Goal: Check status: Check status

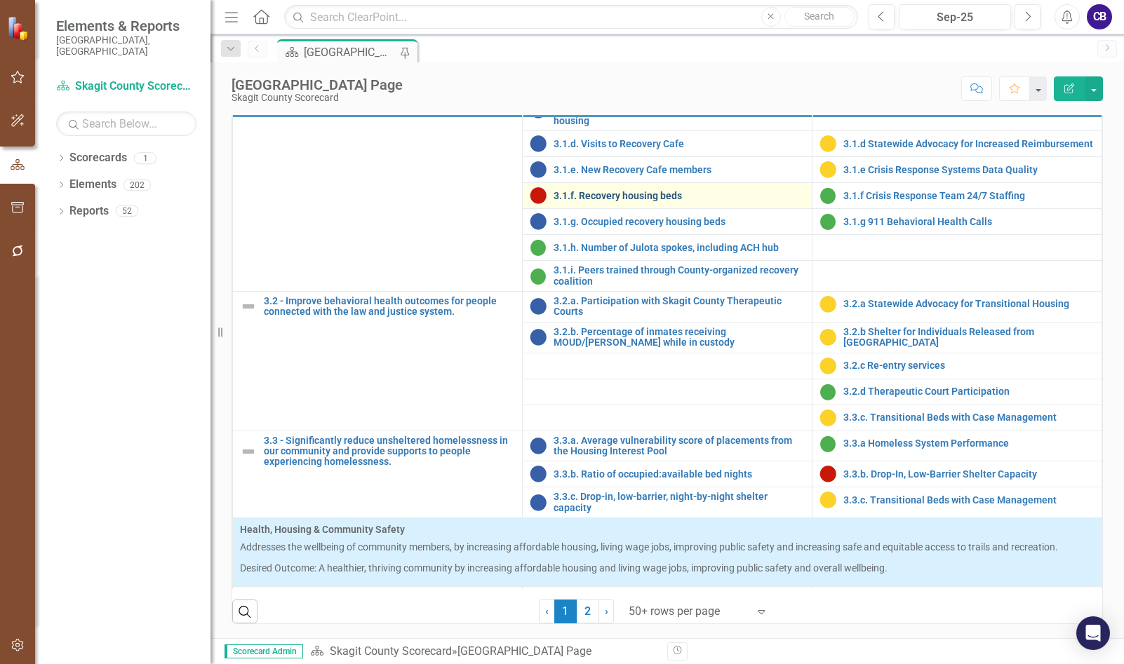
scroll to position [982, 0]
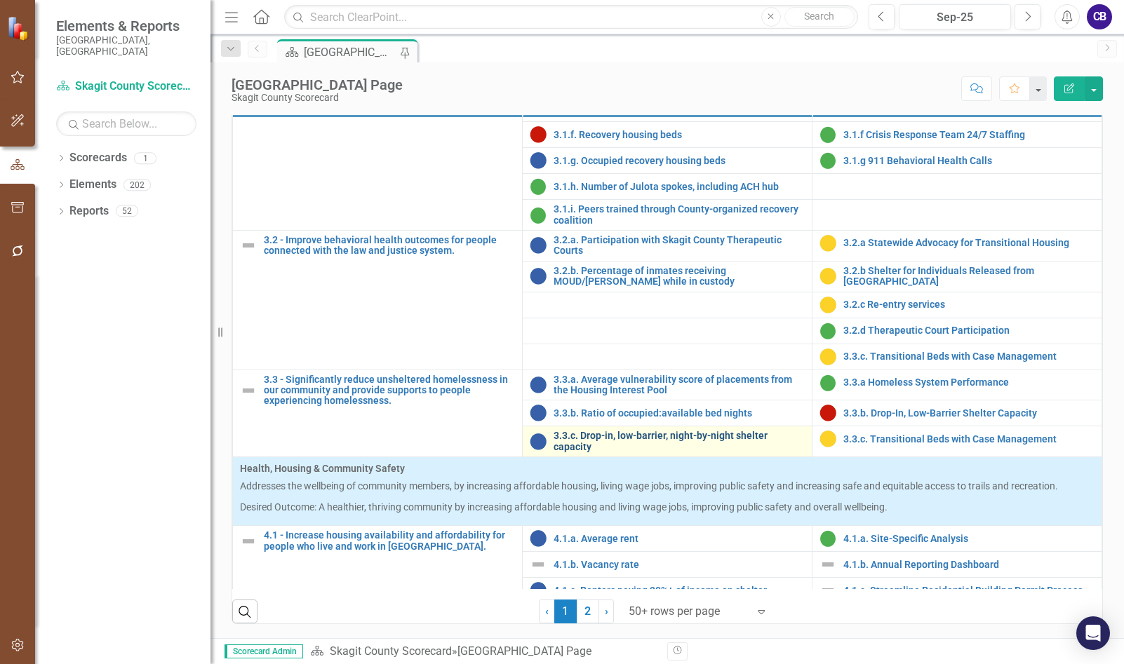
click at [591, 453] on link "3.3.c. Drop-in, low-barrier, night-by-night shelter capacity" at bounding box center [679, 442] width 251 height 22
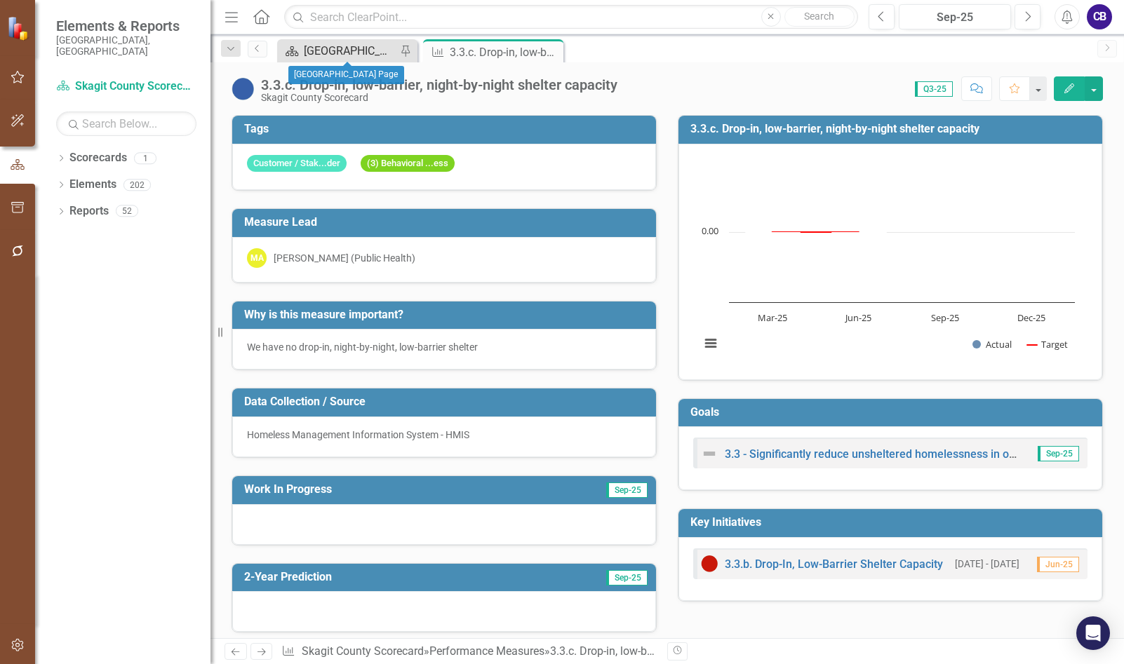
click at [356, 57] on div "[GEOGRAPHIC_DATA] Page" at bounding box center [350, 51] width 93 height 18
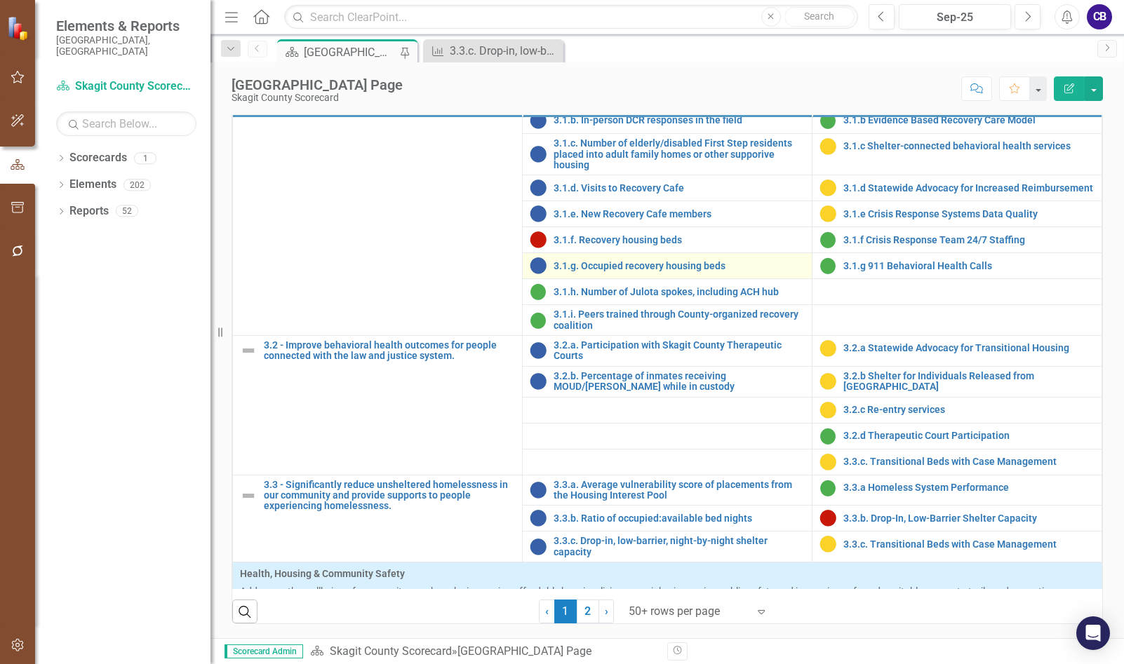
scroll to position [982, 0]
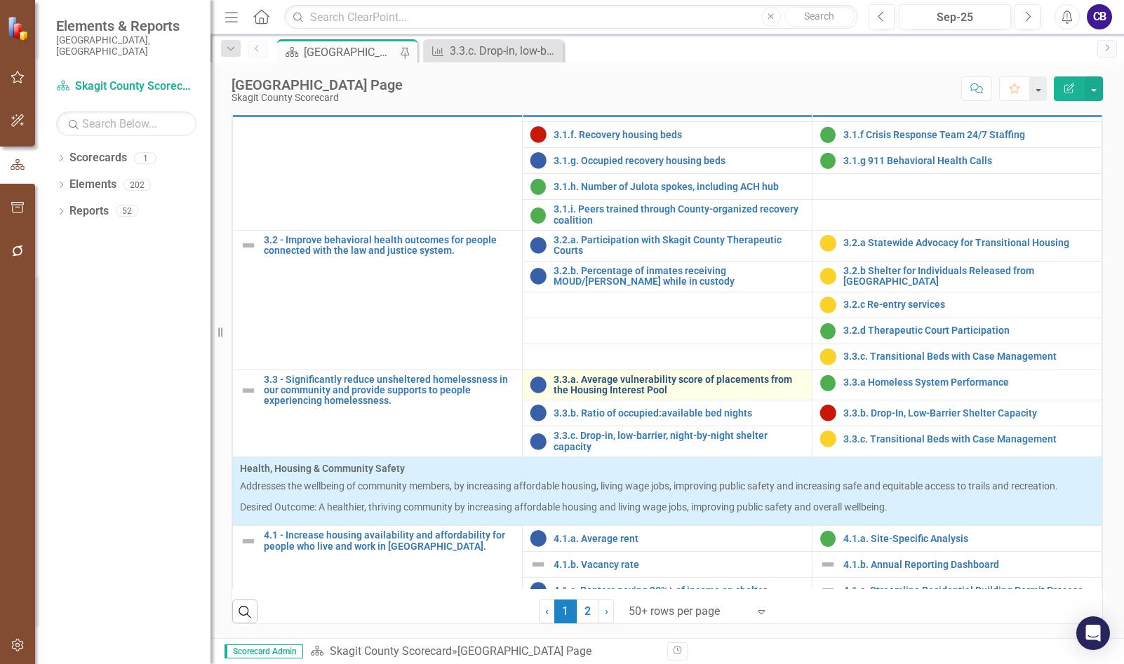
click at [600, 396] on link "3.3.a. Average vulnerability score of placements from the Housing Interest Pool" at bounding box center [679, 386] width 251 height 22
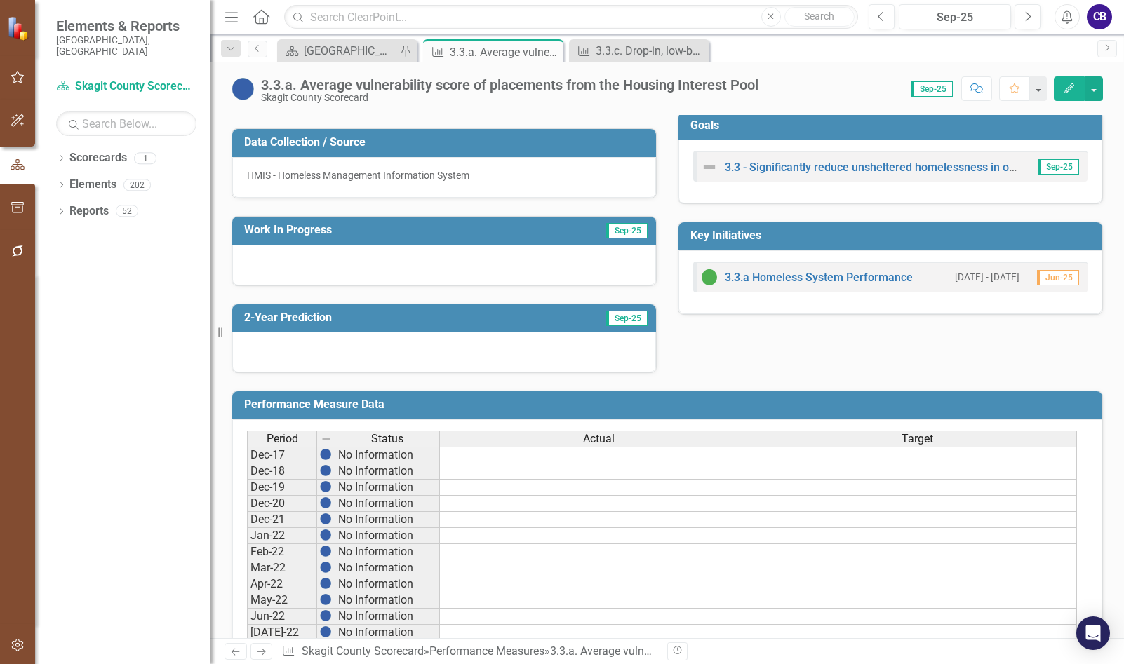
scroll to position [210, 0]
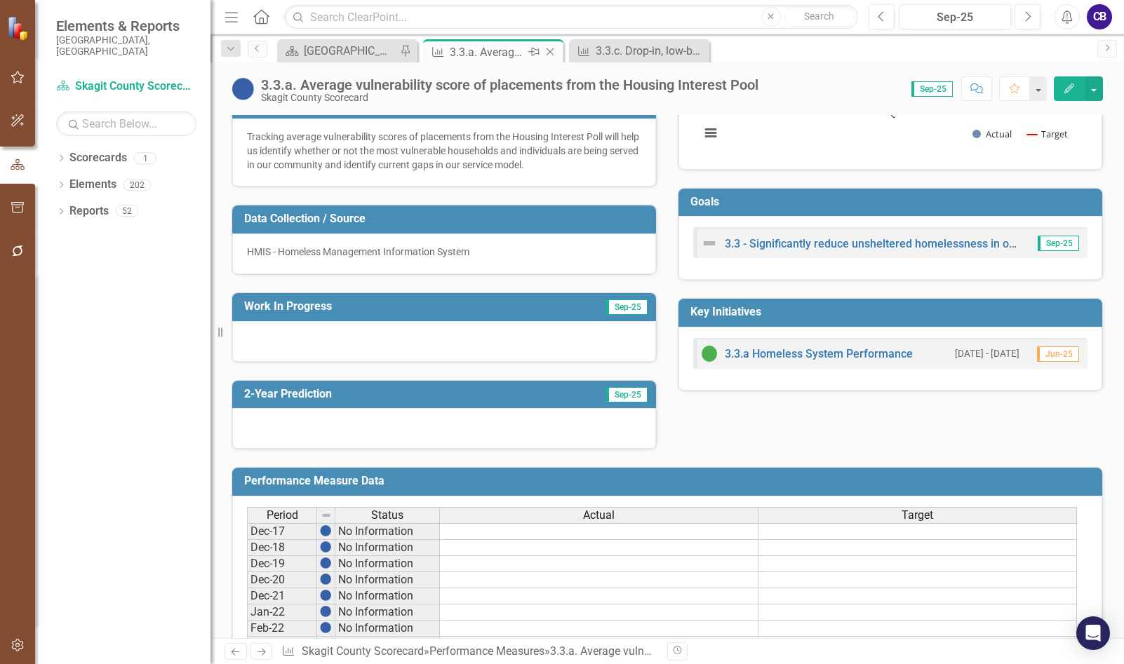
click at [554, 53] on icon "Close" at bounding box center [550, 51] width 14 height 11
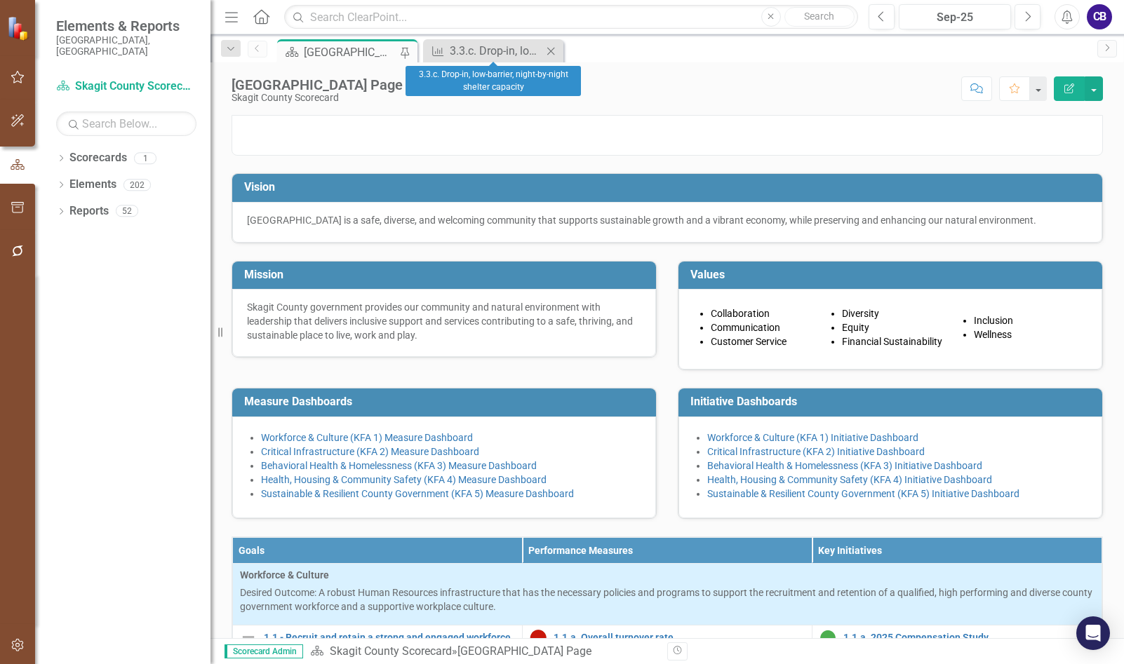
click at [545, 53] on icon "Close" at bounding box center [551, 51] width 14 height 11
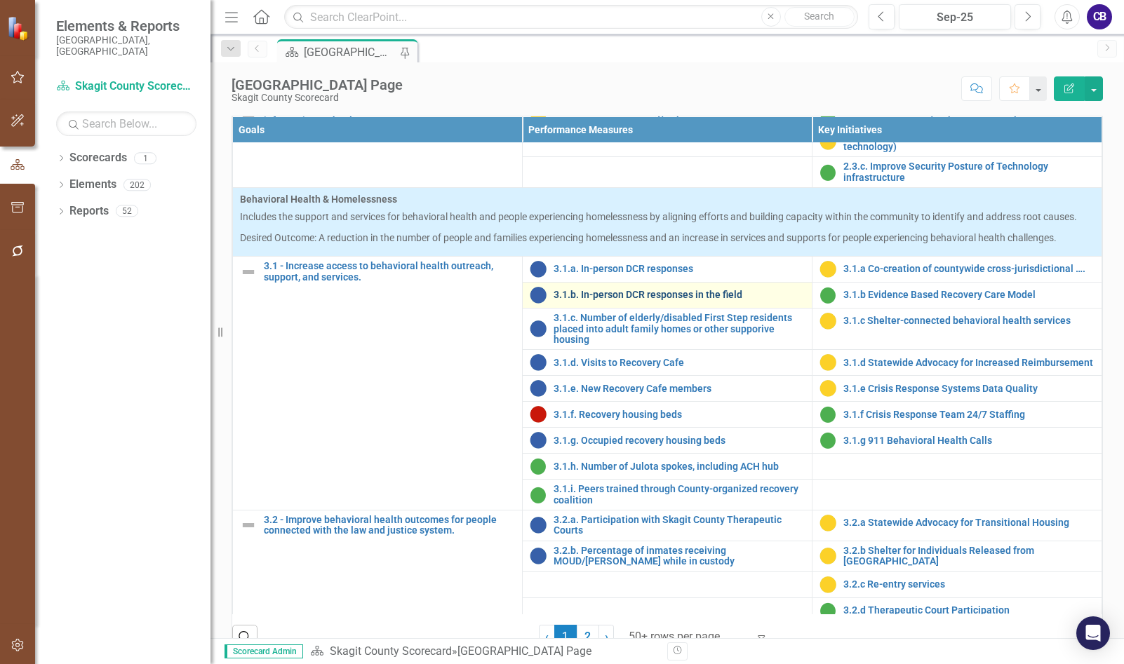
scroll to position [702, 0]
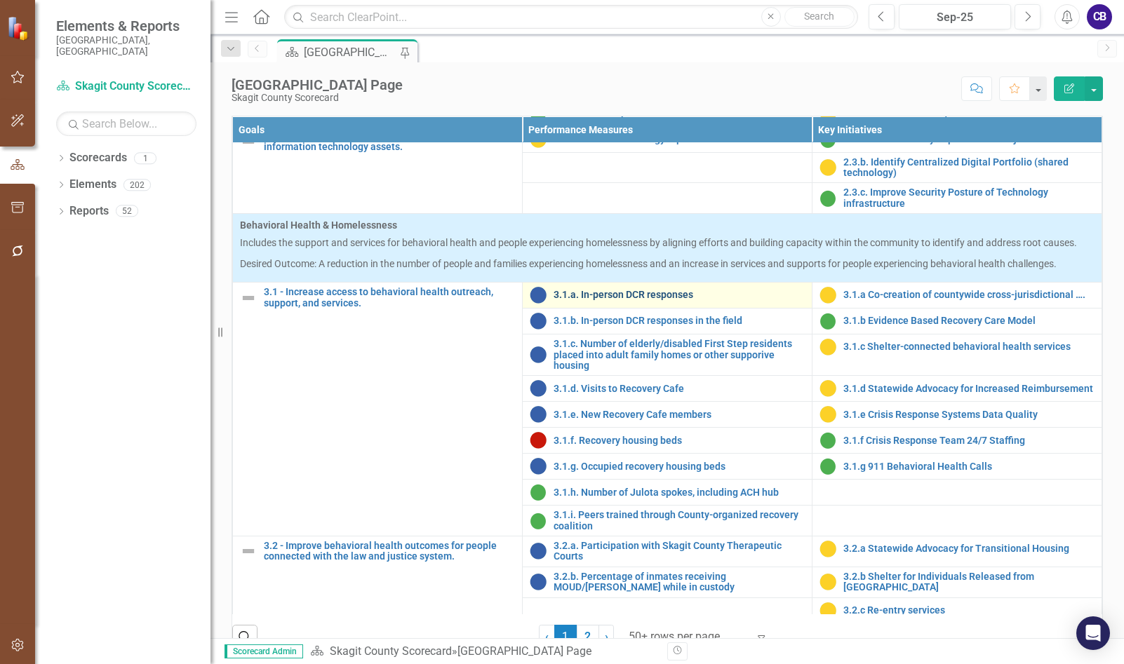
click at [649, 300] on link "3.1.a. In-person DCR responses" at bounding box center [679, 295] width 251 height 11
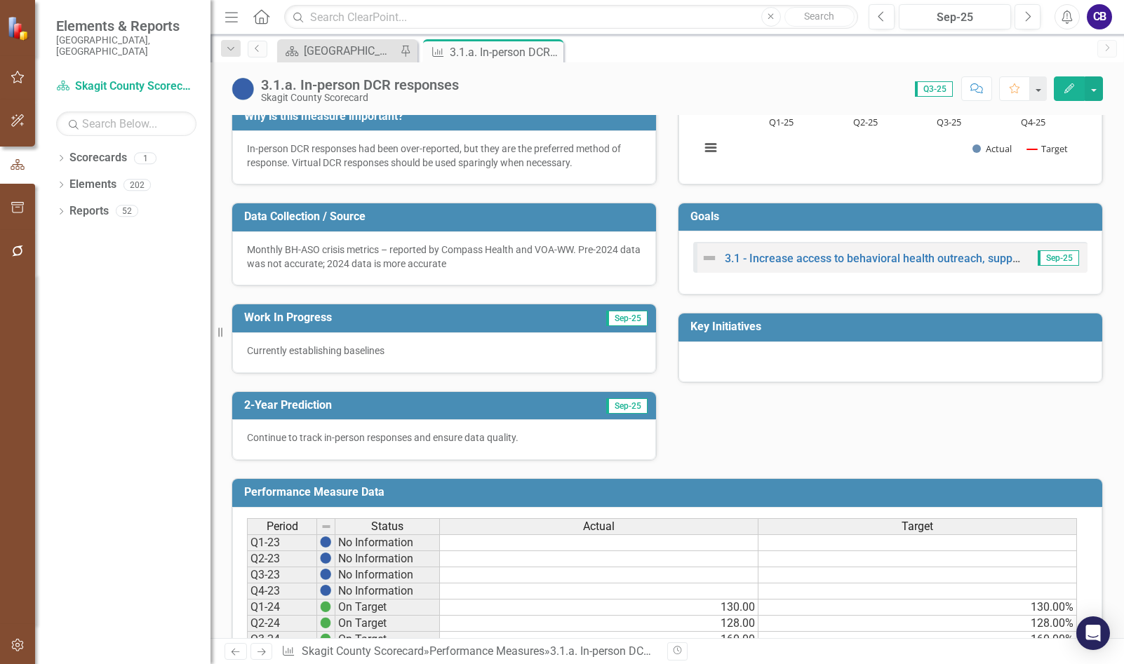
scroll to position [210, 0]
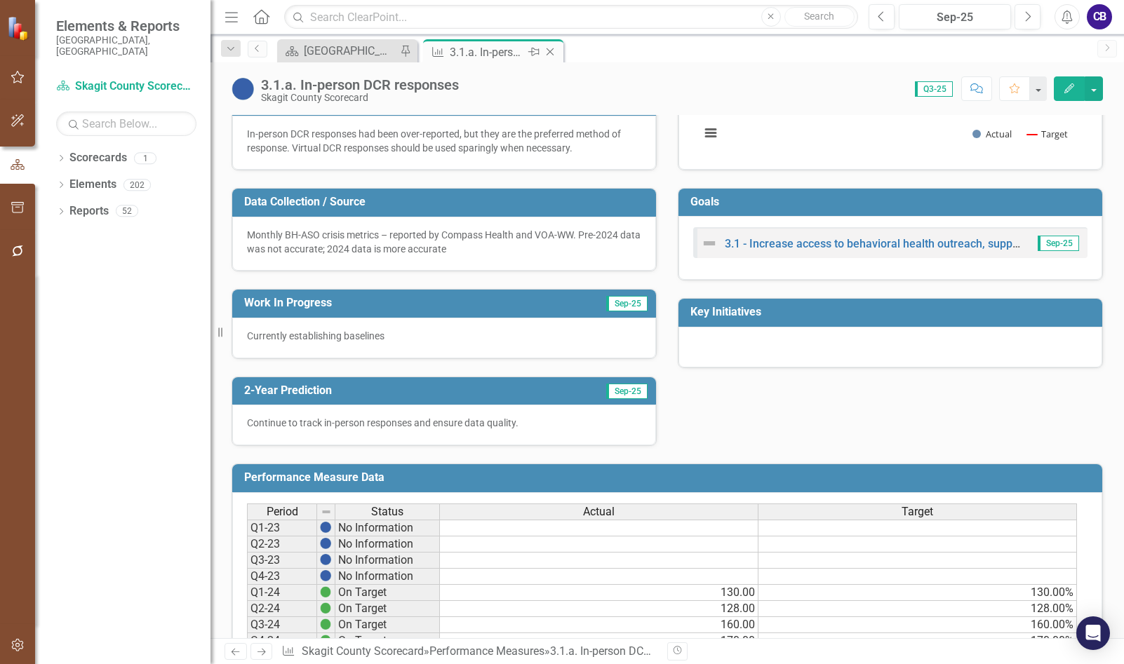
click at [553, 51] on icon "Close" at bounding box center [550, 51] width 14 height 11
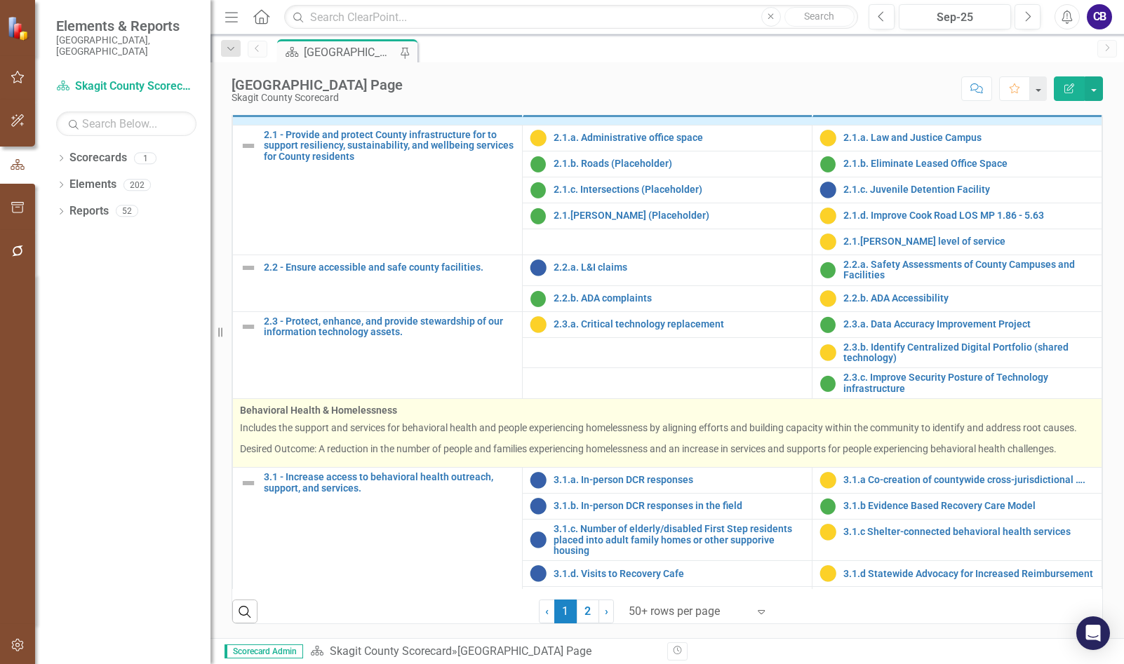
scroll to position [702, 0]
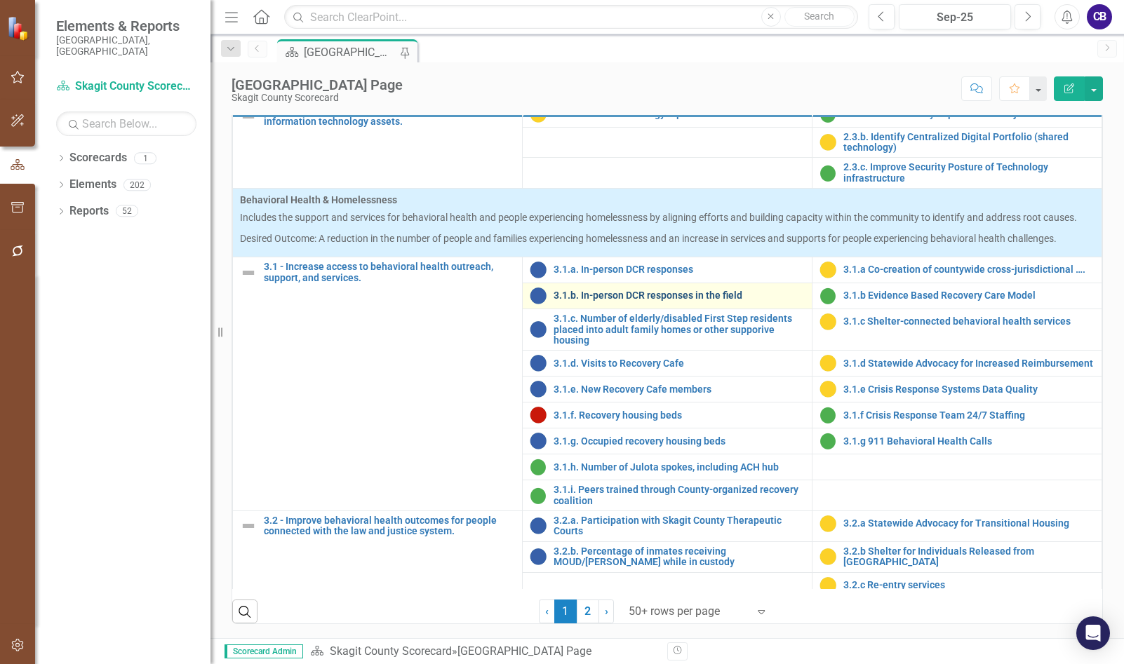
click at [588, 301] on link "3.1.b. In-person DCR responses in the field" at bounding box center [679, 295] width 251 height 11
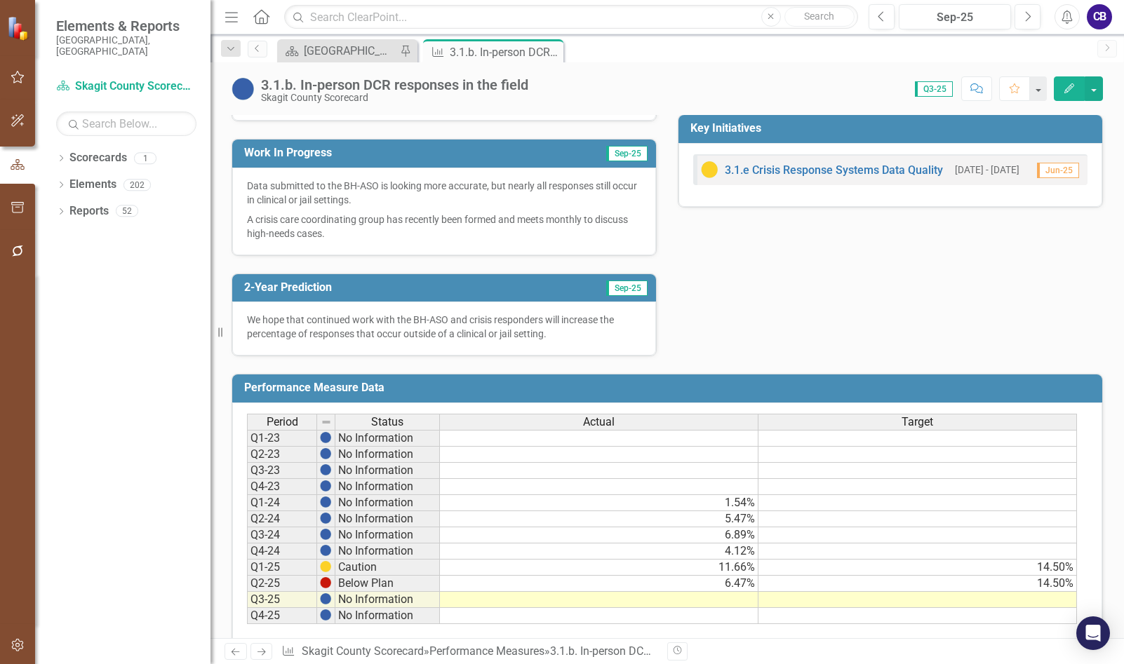
scroll to position [421, 0]
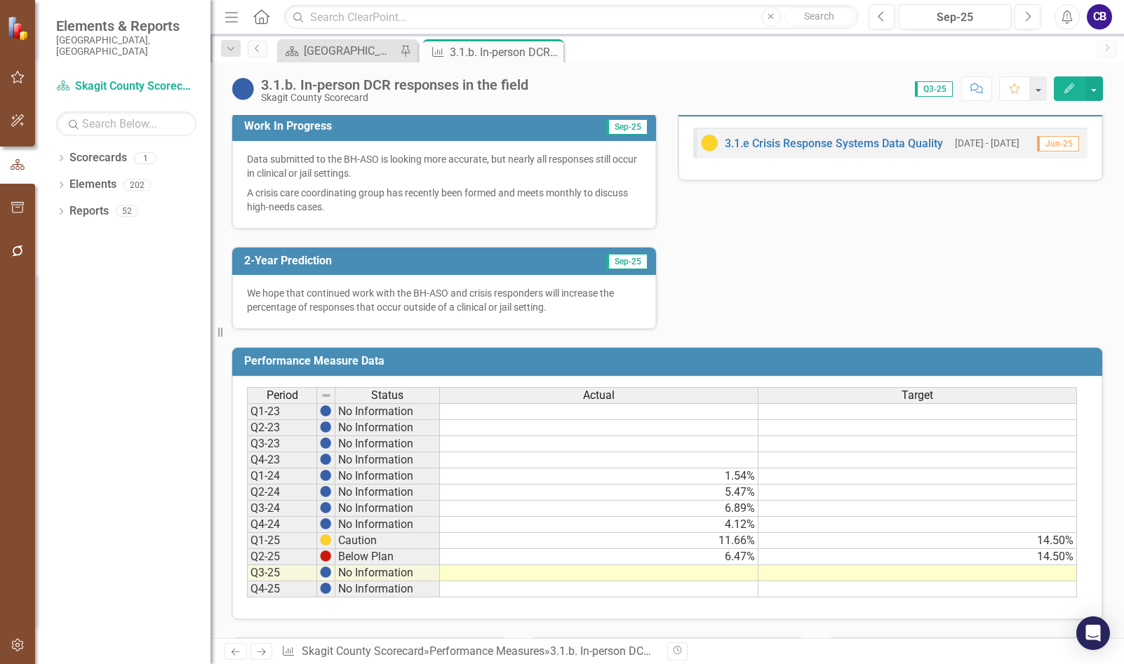
click at [0, 0] on icon "Close" at bounding box center [0, 0] width 0 height 0
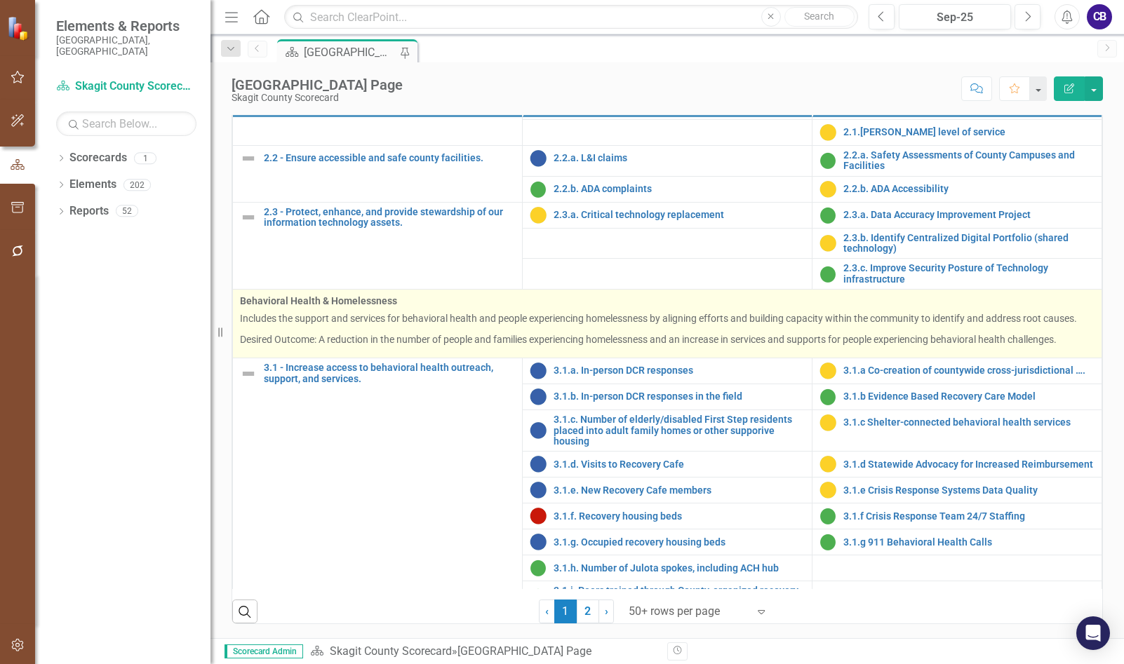
scroll to position [631, 0]
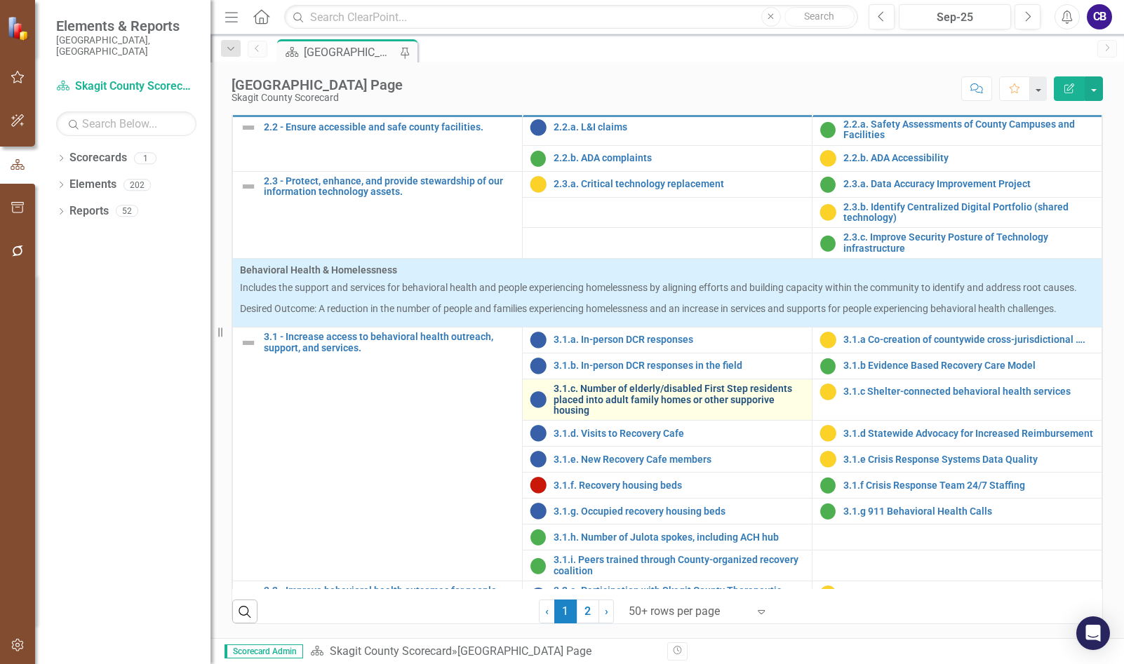
click at [601, 416] on link "3.1.c. Number of elderly/disabled First Step residents placed into adult family…" at bounding box center [679, 400] width 251 height 32
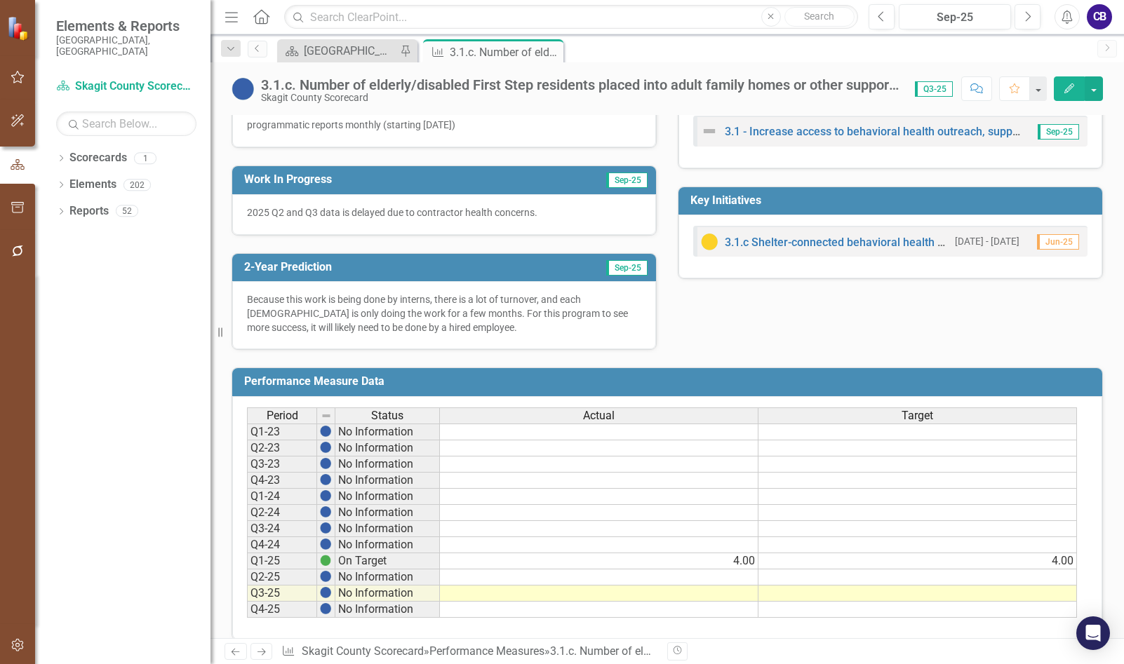
scroll to position [351, 0]
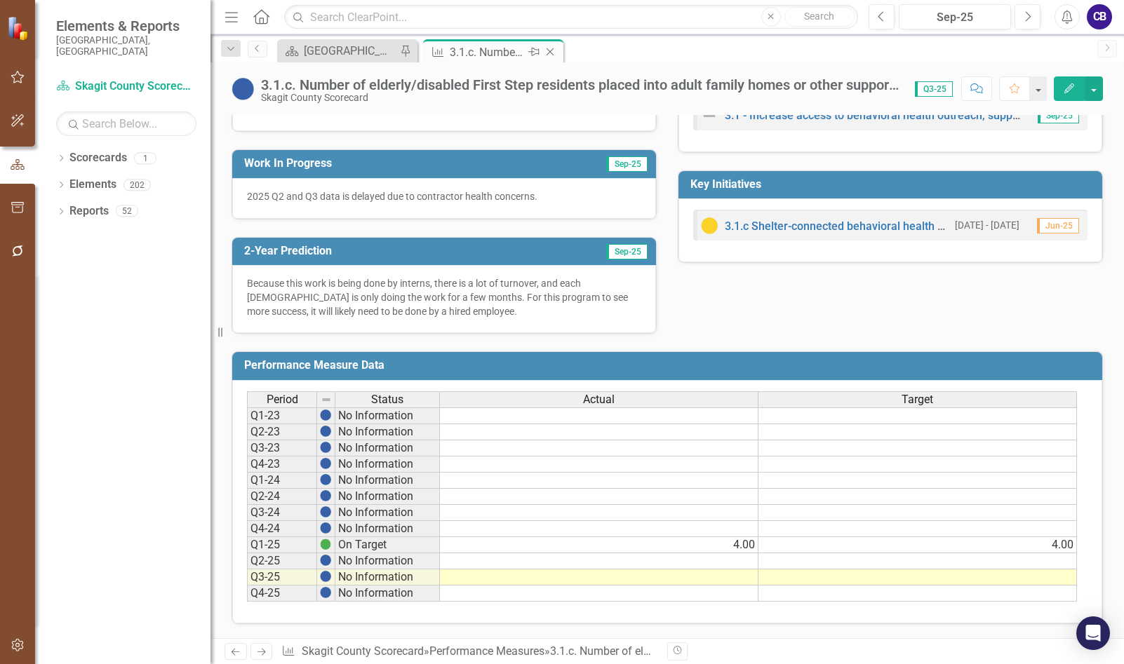
click at [549, 52] on icon "Close" at bounding box center [550, 51] width 14 height 11
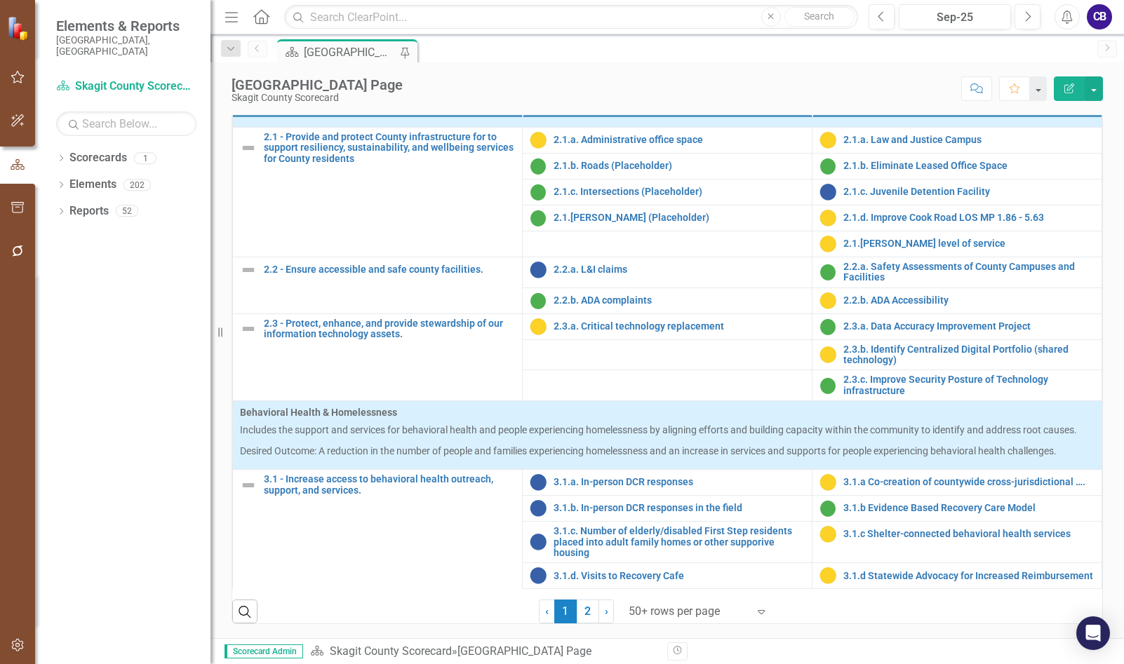
scroll to position [772, 0]
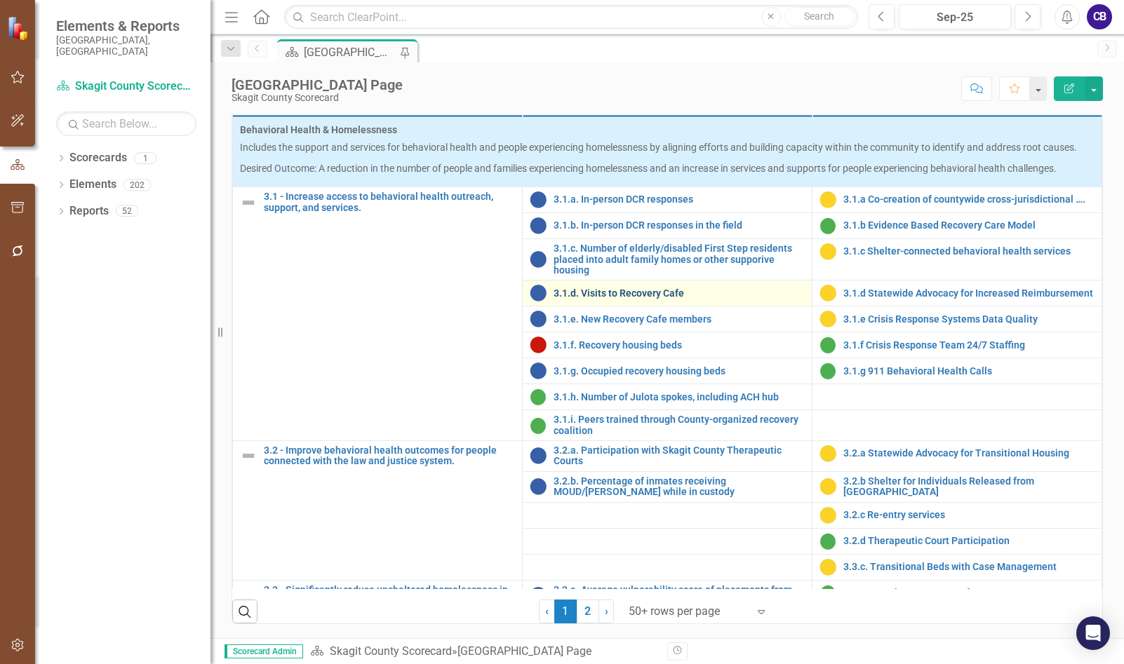
click at [596, 299] on link "3.1.d. Visits to Recovery Cafe" at bounding box center [679, 293] width 251 height 11
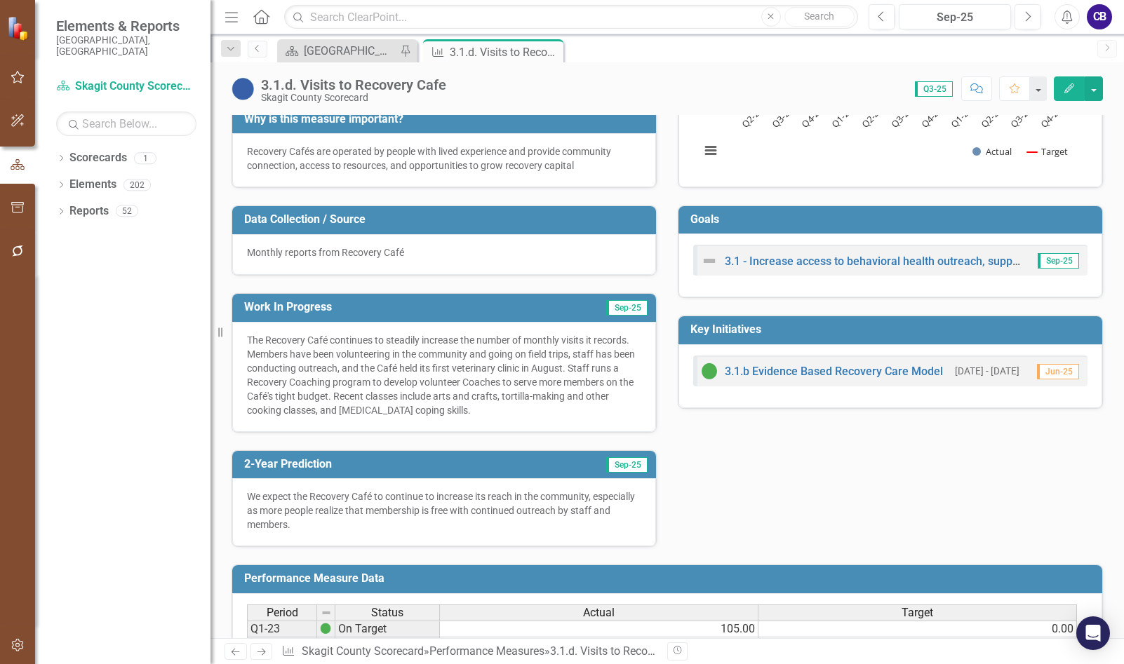
scroll to position [421, 0]
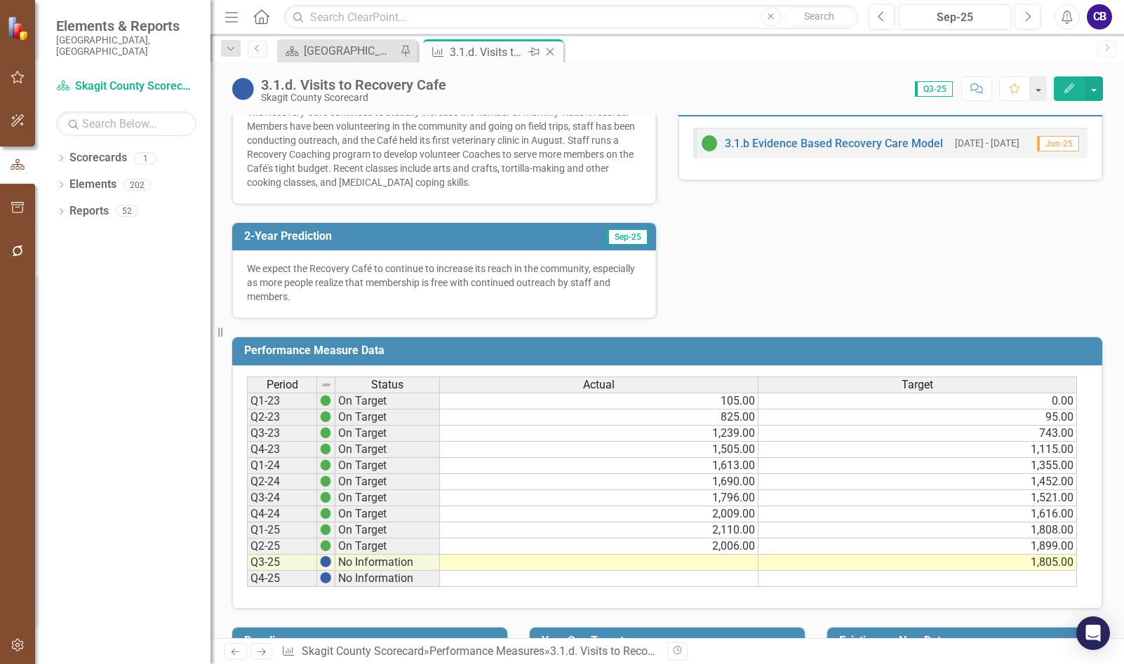
click at [547, 49] on icon "Close" at bounding box center [550, 51] width 14 height 11
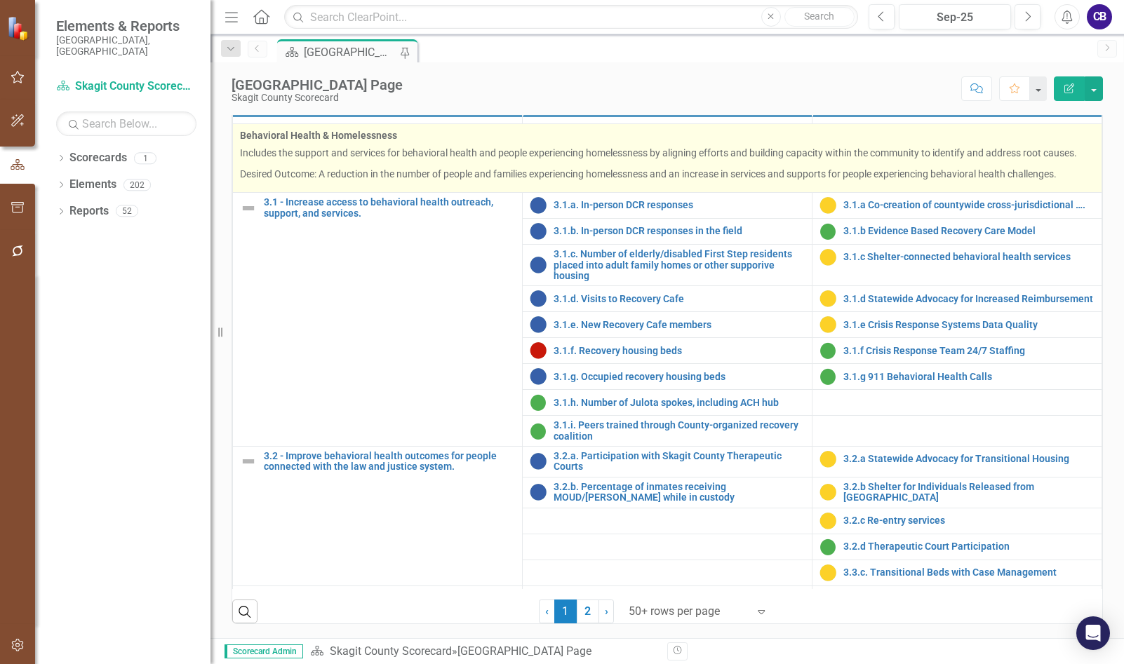
scroll to position [772, 0]
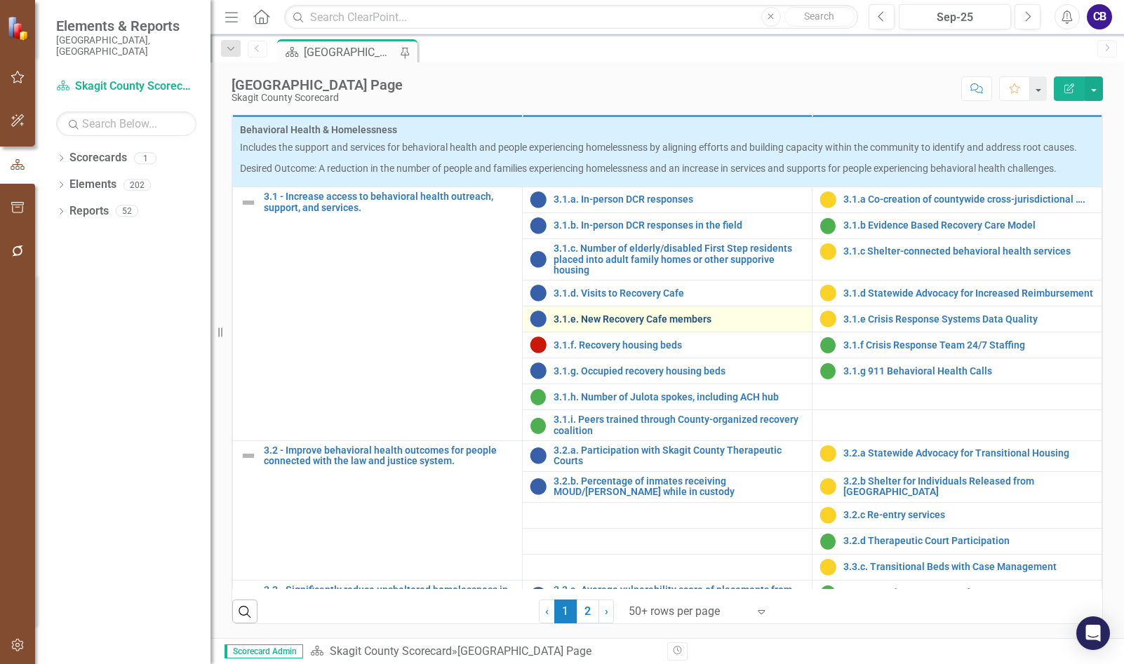
click at [612, 325] on link "3.1.e. New Recovery Cafe members" at bounding box center [679, 319] width 251 height 11
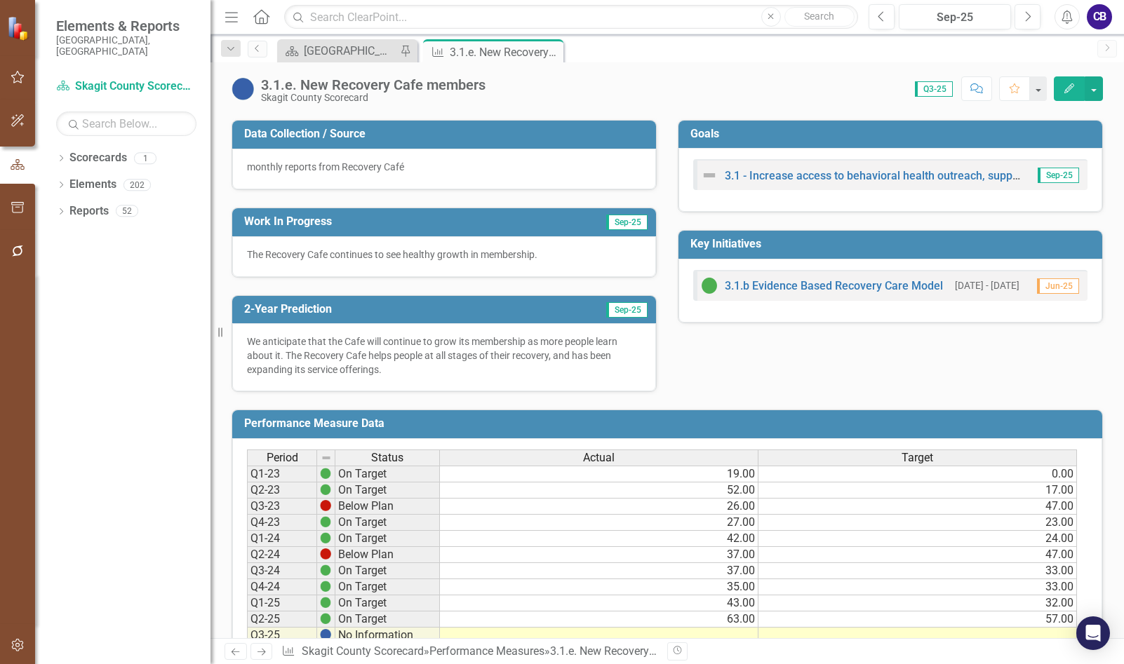
scroll to position [469, 0]
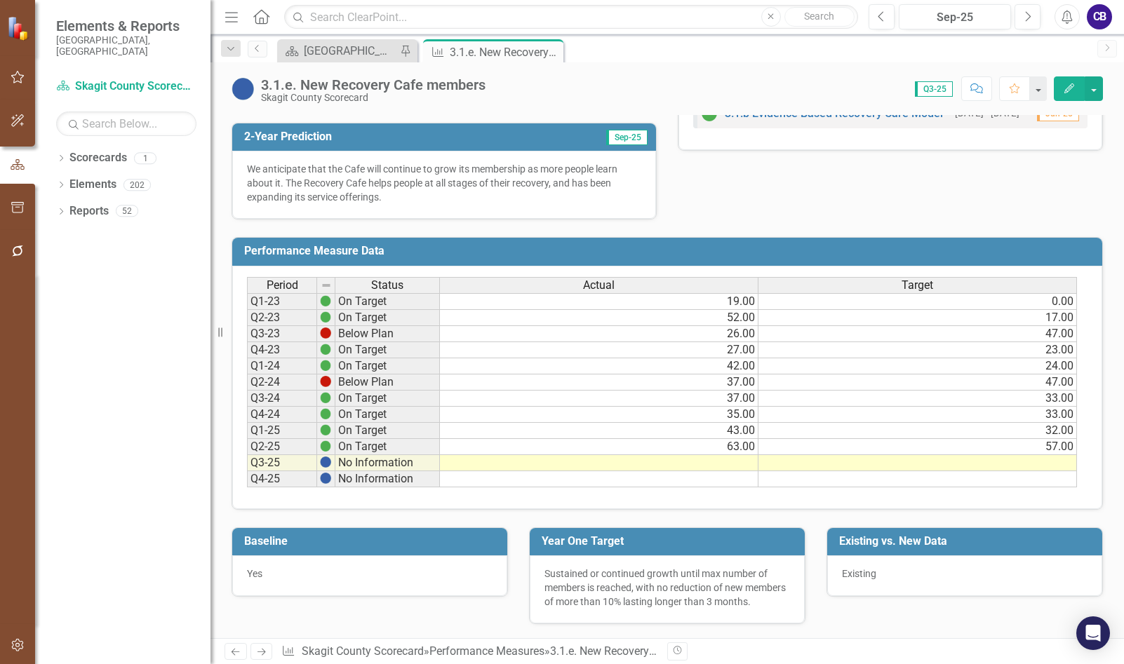
drag, startPoint x: 553, startPoint y: 48, endPoint x: 558, endPoint y: 55, distance: 8.4
click at [0, 0] on icon "Close" at bounding box center [0, 0] width 0 height 0
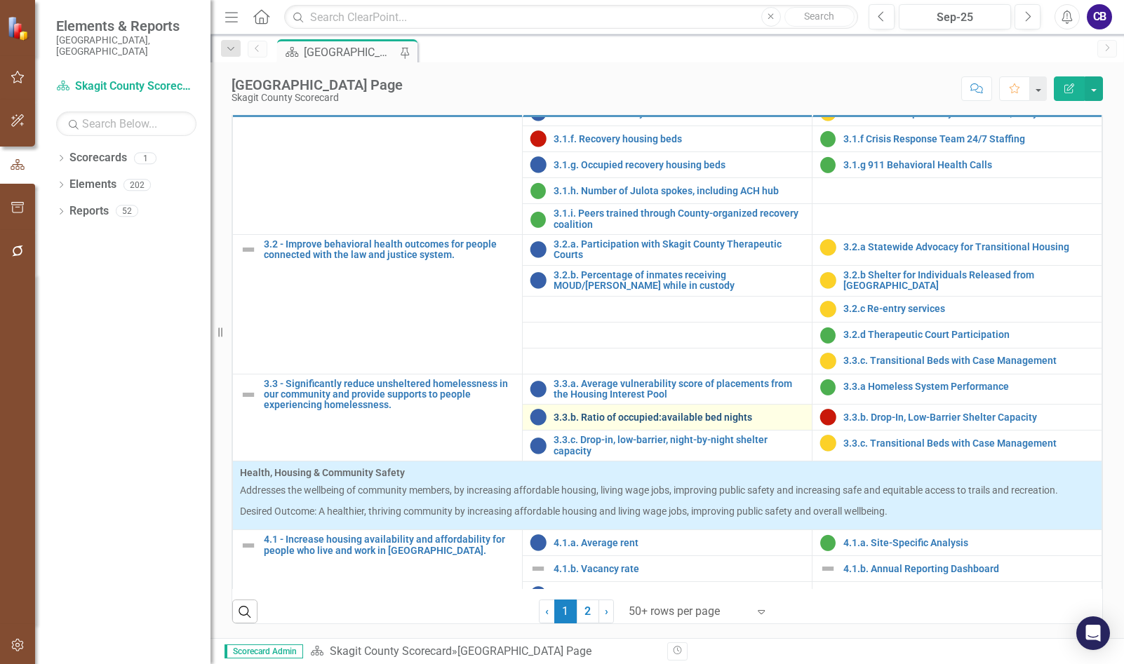
scroll to position [982, 0]
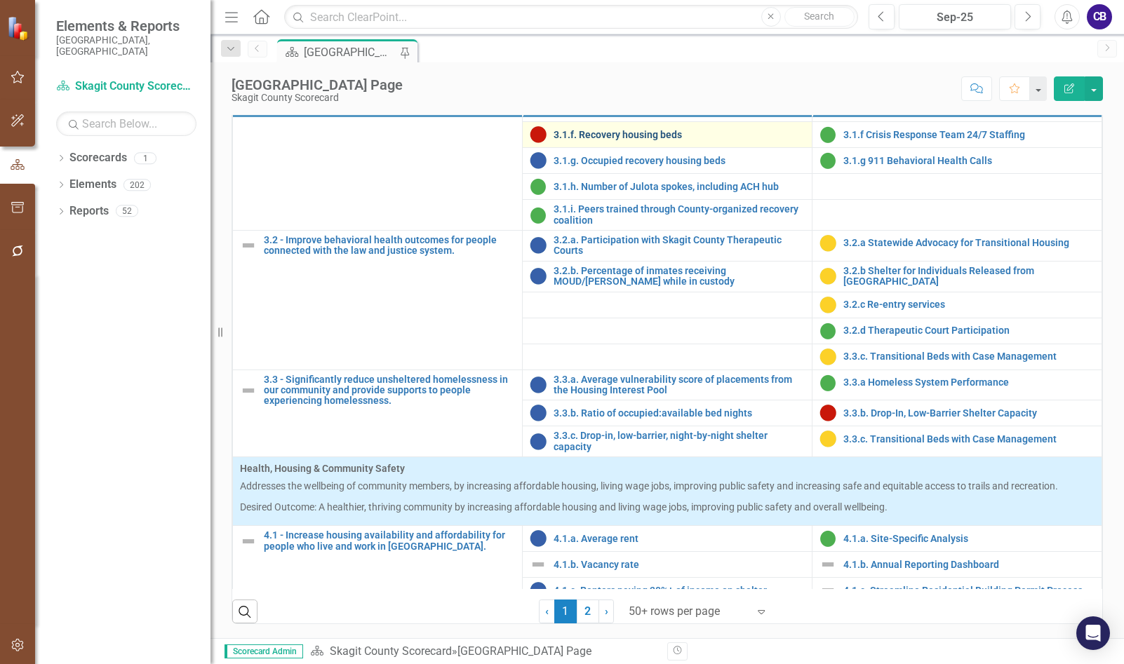
click at [605, 143] on div "3.1.f. Recovery housing beds" at bounding box center [667, 134] width 275 height 17
click at [590, 143] on div "3.1.f. Recovery housing beds" at bounding box center [667, 134] width 275 height 17
click at [591, 140] on link "3.1.f. Recovery housing beds" at bounding box center [679, 135] width 251 height 11
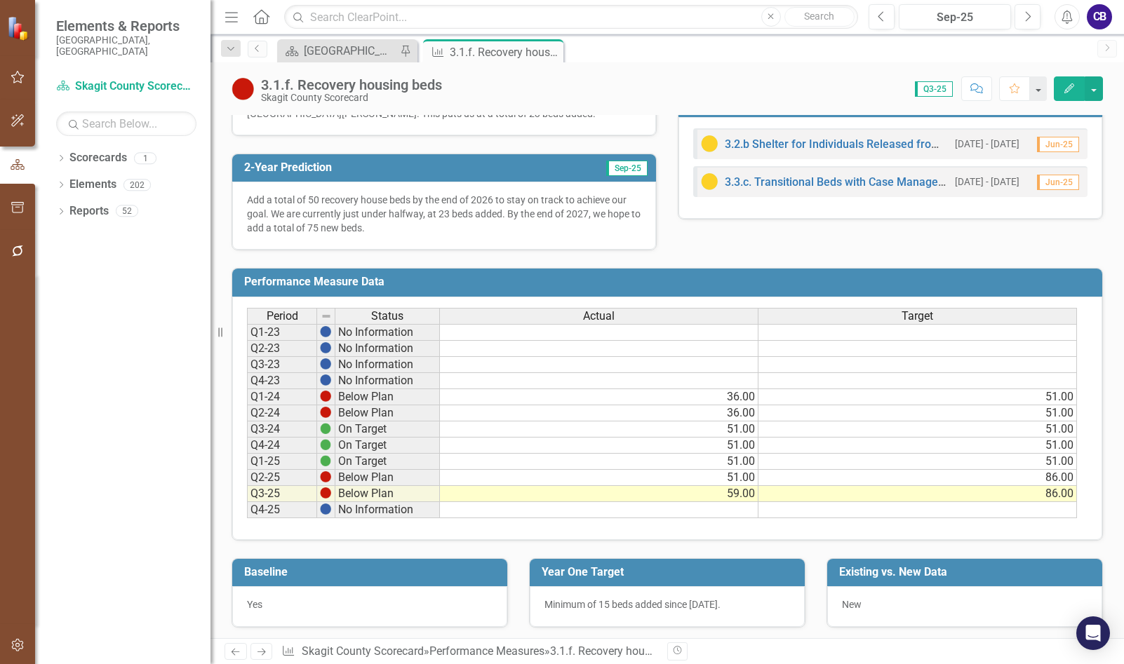
scroll to position [427, 0]
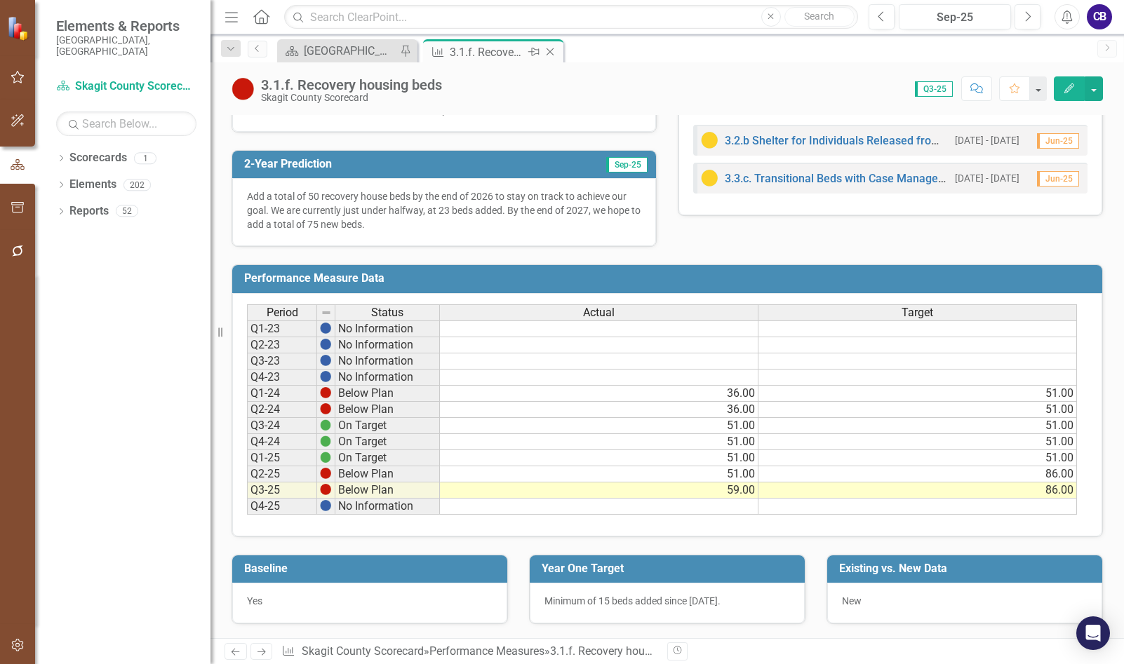
click at [548, 47] on icon "Close" at bounding box center [550, 51] width 14 height 11
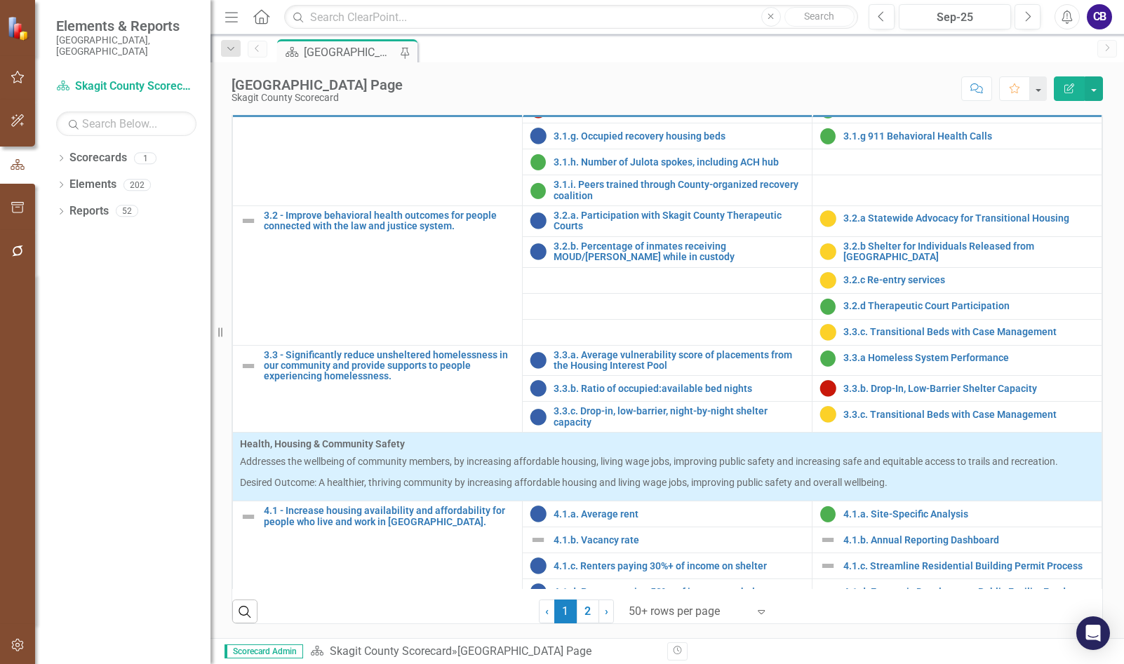
scroll to position [982, 0]
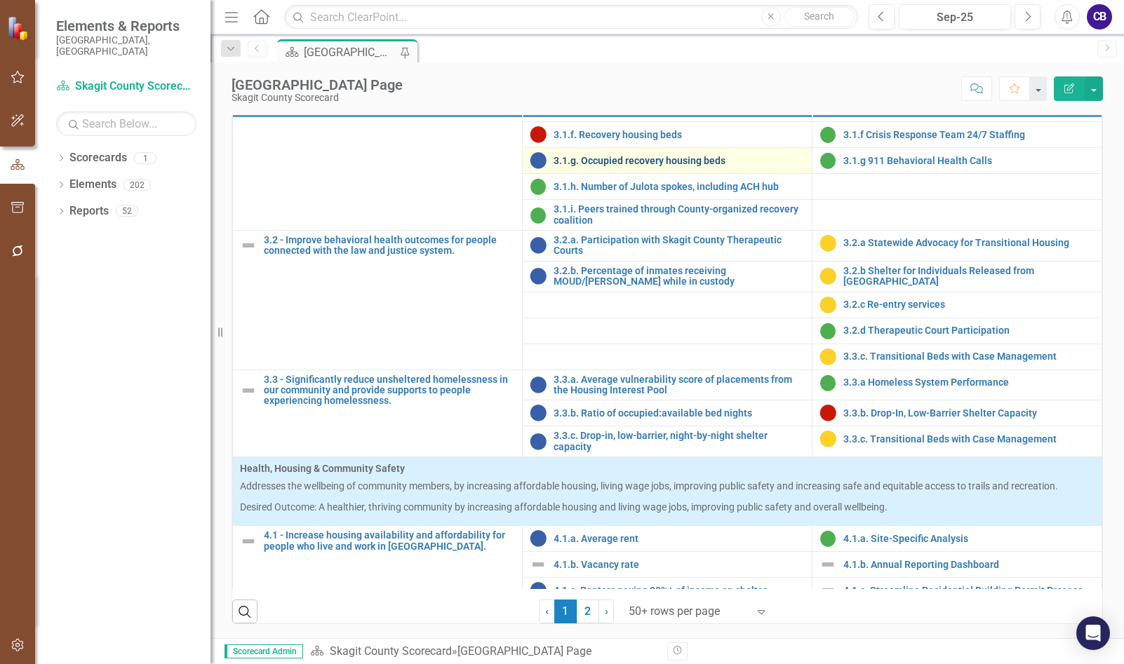
click at [594, 166] on link "3.1.g. Occupied recovery housing beds" at bounding box center [679, 161] width 251 height 11
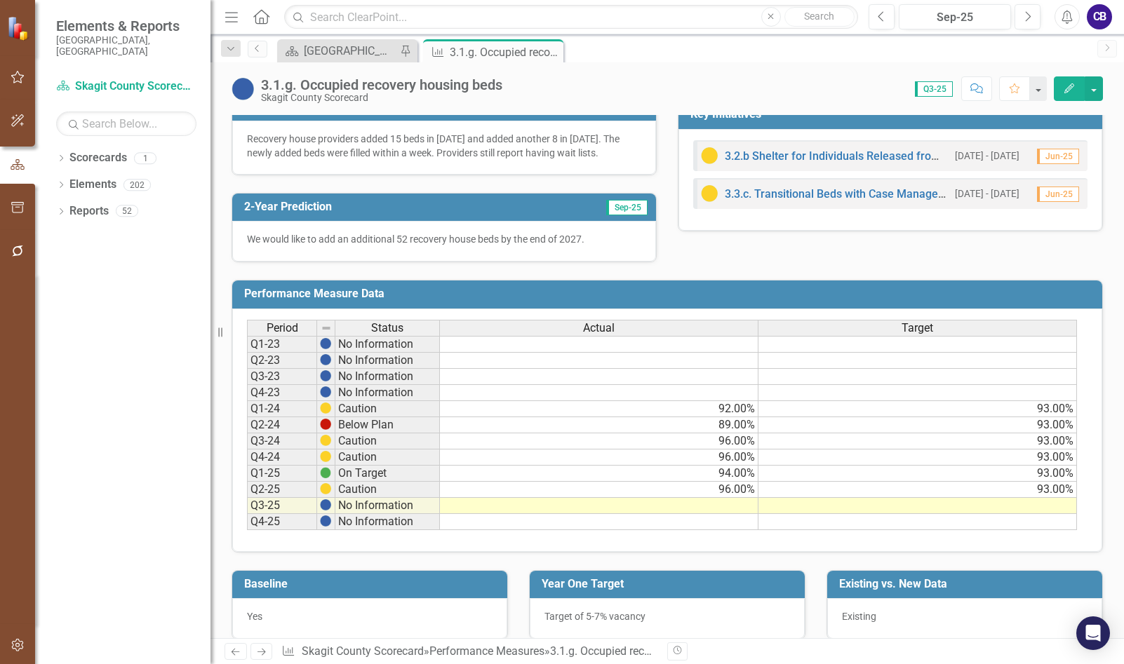
scroll to position [427, 0]
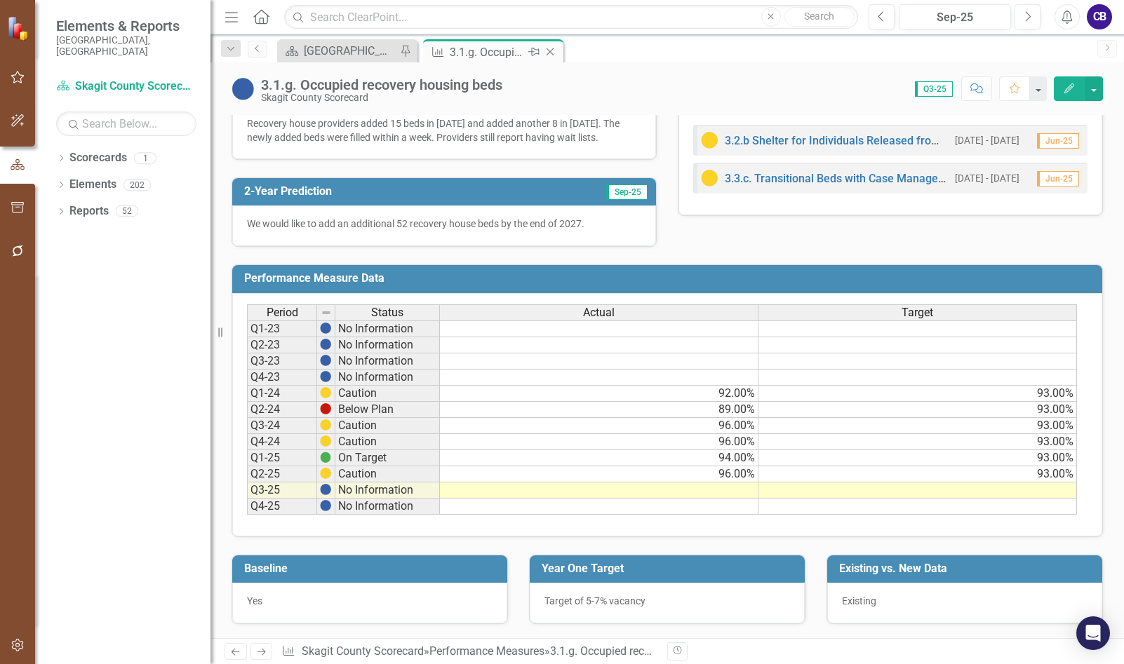
click at [549, 54] on icon "Close" at bounding box center [550, 51] width 14 height 11
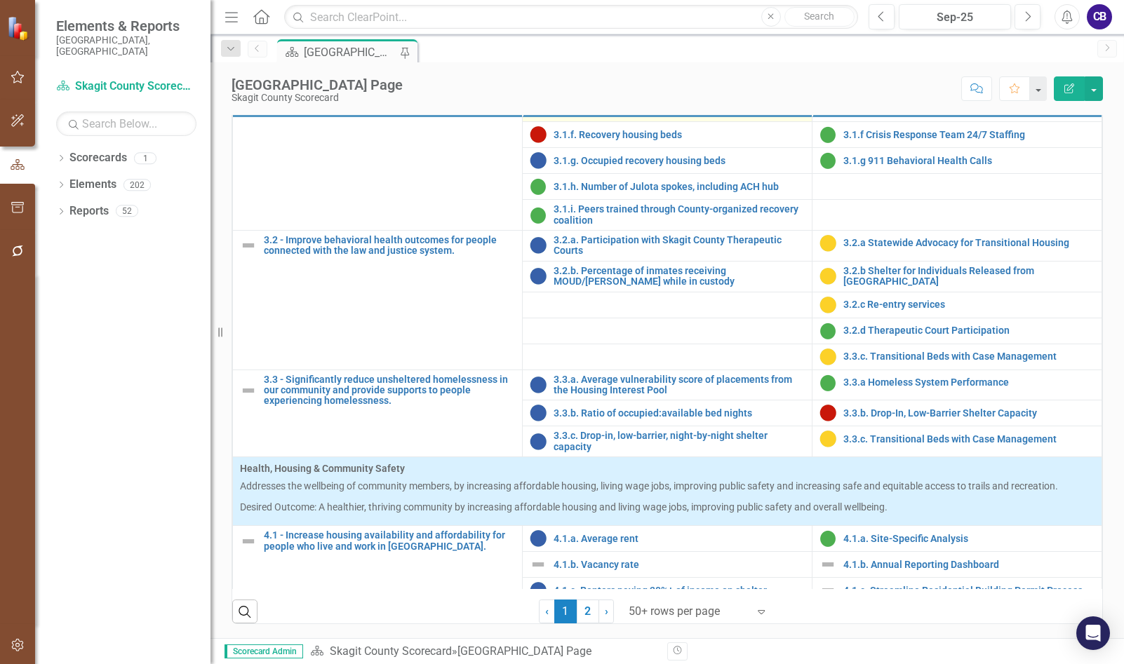
scroll to position [912, 0]
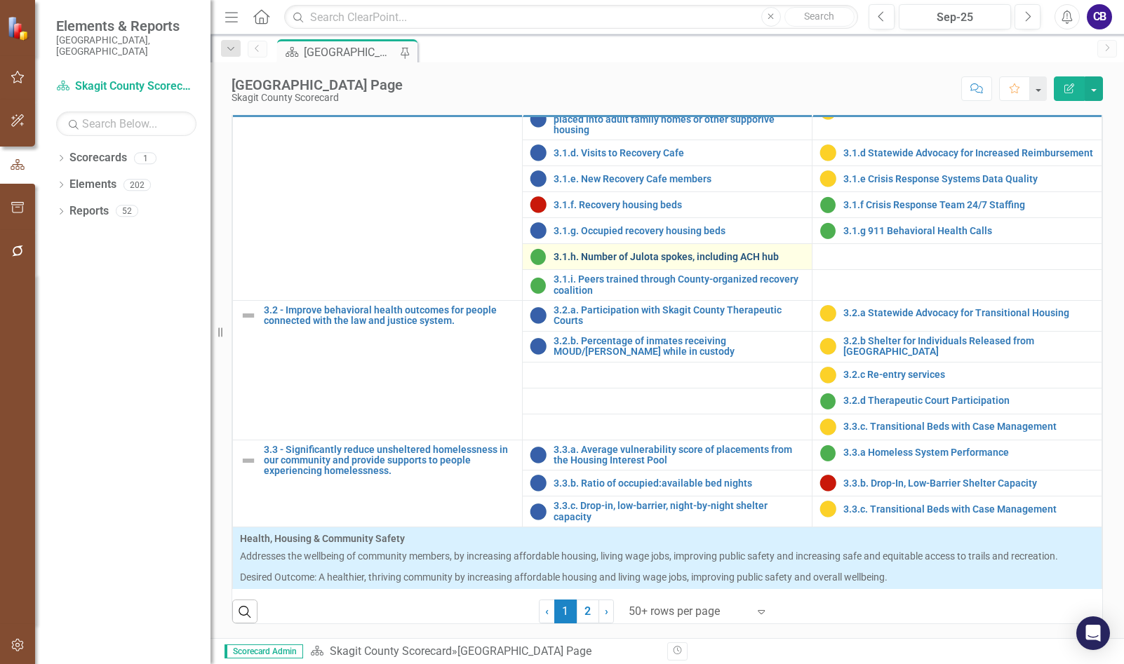
click at [615, 262] on link "3.1.h. Number of Julota spokes, including ACH hub" at bounding box center [679, 257] width 251 height 11
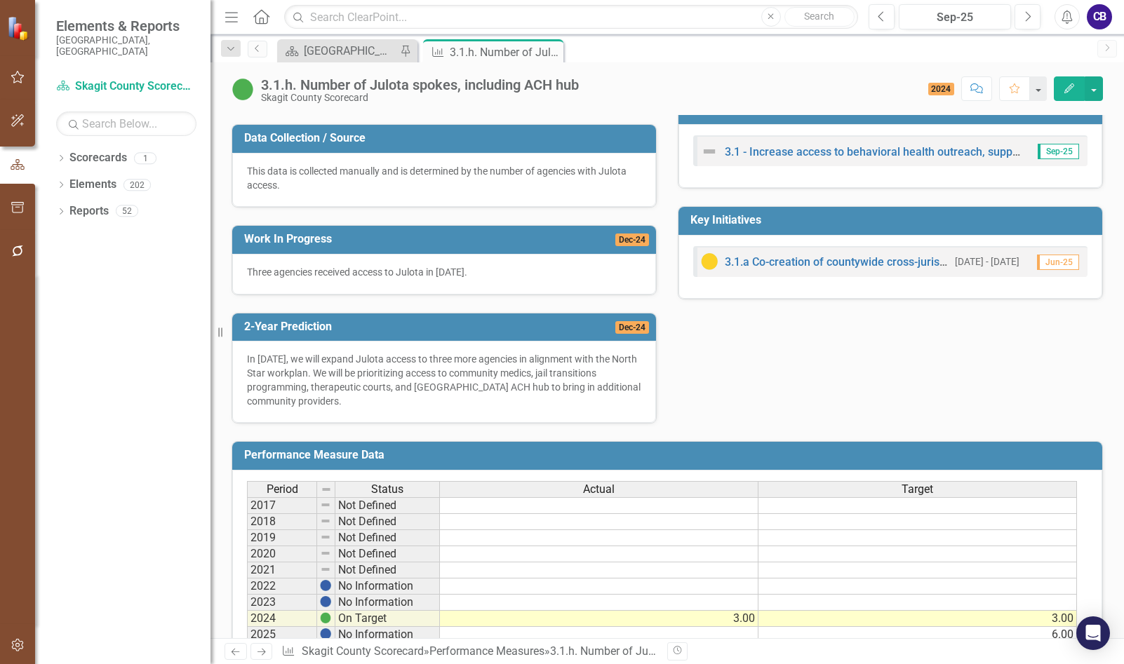
scroll to position [450, 0]
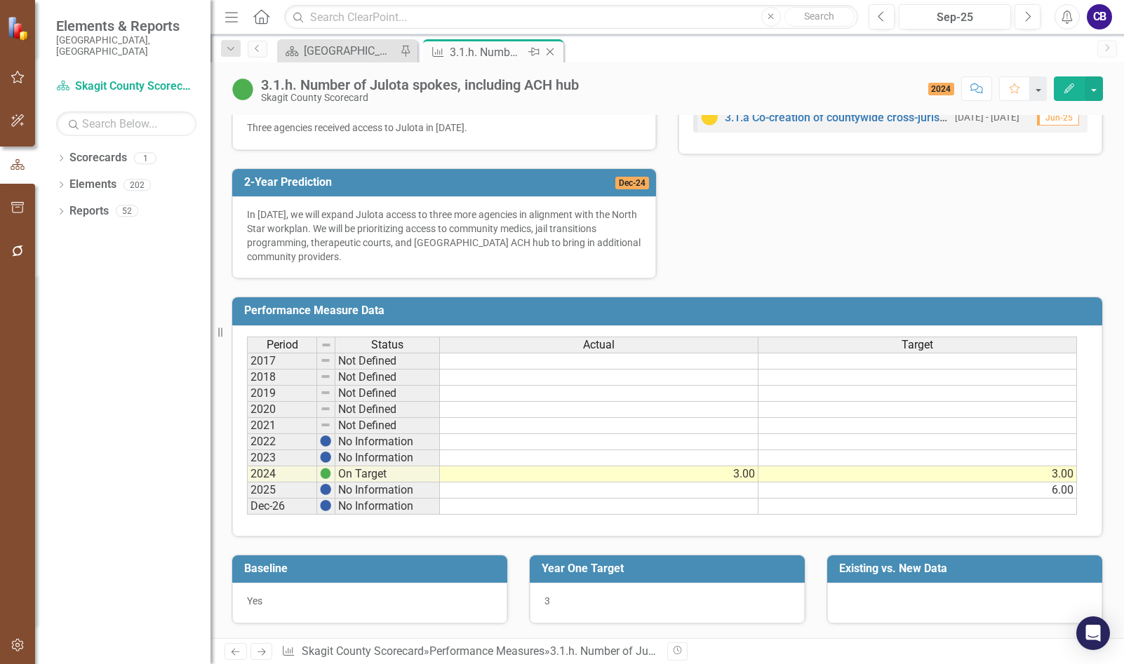
click at [548, 54] on icon at bounding box center [551, 52] width 8 height 8
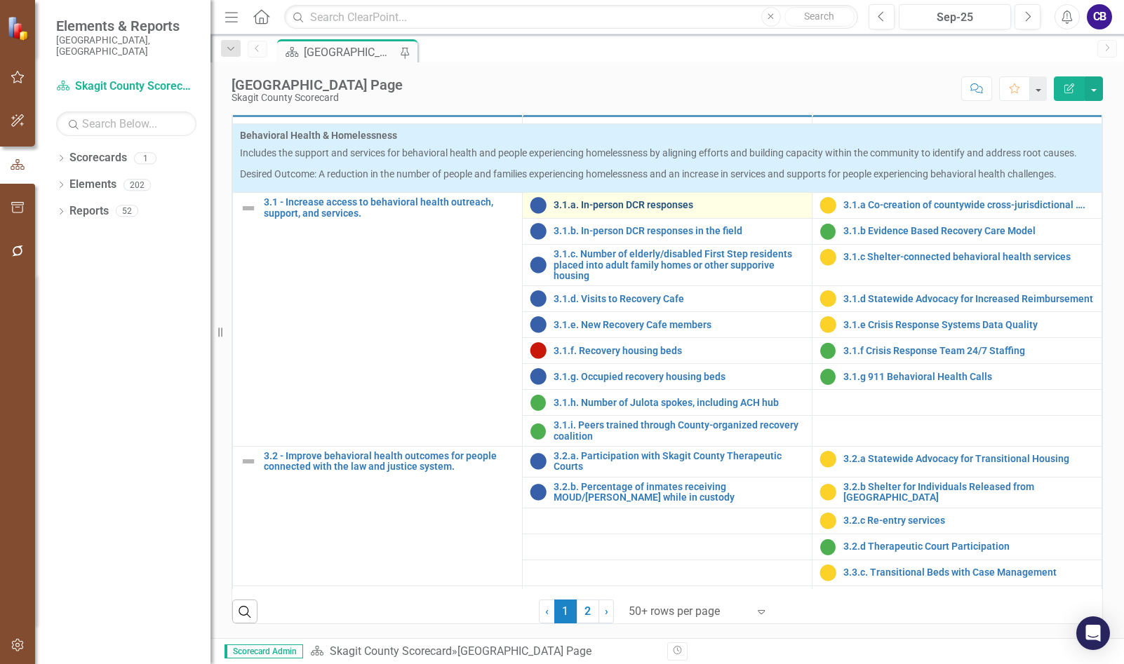
scroll to position [772, 0]
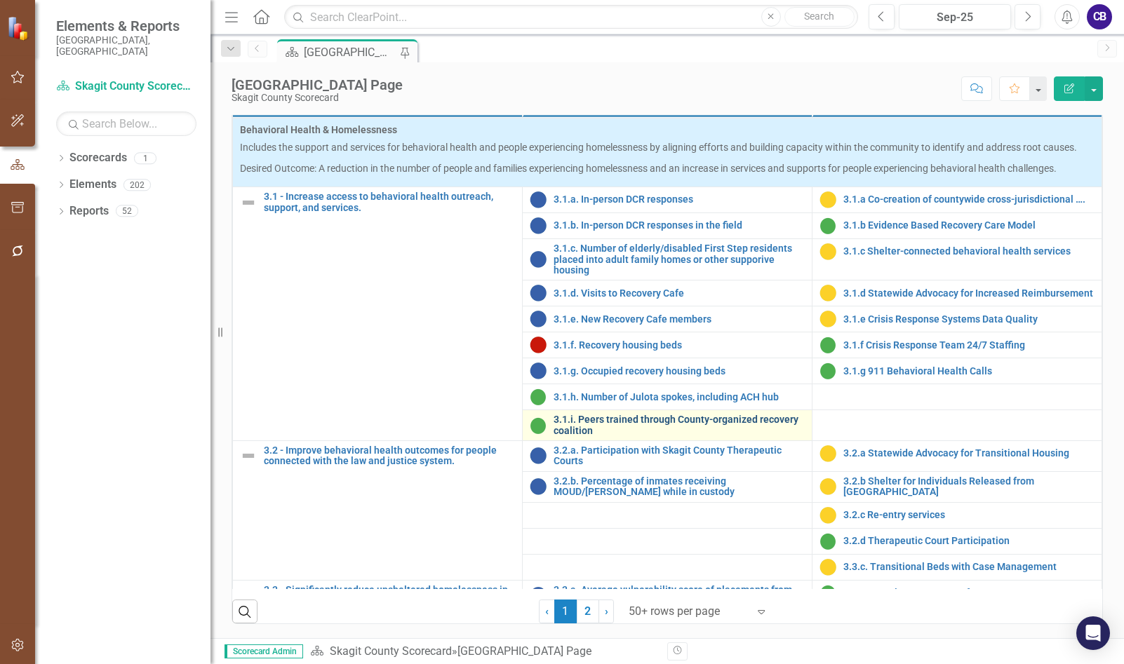
click at [627, 436] on link "3.1.i. Peers trained through County-organized recovery coalition" at bounding box center [679, 426] width 251 height 22
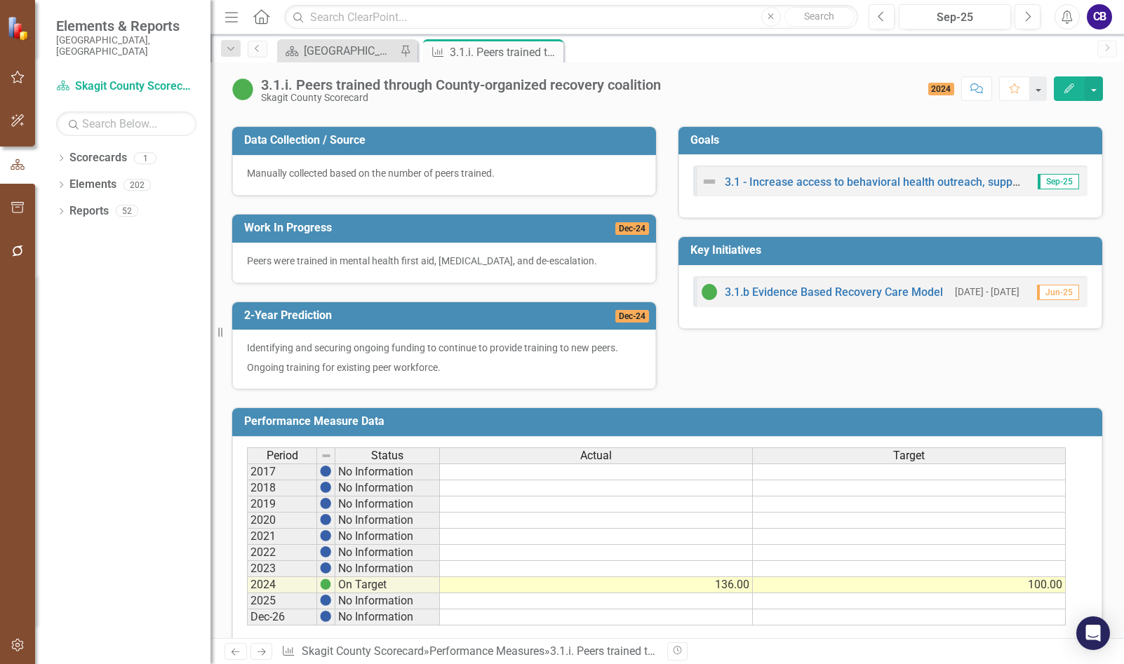
scroll to position [348, 0]
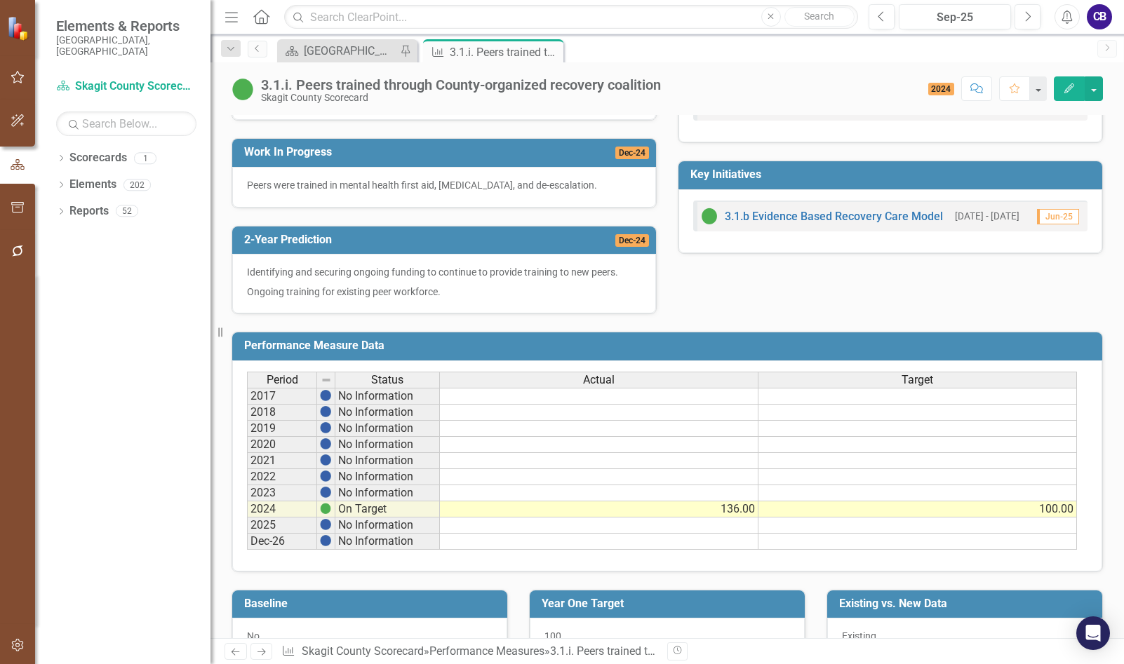
click at [0, 0] on icon "Close" at bounding box center [0, 0] width 0 height 0
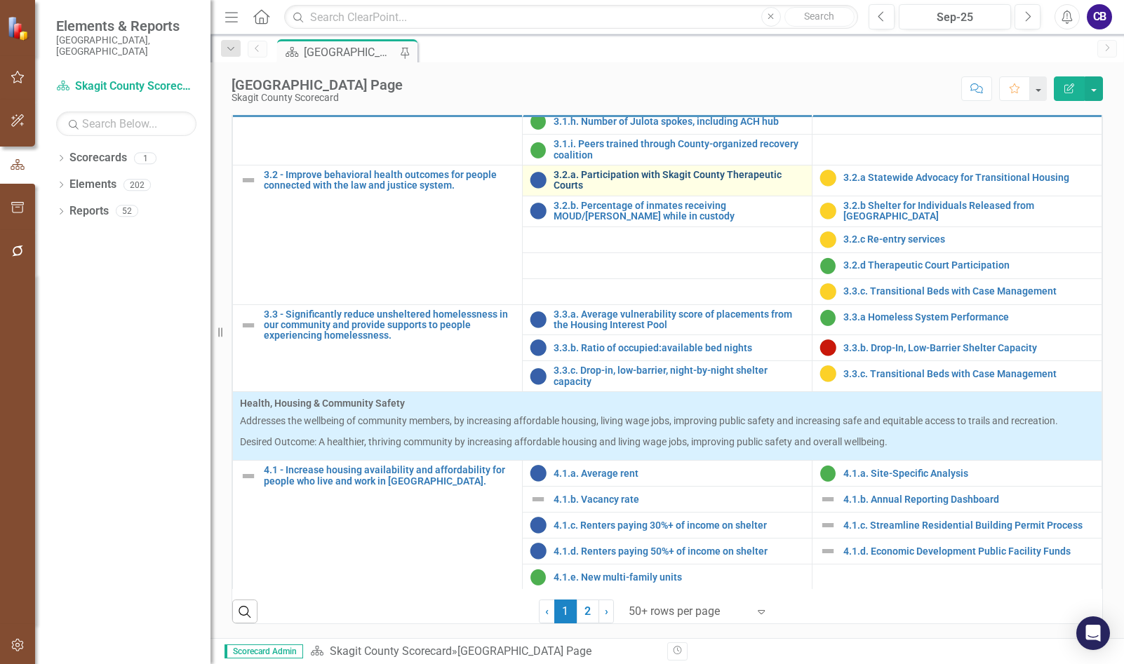
scroll to position [1052, 0]
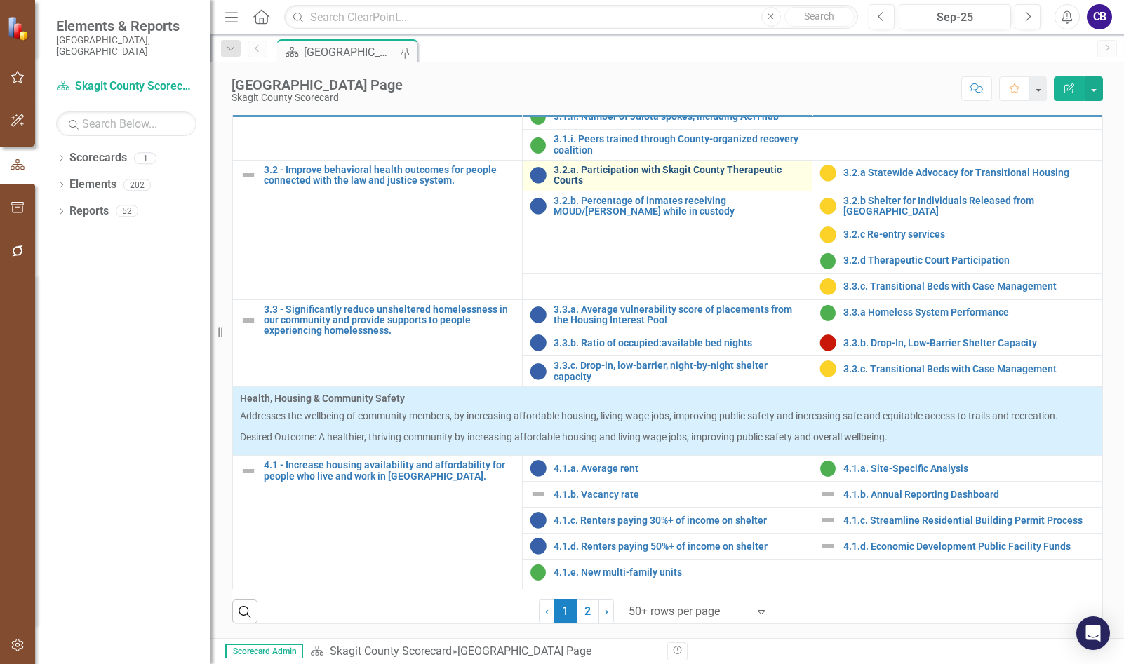
click at [587, 187] on link "3.2.a. Participation with Skagit County Therapeutic Courts" at bounding box center [679, 176] width 251 height 22
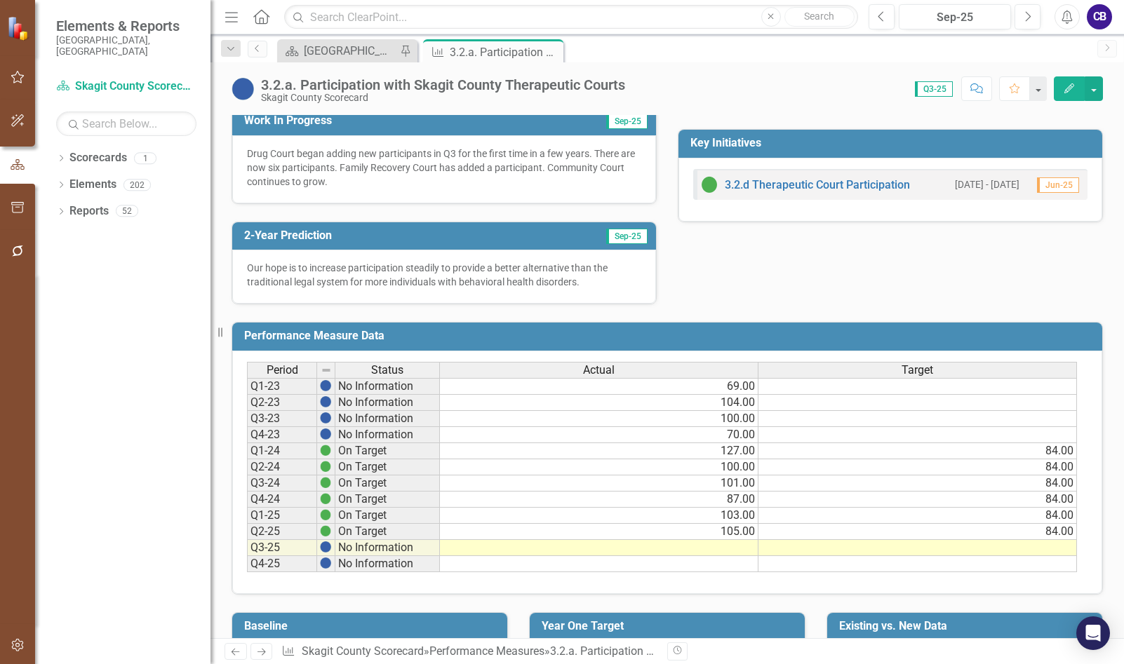
scroll to position [441, 0]
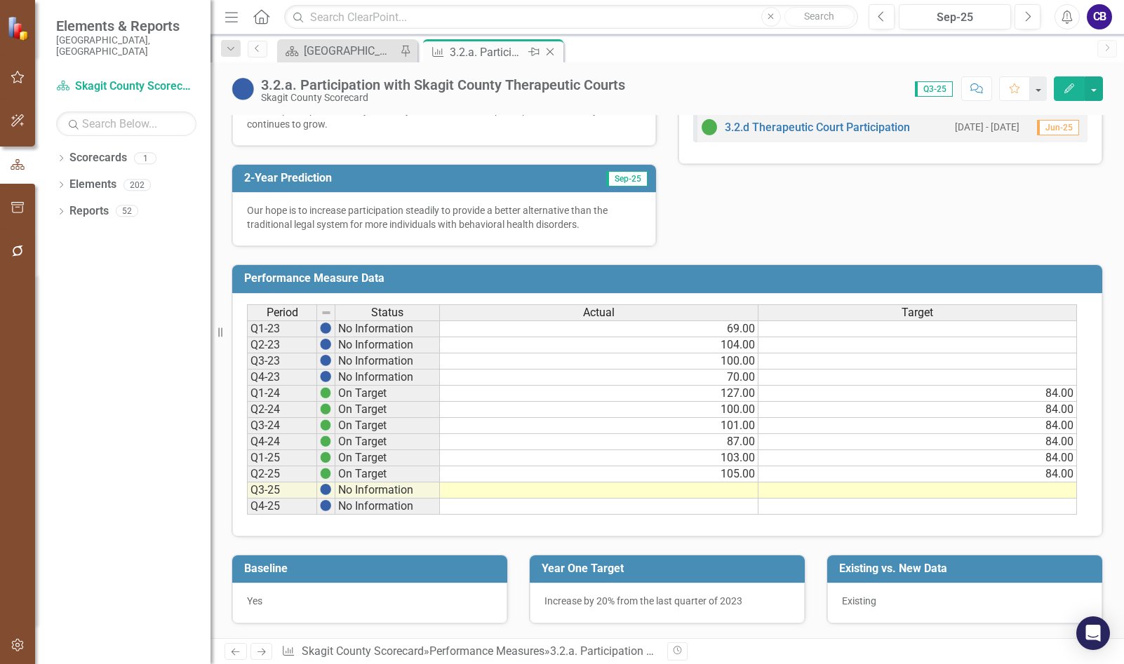
click at [544, 51] on icon "Close" at bounding box center [550, 51] width 14 height 11
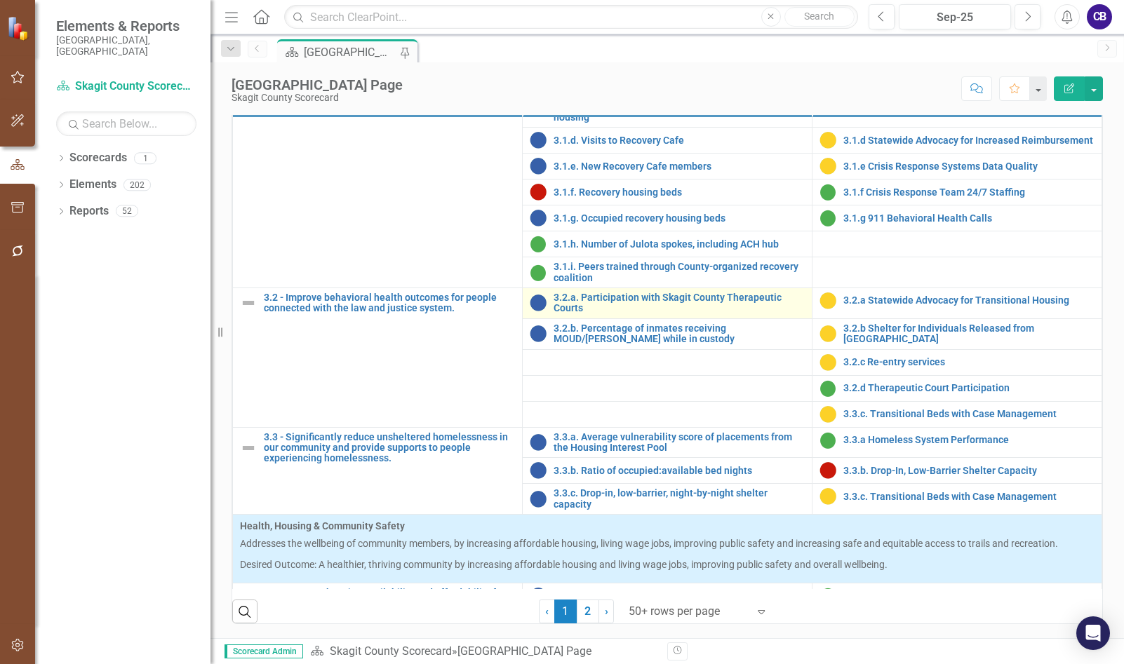
scroll to position [899, 0]
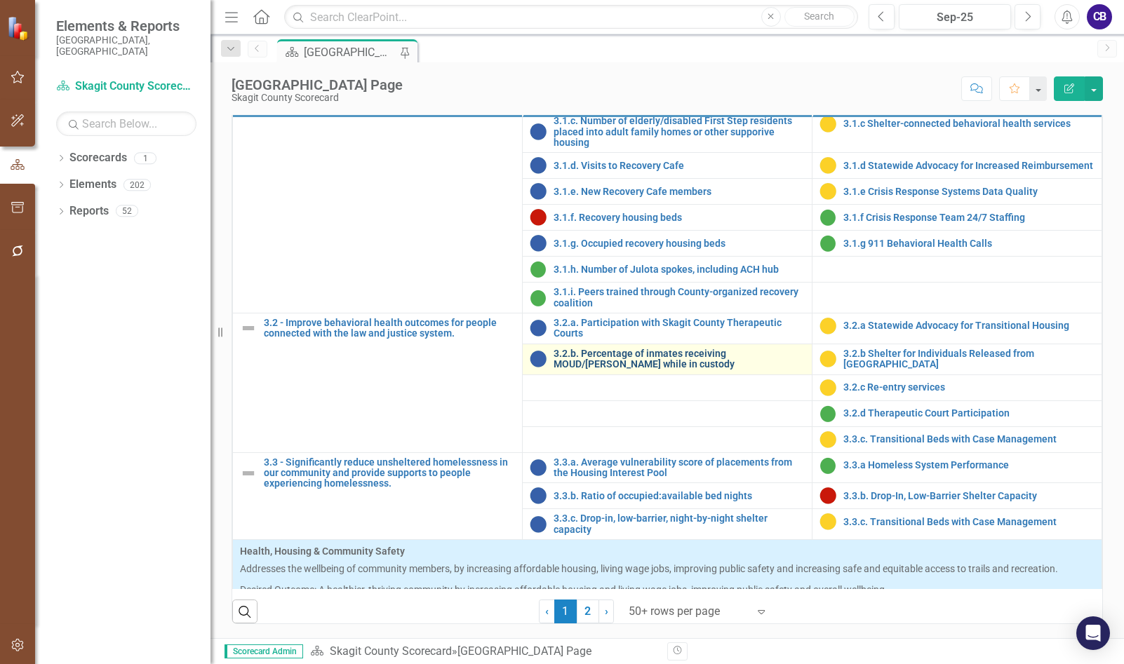
click at [620, 370] on link "3.2.b. Percentage of inmates receiving MOUD/[PERSON_NAME] while in custody" at bounding box center [679, 360] width 251 height 22
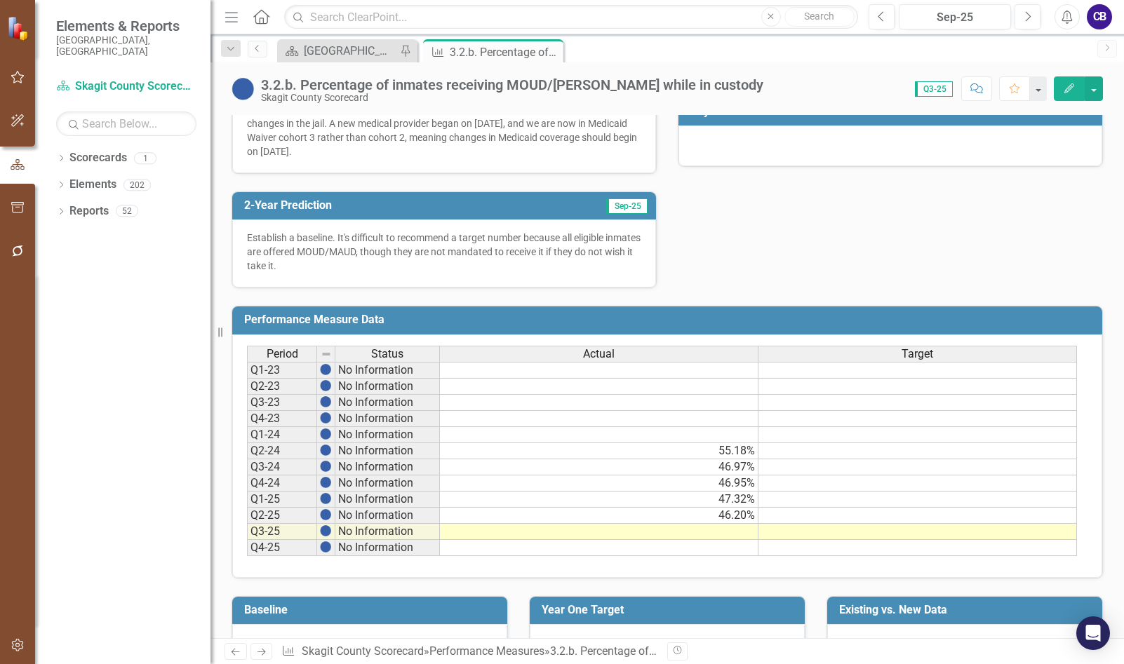
scroll to position [455, 0]
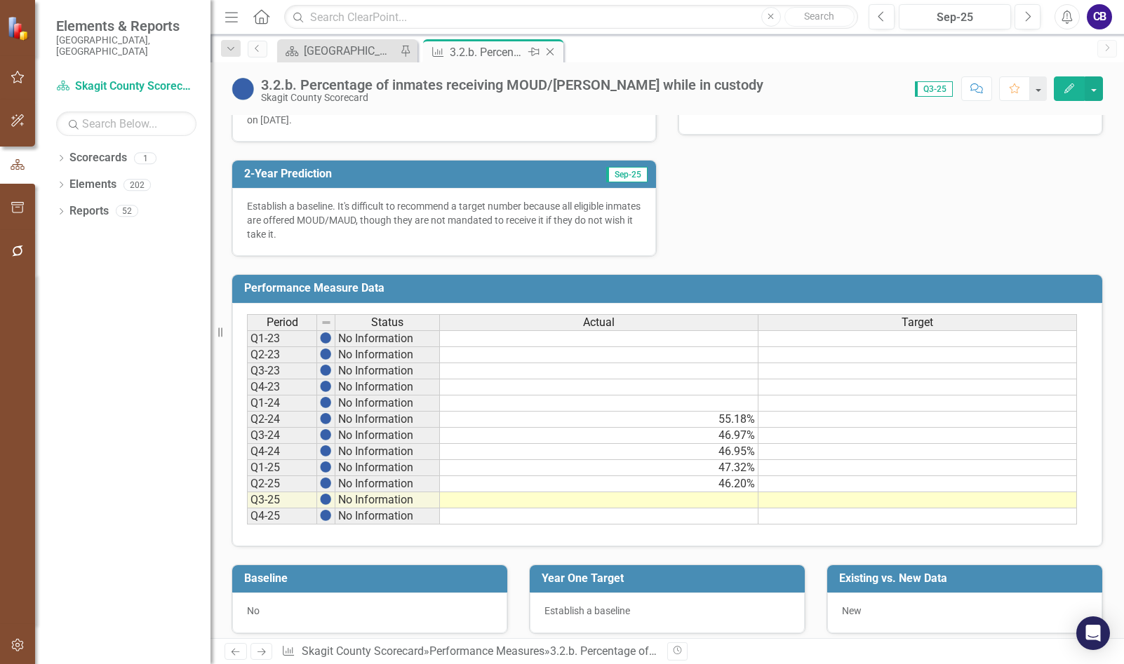
click at [549, 53] on icon at bounding box center [551, 52] width 8 height 8
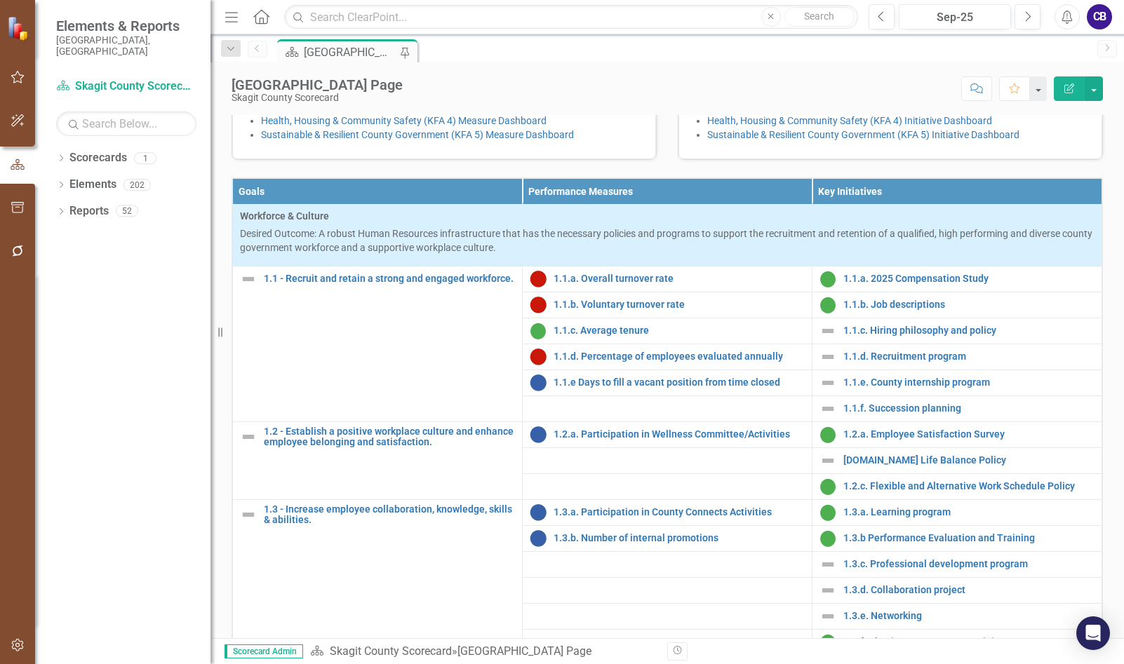
scroll to position [214, 0]
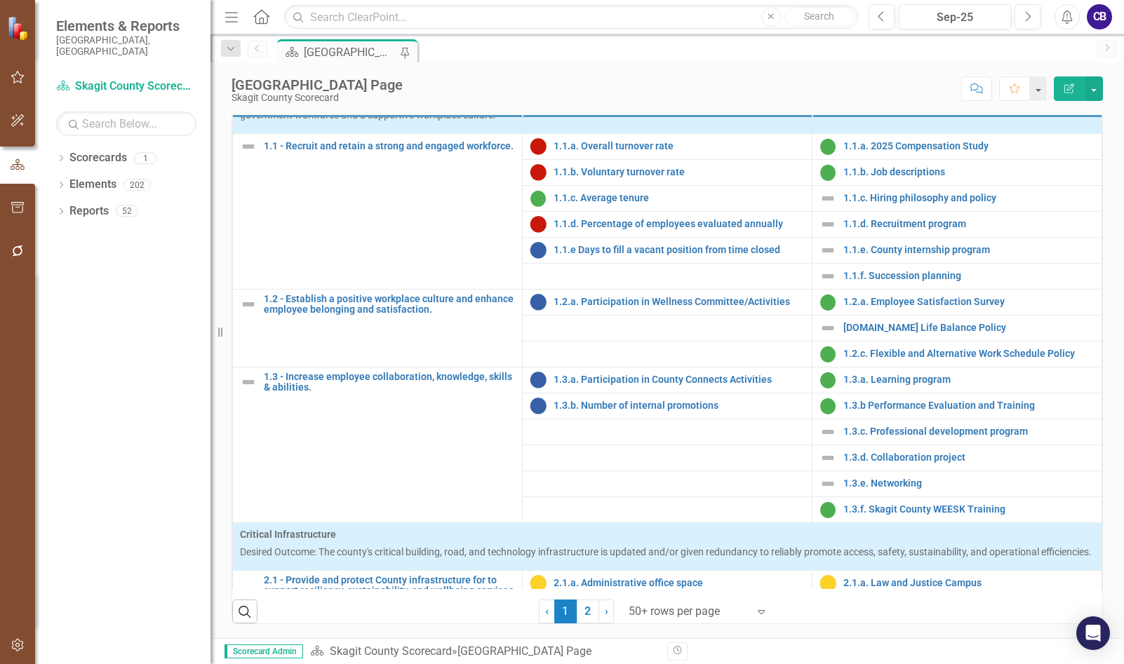
scroll to position [70, 0]
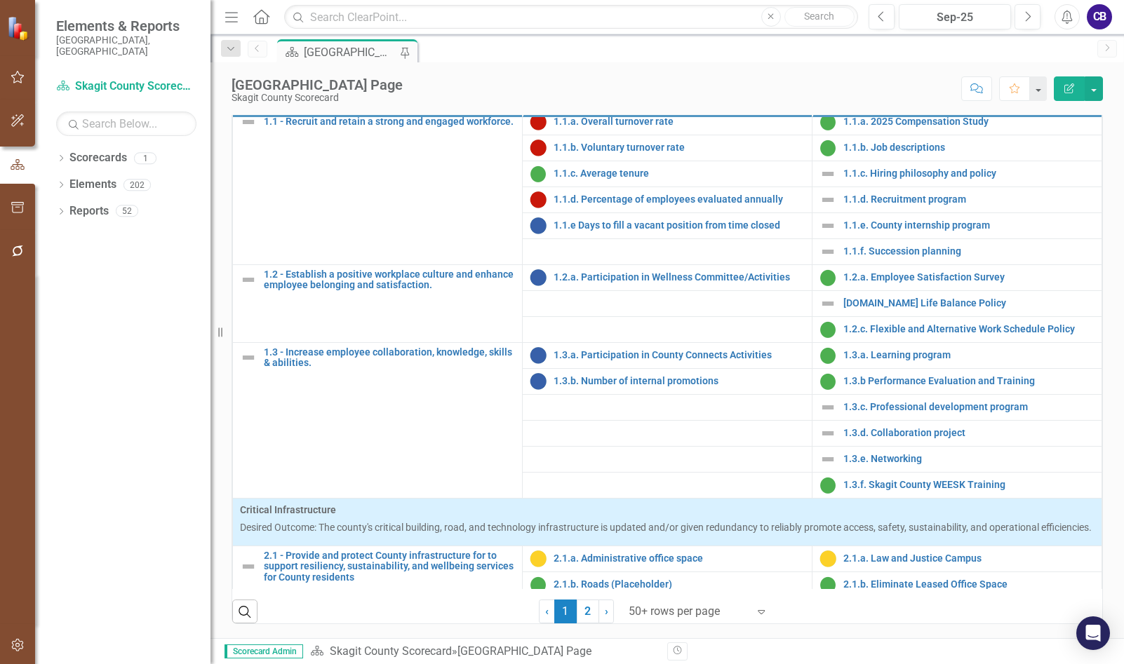
click at [22, 71] on button "button" at bounding box center [18, 77] width 32 height 29
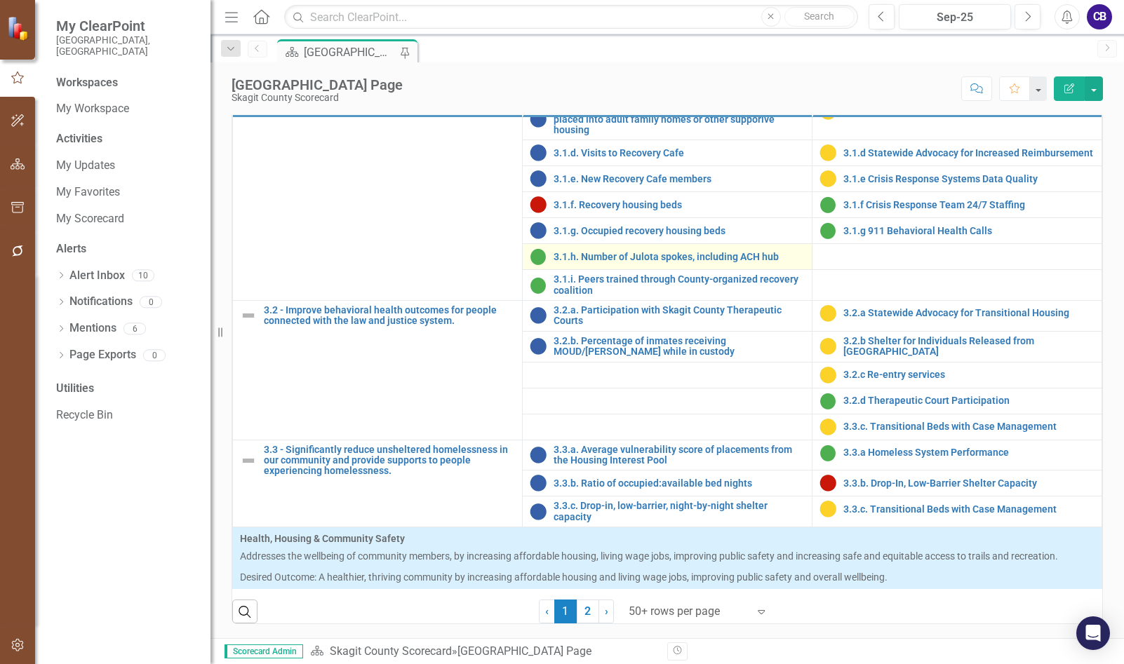
scroll to position [982, 0]
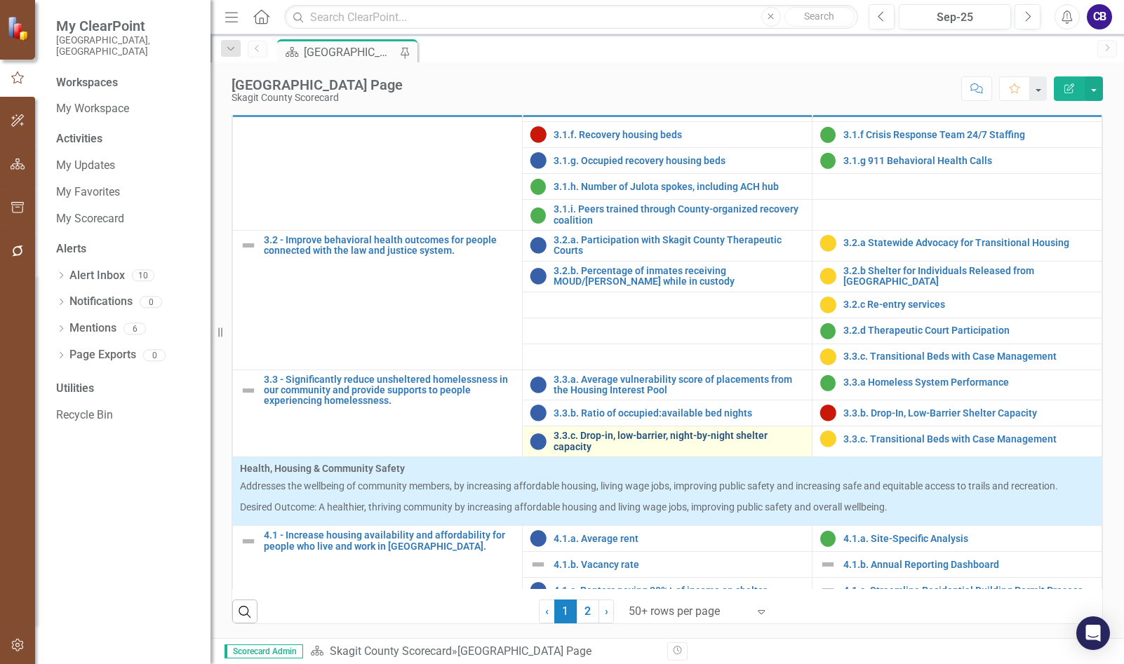
click at [655, 453] on link "3.3.c. Drop-in, low-barrier, night-by-night shelter capacity" at bounding box center [679, 442] width 251 height 22
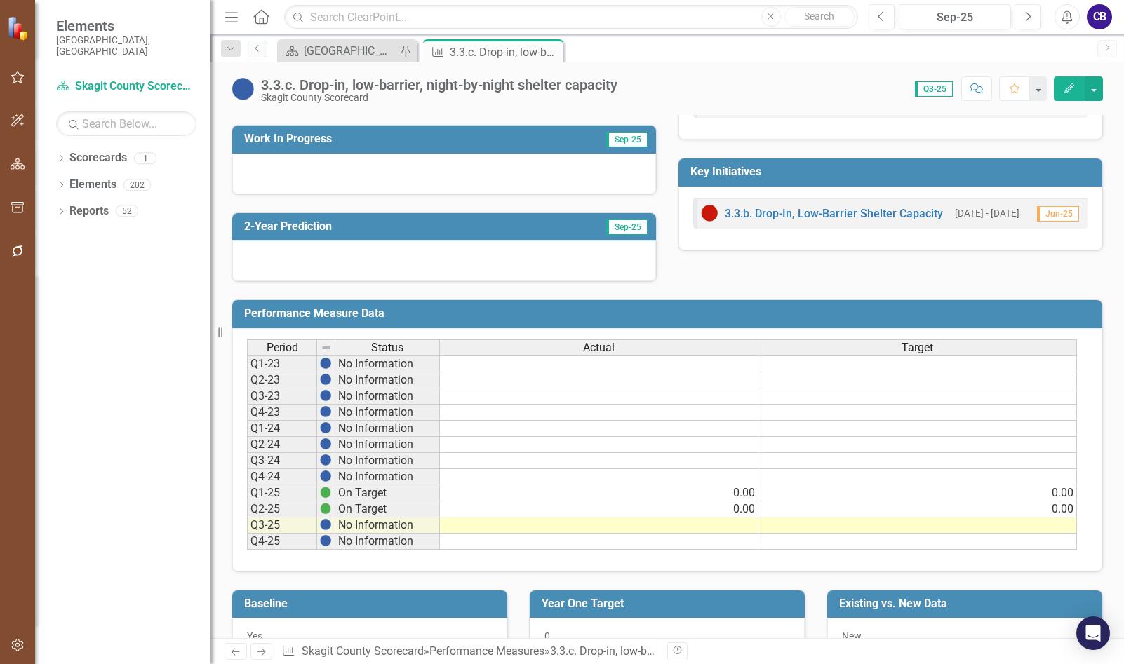
scroll to position [387, 0]
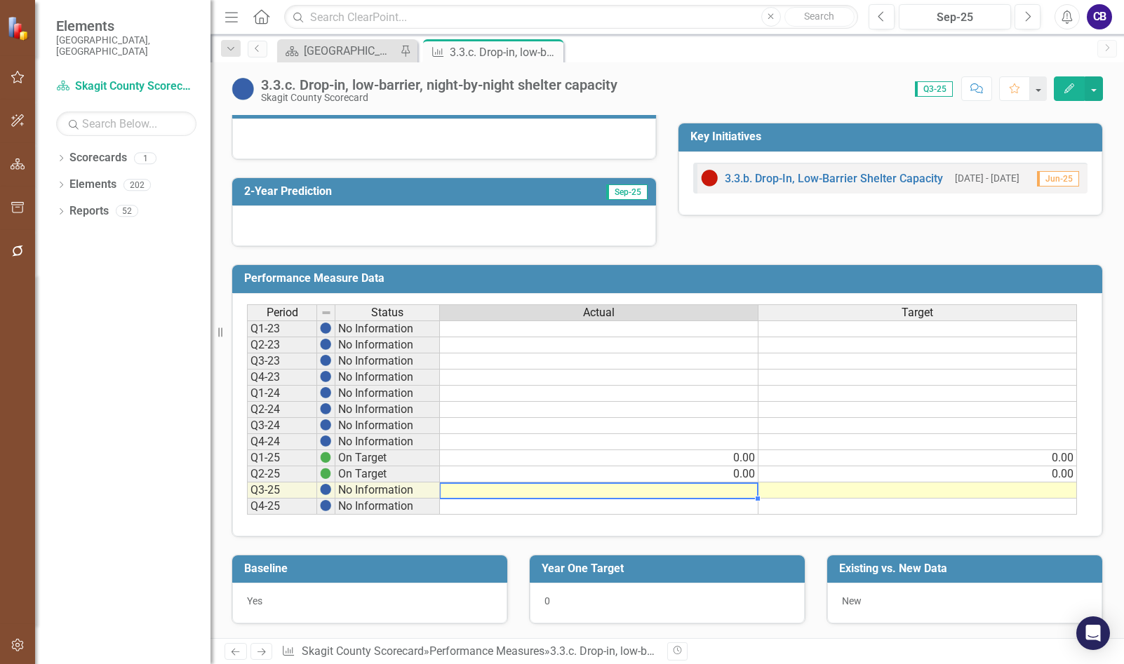
click at [743, 493] on td at bounding box center [599, 491] width 319 height 16
type textarea "0"
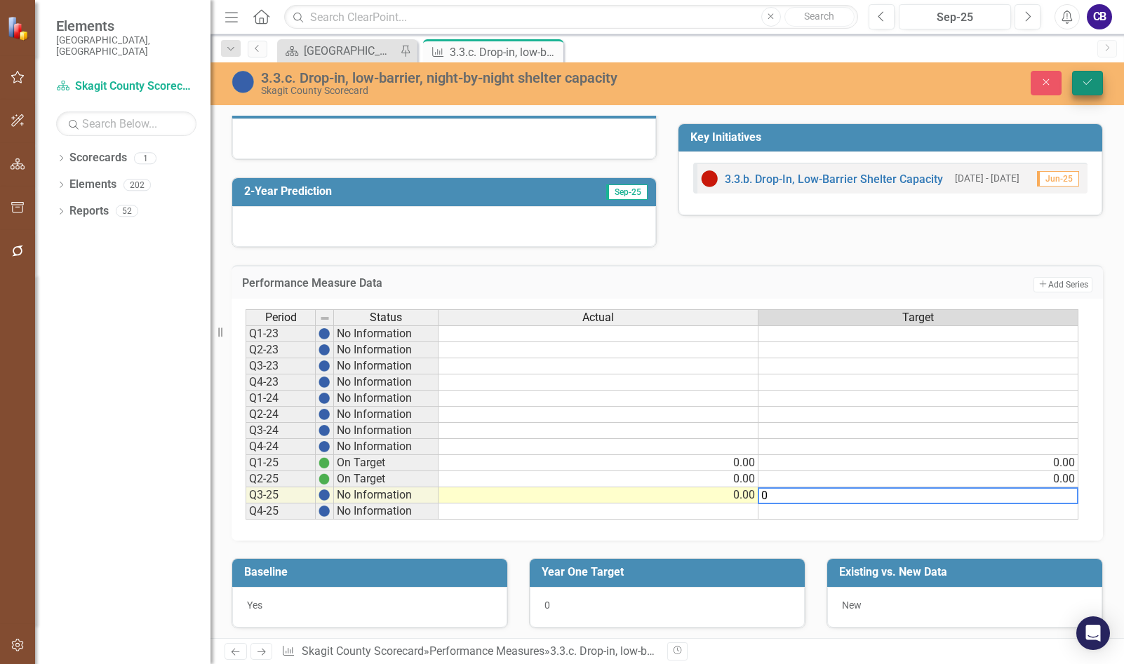
type textarea "0"
drag, startPoint x: 1077, startPoint y: 88, endPoint x: 1023, endPoint y: 133, distance: 70.2
click at [1078, 88] on button "Save" at bounding box center [1087, 83] width 31 height 25
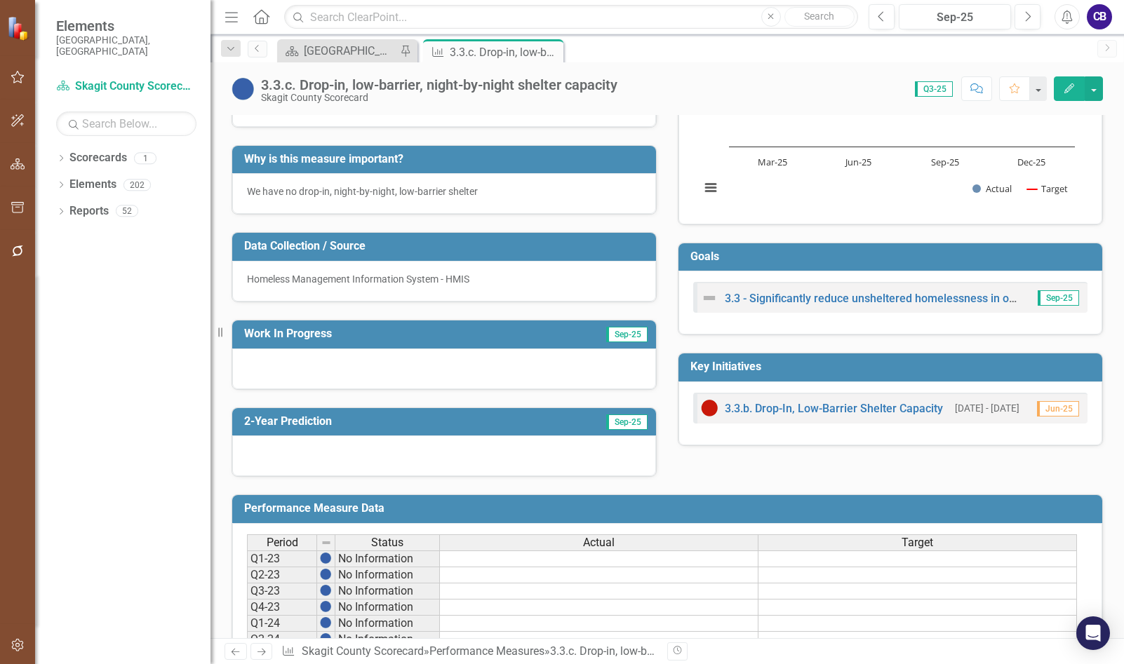
scroll to position [210, 0]
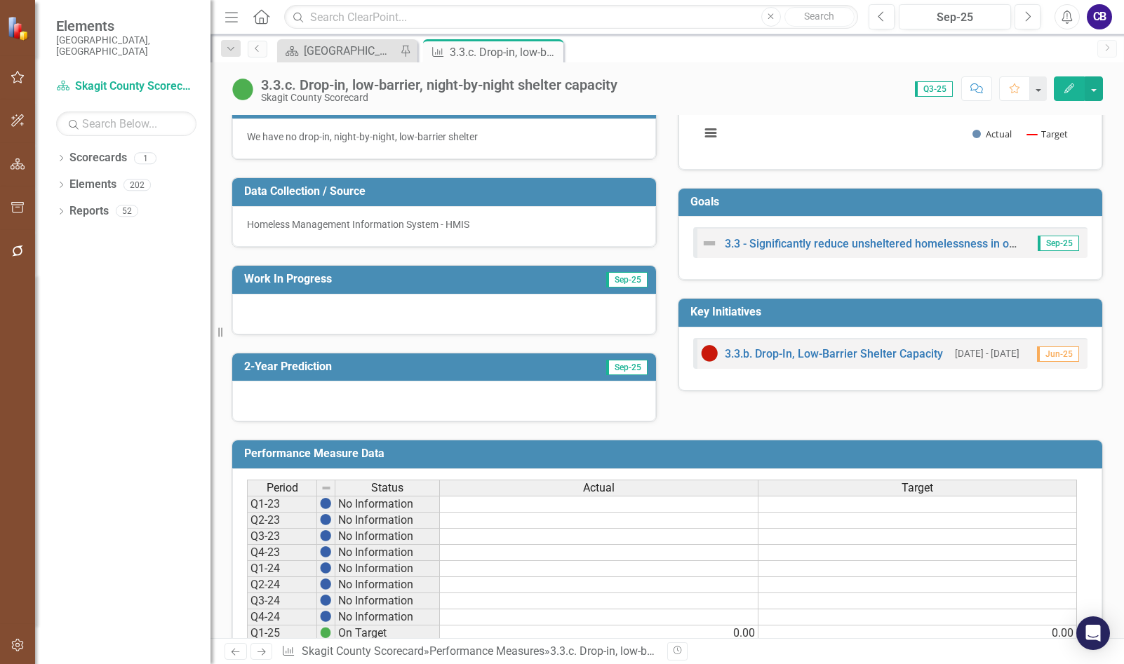
click at [314, 313] on div at bounding box center [444, 314] width 424 height 41
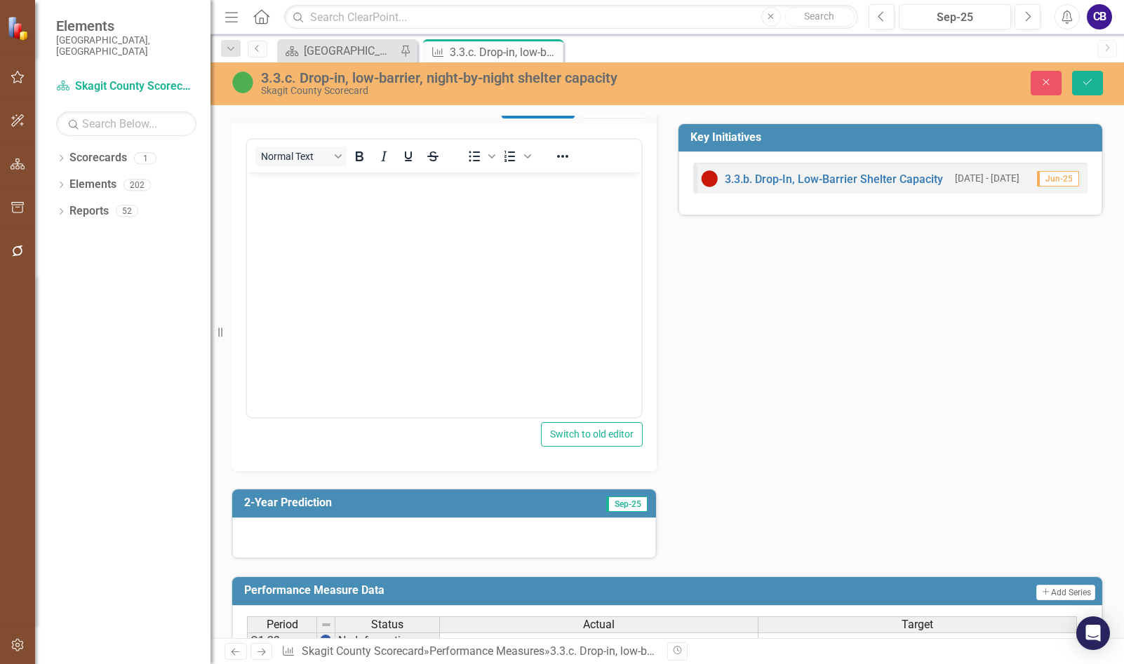
scroll to position [281, 0]
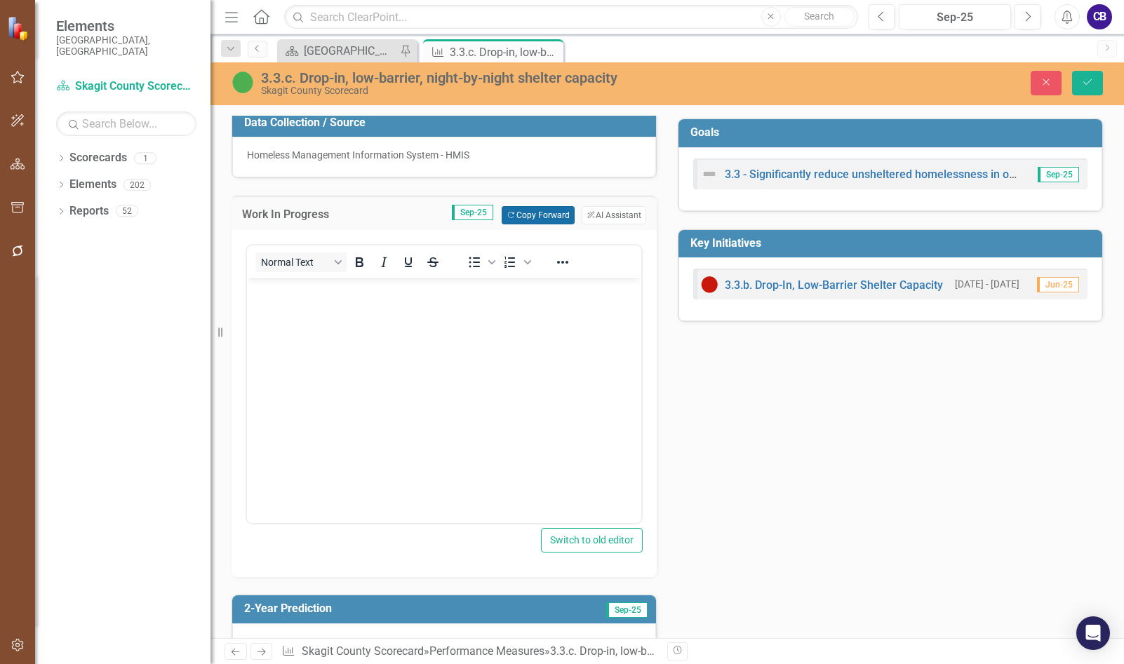
click at [545, 216] on button "Copy Forward Copy Forward" at bounding box center [538, 215] width 72 height 18
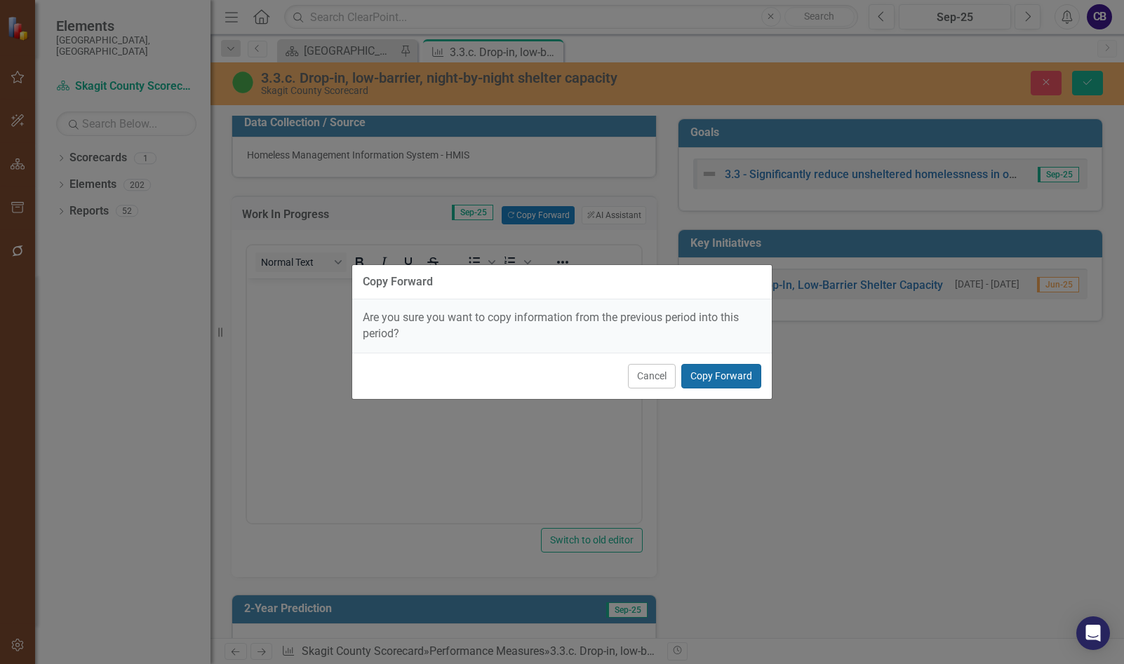
click at [708, 374] on button "Copy Forward" at bounding box center [721, 376] width 80 height 25
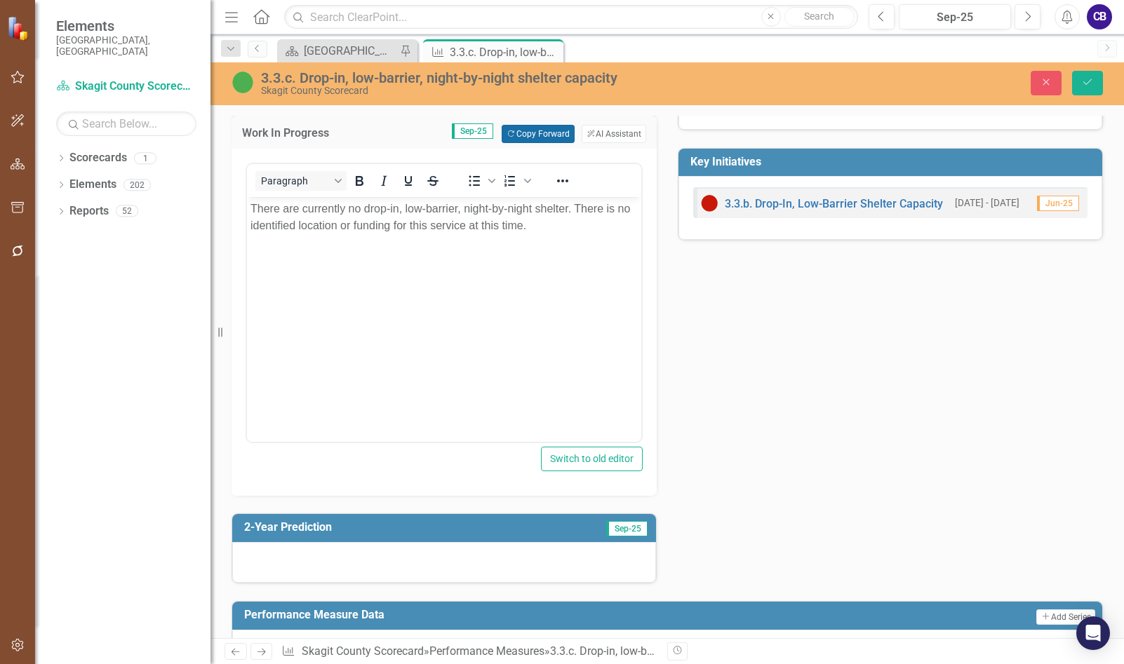
scroll to position [491, 0]
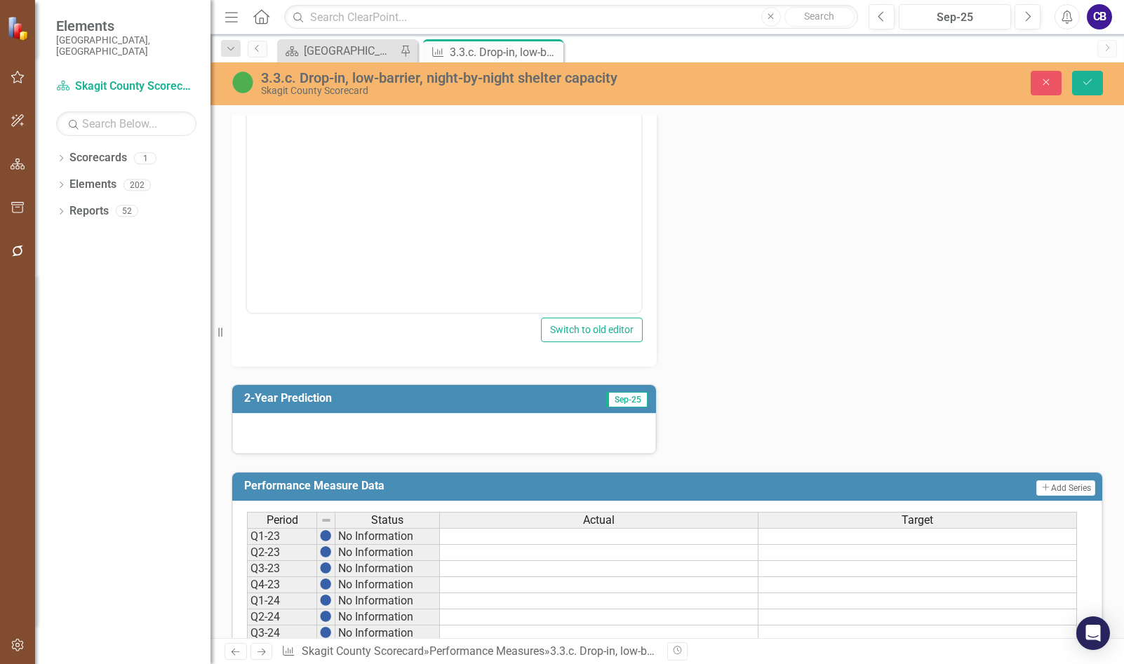
click at [494, 448] on div at bounding box center [444, 433] width 424 height 41
click at [494, 445] on div at bounding box center [444, 433] width 424 height 41
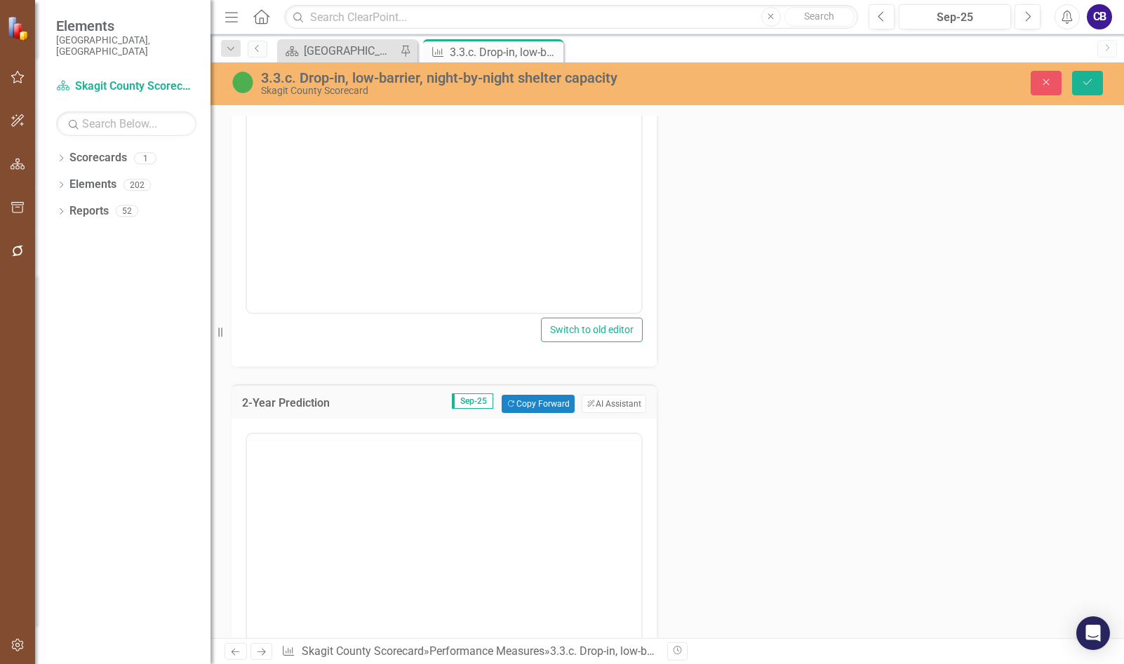
scroll to position [0, 0]
click at [529, 403] on button "Copy Forward Copy Forward" at bounding box center [538, 404] width 72 height 18
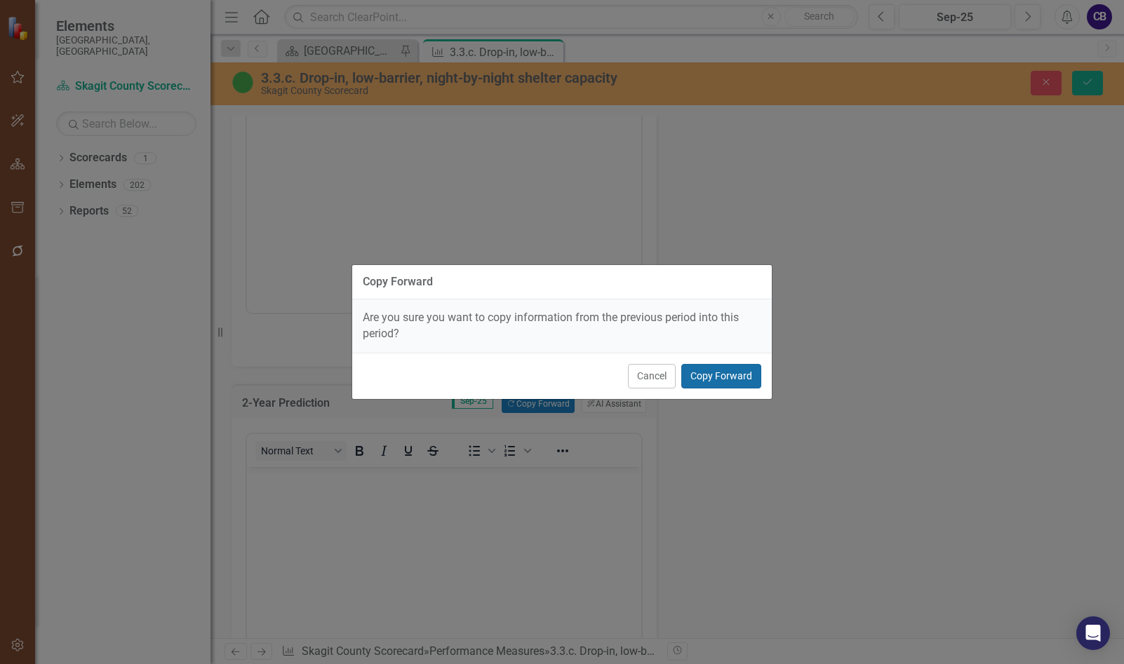
click at [724, 366] on button "Copy Forward" at bounding box center [721, 376] width 80 height 25
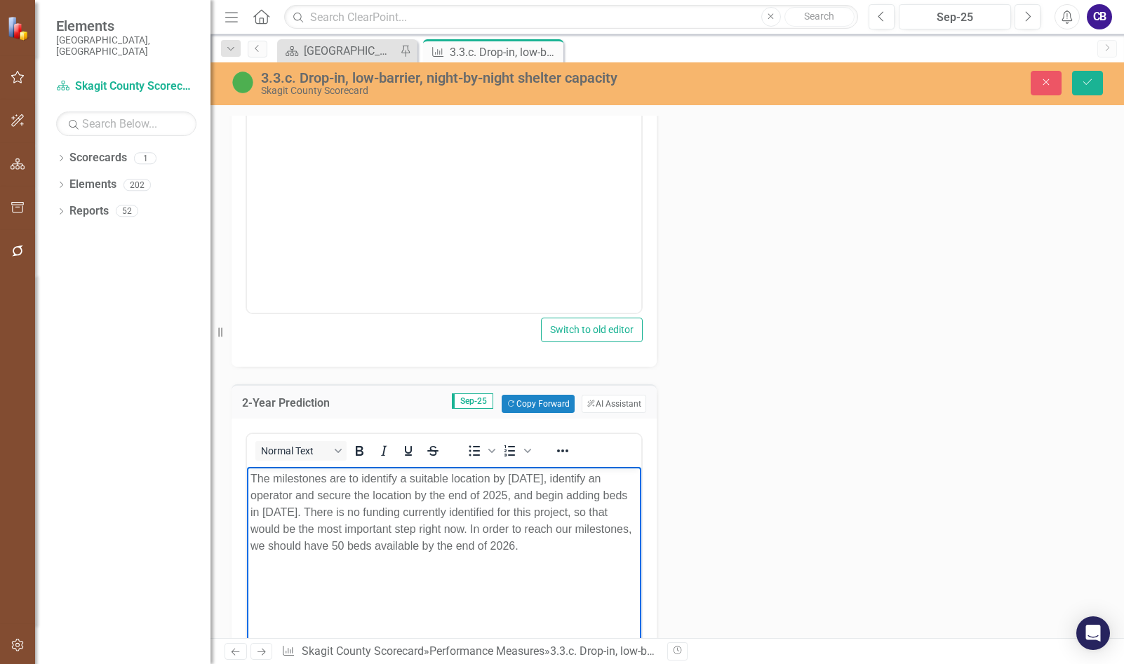
click at [576, 503] on p "The milestones are to identify a suitable location by [DATE], identify an opera…" at bounding box center [443, 513] width 387 height 84
click at [572, 490] on p "The milestones are to identify a suitable location by [DATE], identify an opera…" at bounding box center [443, 513] width 387 height 84
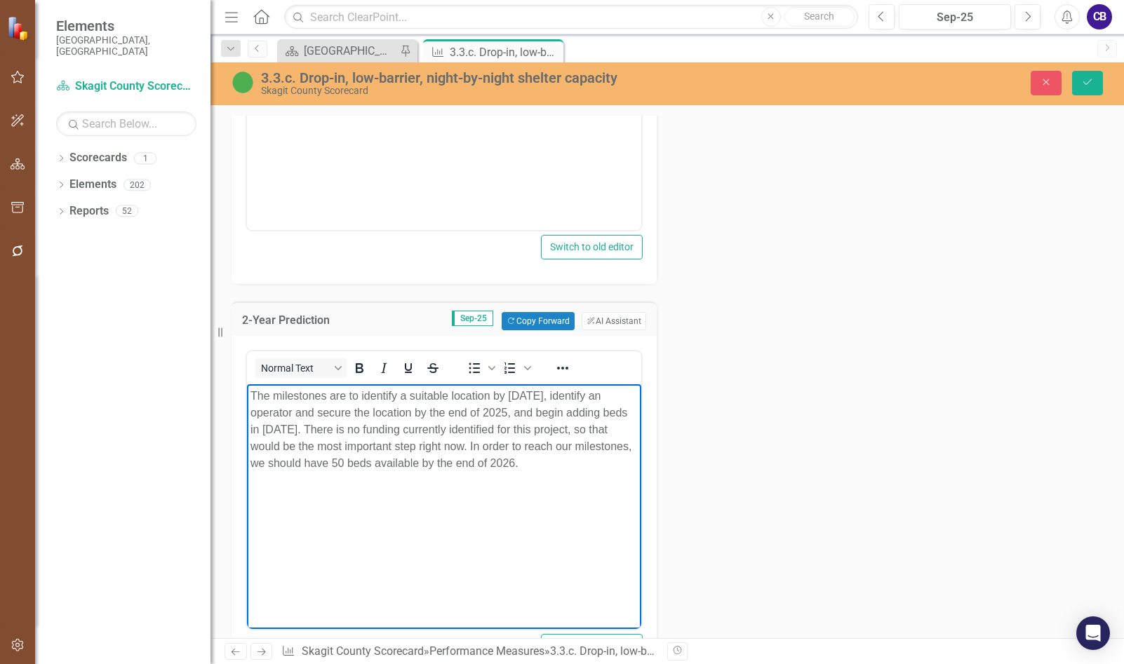
scroll to position [631, 0]
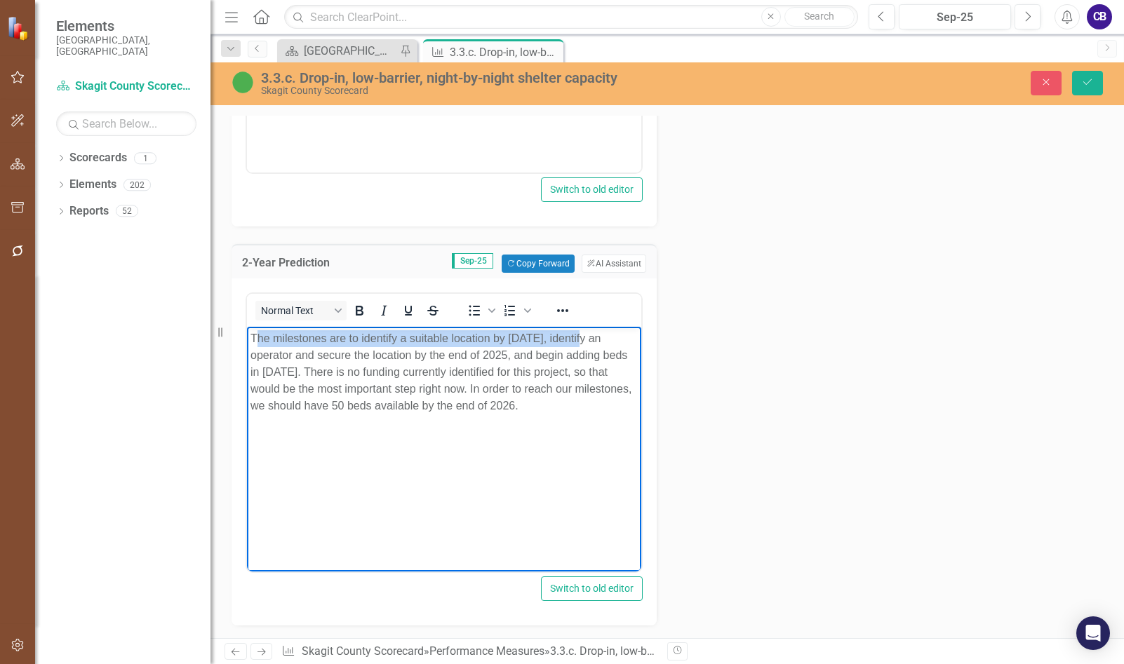
drag, startPoint x: 604, startPoint y: 342, endPoint x: 254, endPoint y: 332, distance: 350.3
click at [254, 332] on p "The milestones are to identify a suitable location by [DATE], identify an opera…" at bounding box center [443, 372] width 387 height 84
drag, startPoint x: 504, startPoint y: 392, endPoint x: 533, endPoint y: 396, distance: 29.0
click at [504, 393] on p "The milestones are to identify a suitable location by [DATE], identify an opera…" at bounding box center [443, 372] width 387 height 84
drag, startPoint x: 601, startPoint y: 412, endPoint x: 412, endPoint y: 370, distance: 194.1
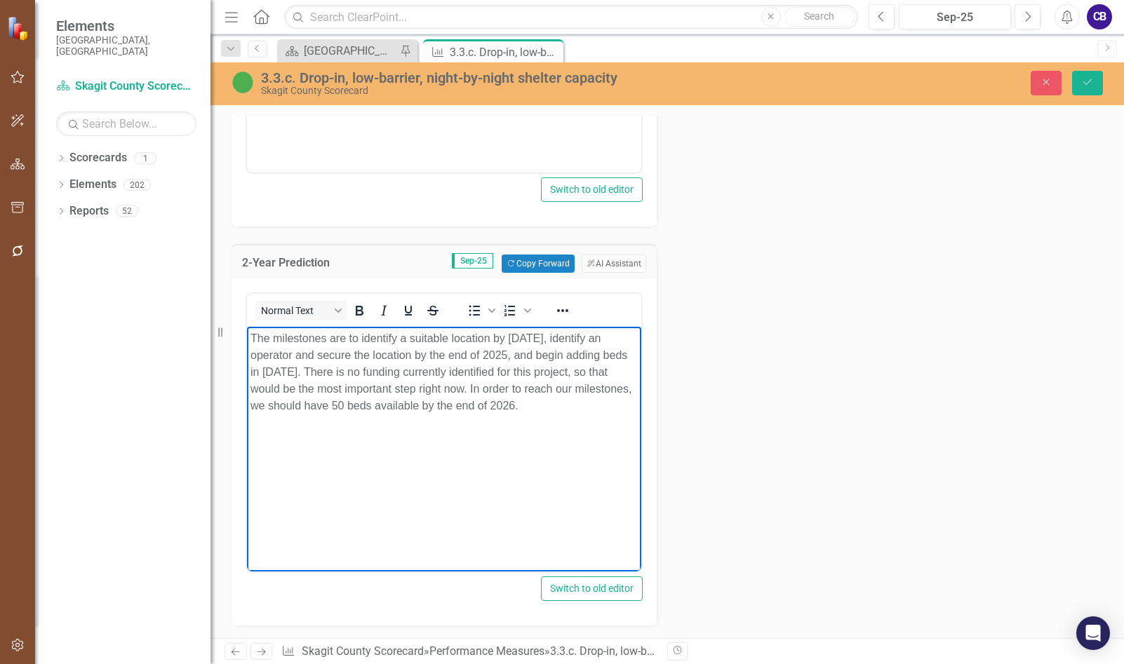
click at [412, 370] on p "The milestones are to identify a suitable location by [DATE], identify an opera…" at bounding box center [443, 372] width 387 height 84
click at [468, 393] on p "The milestones are to identify a suitable location by [DATE], identify an opera…" at bounding box center [443, 372] width 387 height 84
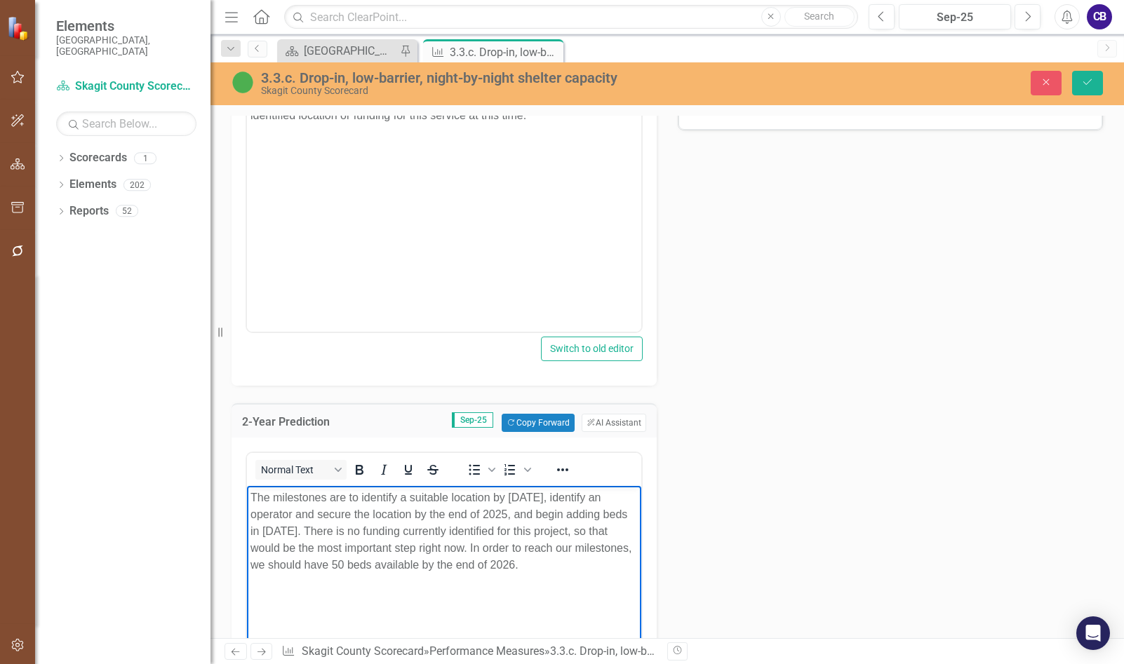
scroll to position [491, 0]
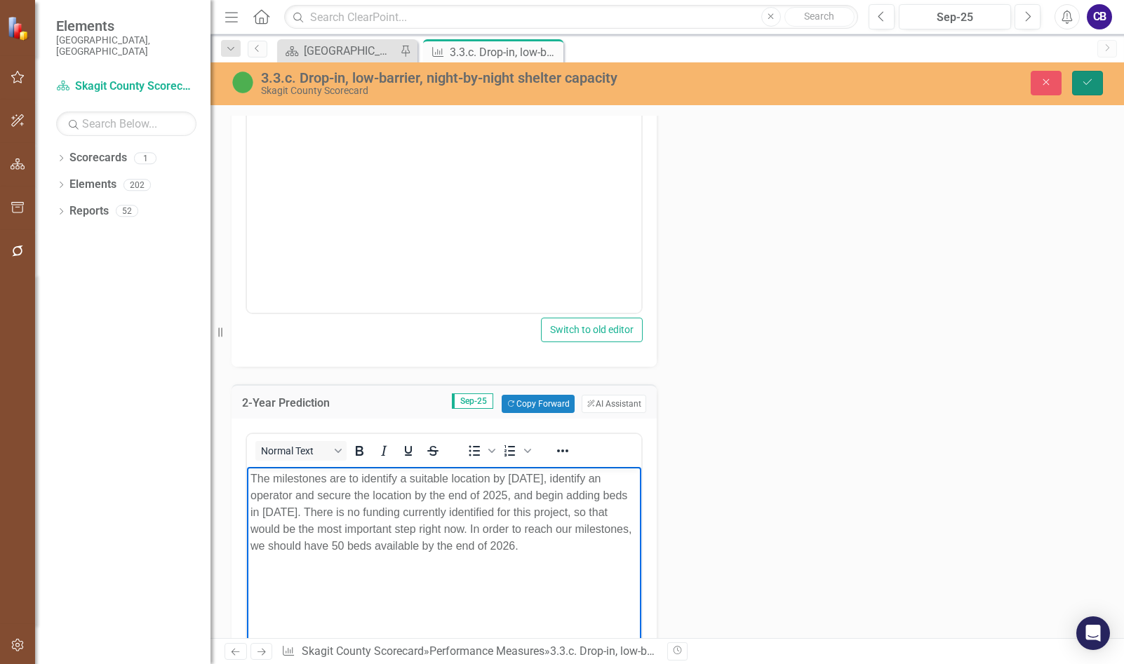
click at [1083, 83] on icon "Save" at bounding box center [1087, 82] width 13 height 10
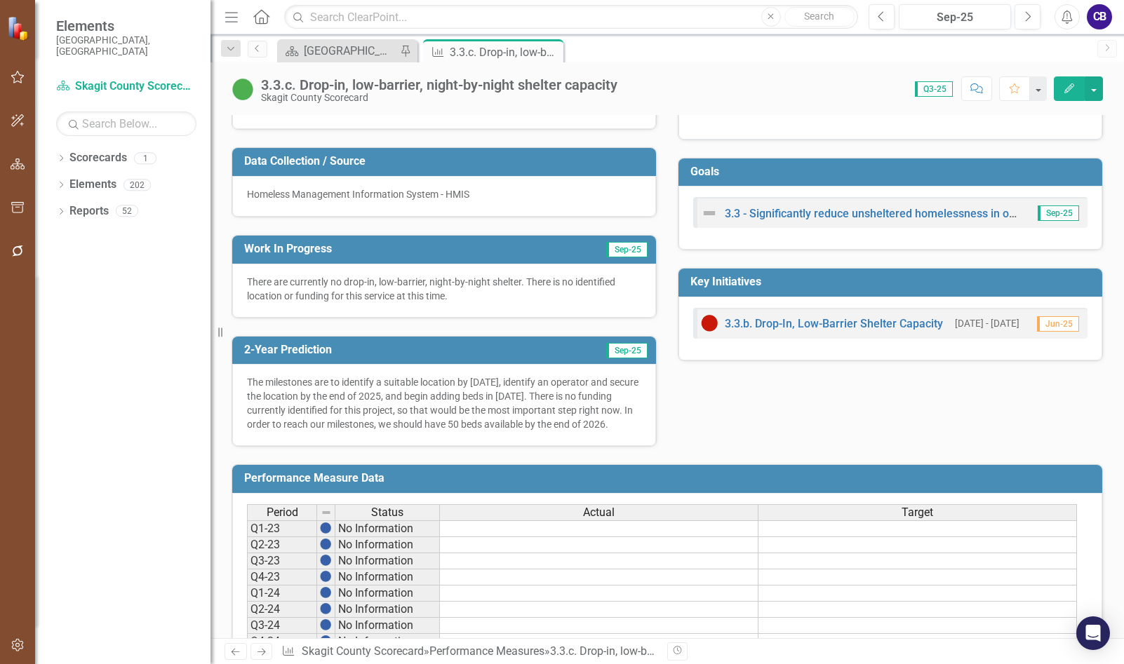
scroll to position [0, 0]
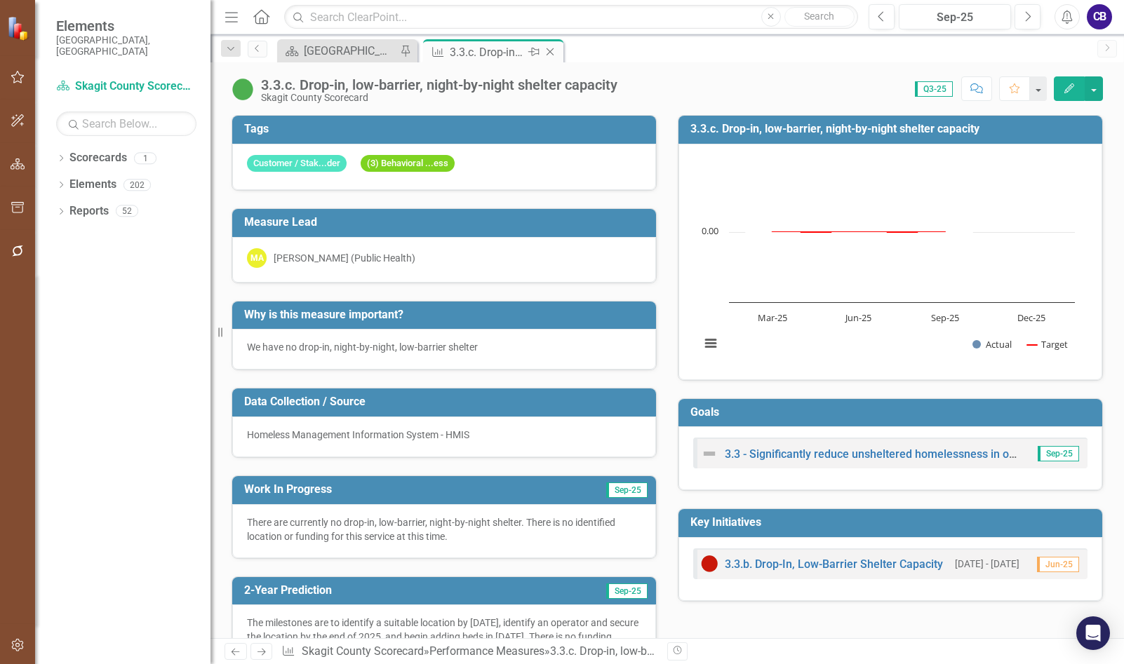
click at [550, 55] on icon "Close" at bounding box center [550, 51] width 14 height 11
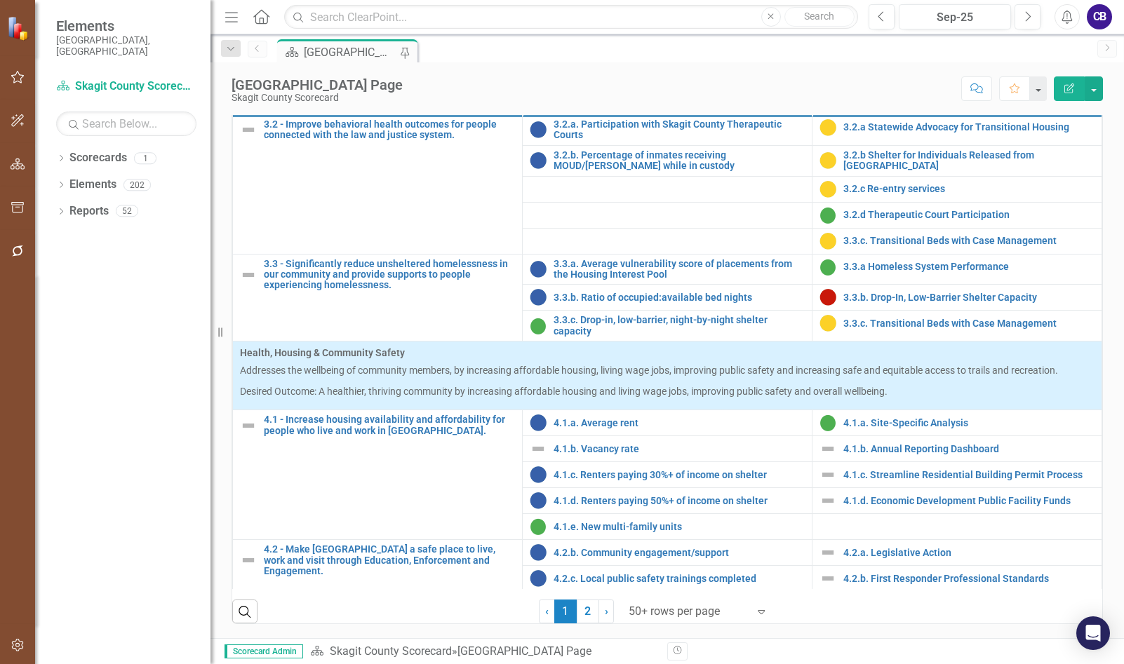
scroll to position [1123, 0]
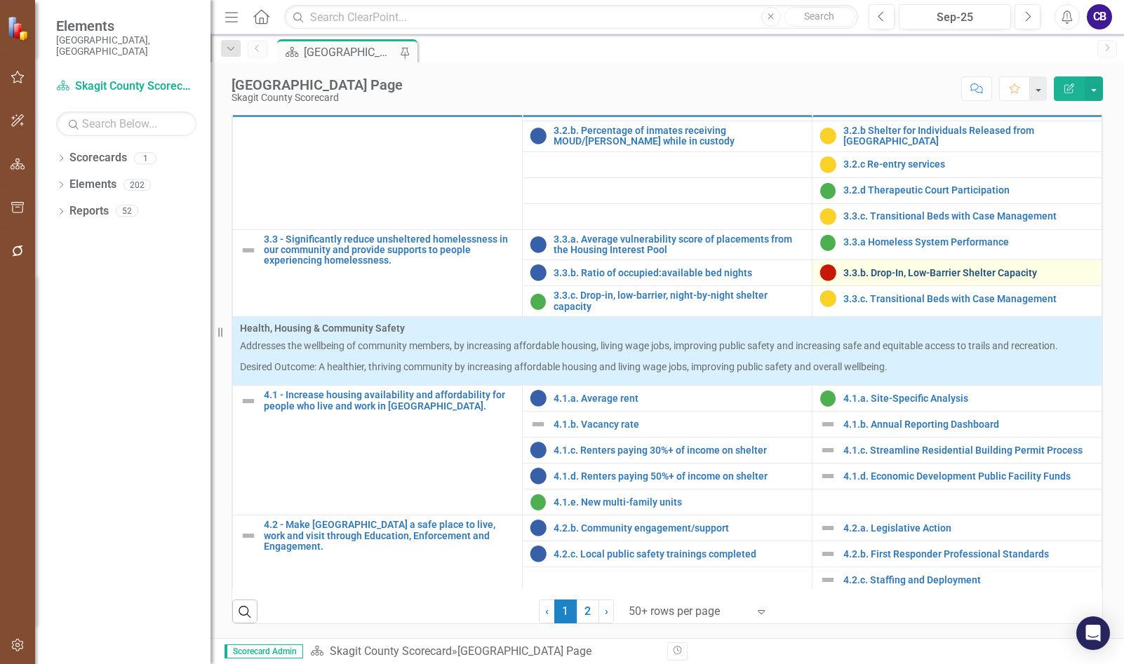
click at [890, 279] on link "3.3.b. Drop-In, Low-Barrier Shelter Capacity" at bounding box center [968, 273] width 251 height 11
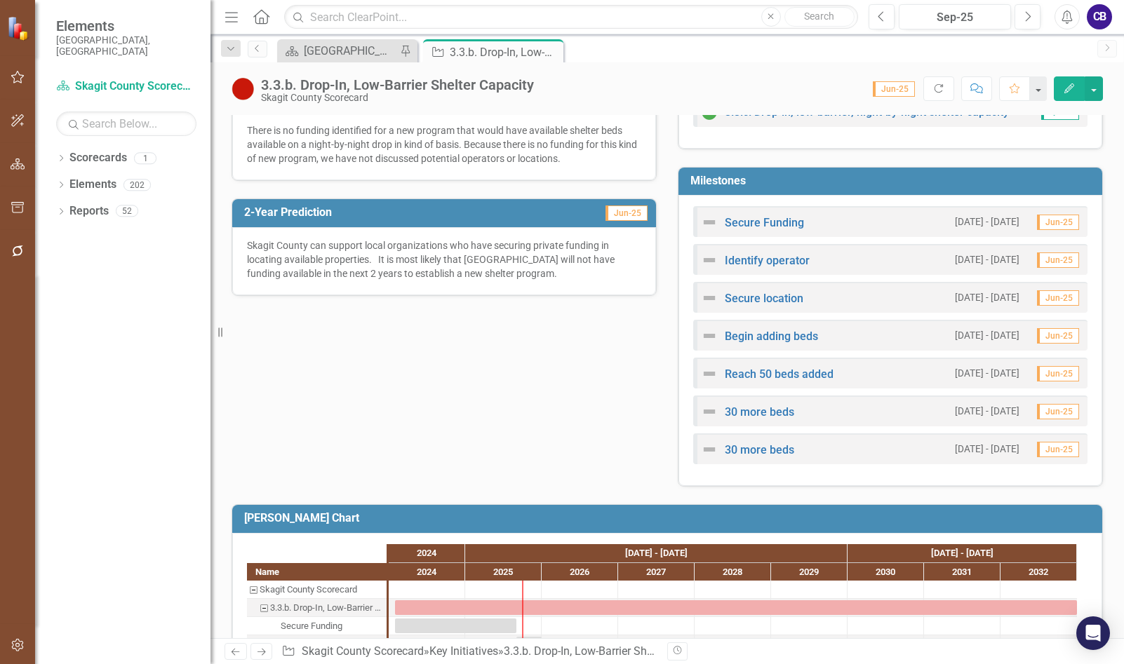
scroll to position [406, 0]
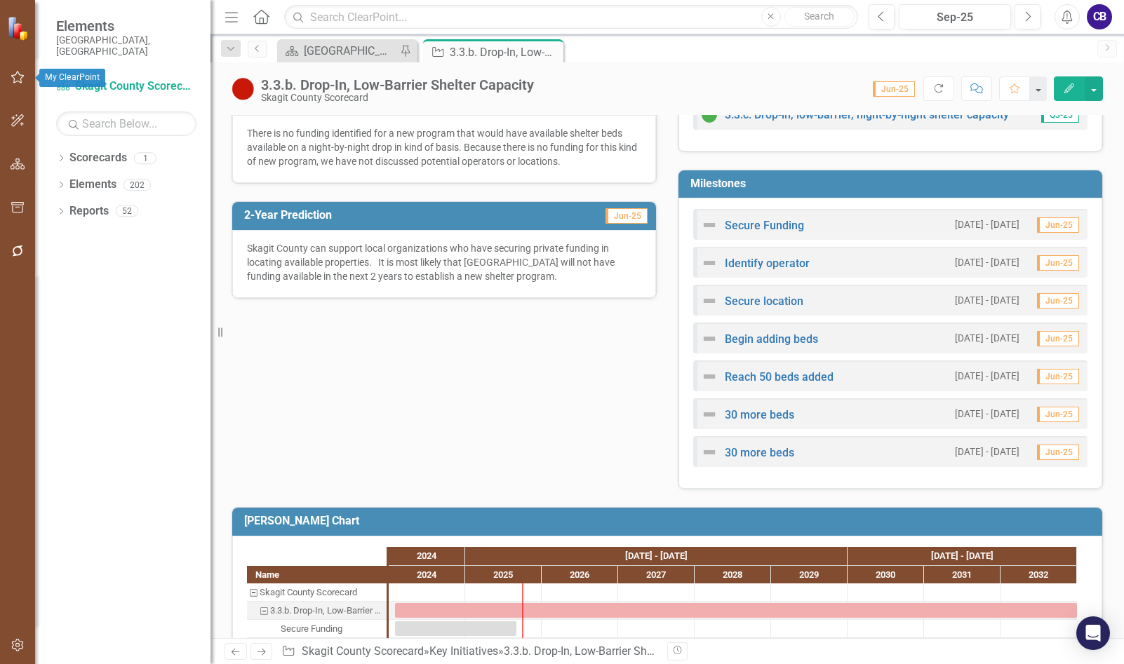
click at [15, 76] on icon "button" at bounding box center [18, 77] width 15 height 11
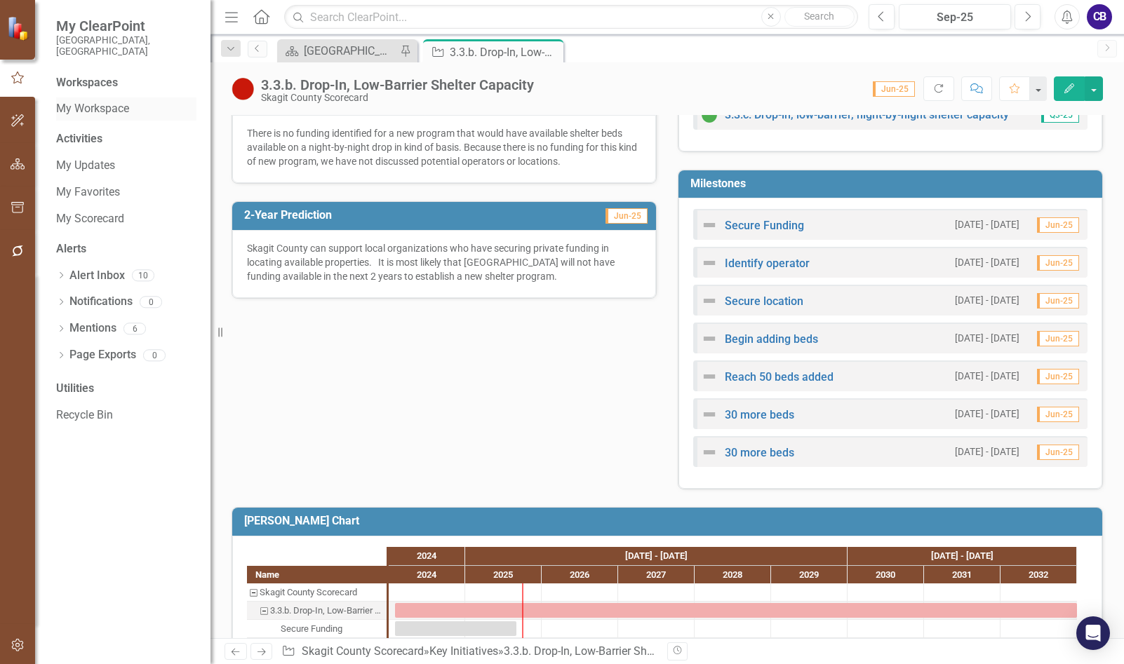
click at [104, 101] on link "My Workspace" at bounding box center [126, 109] width 140 height 16
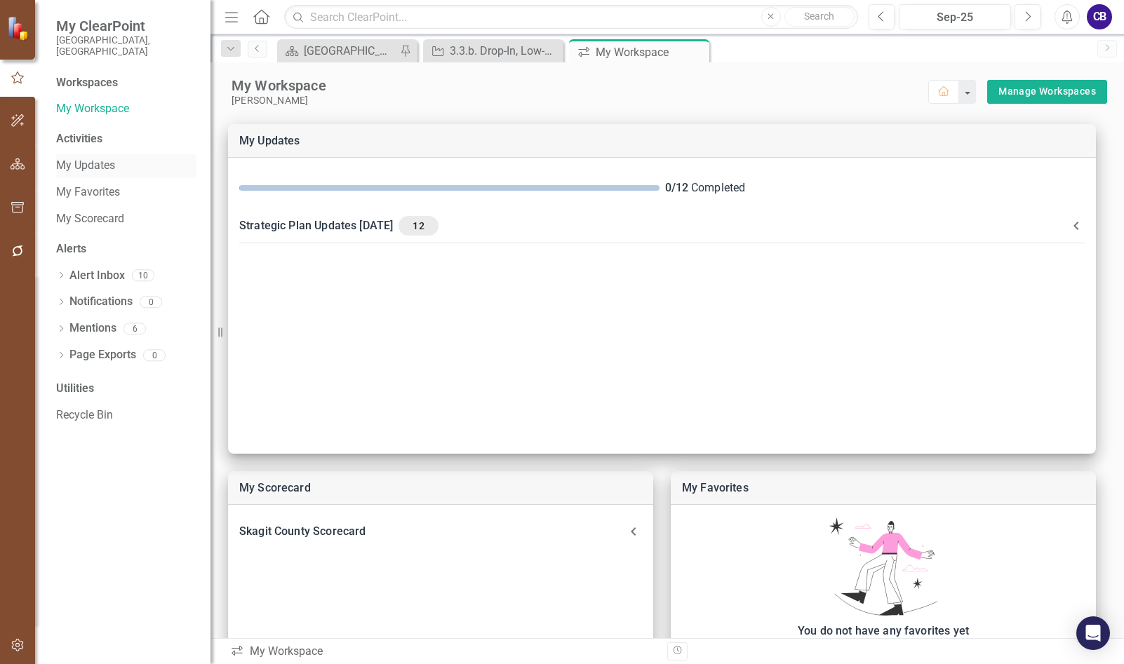
click at [91, 158] on link "My Updates" at bounding box center [126, 166] width 140 height 16
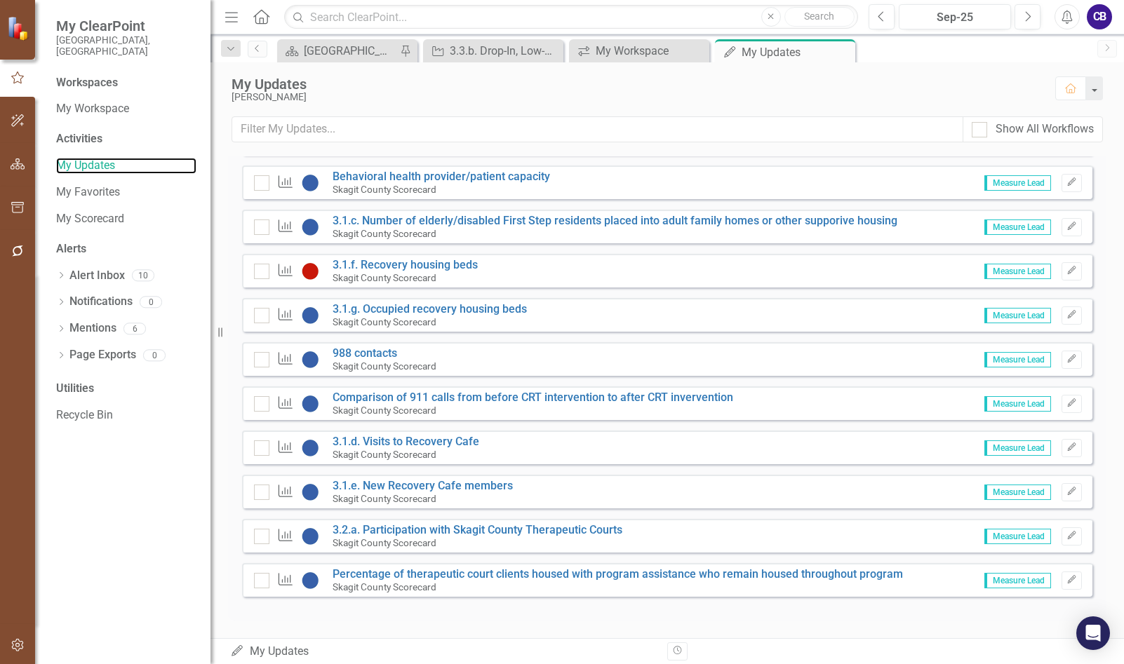
scroll to position [429, 0]
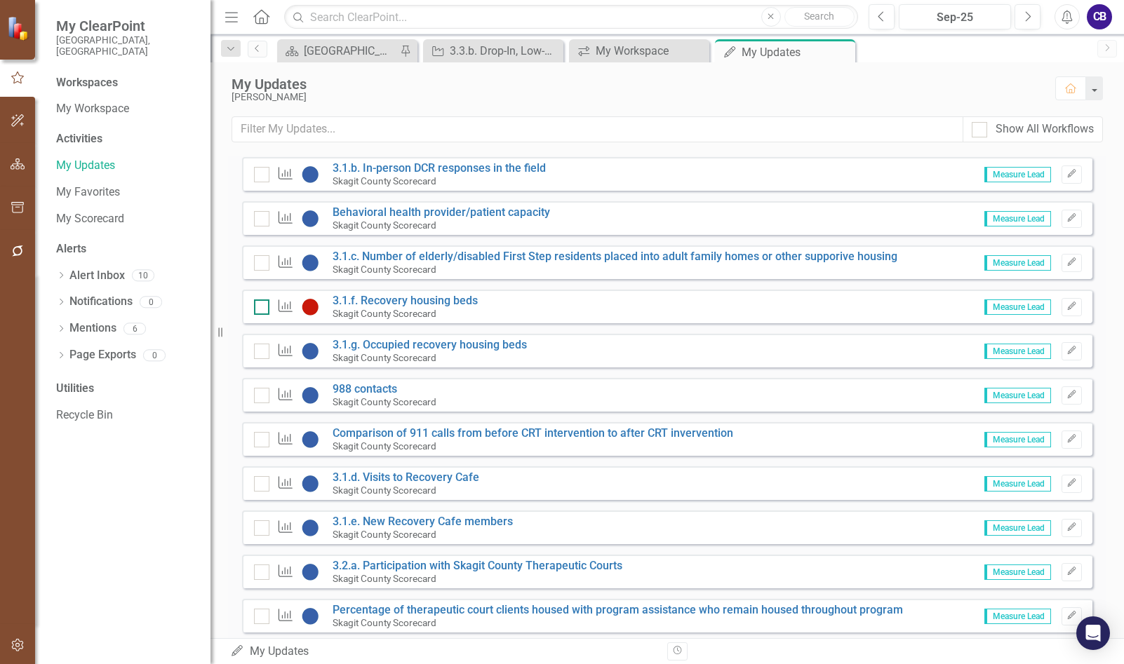
click at [265, 315] on div at bounding box center [261, 307] width 15 height 15
click at [263, 309] on input "checkbox" at bounding box center [258, 304] width 9 height 9
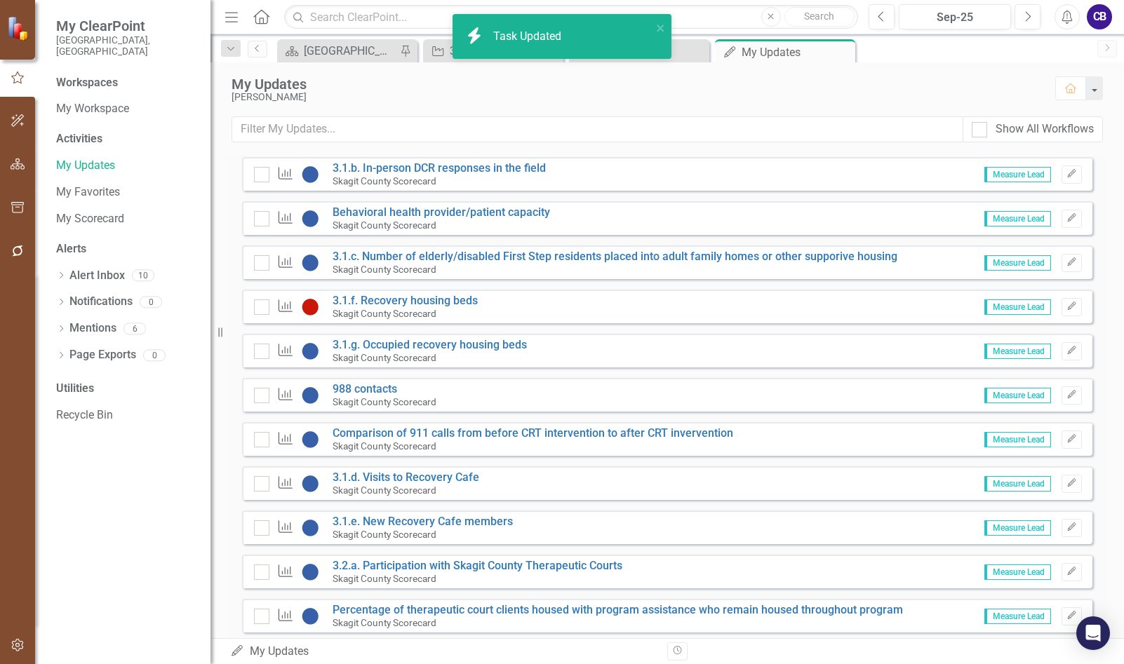
checkbox input "true"
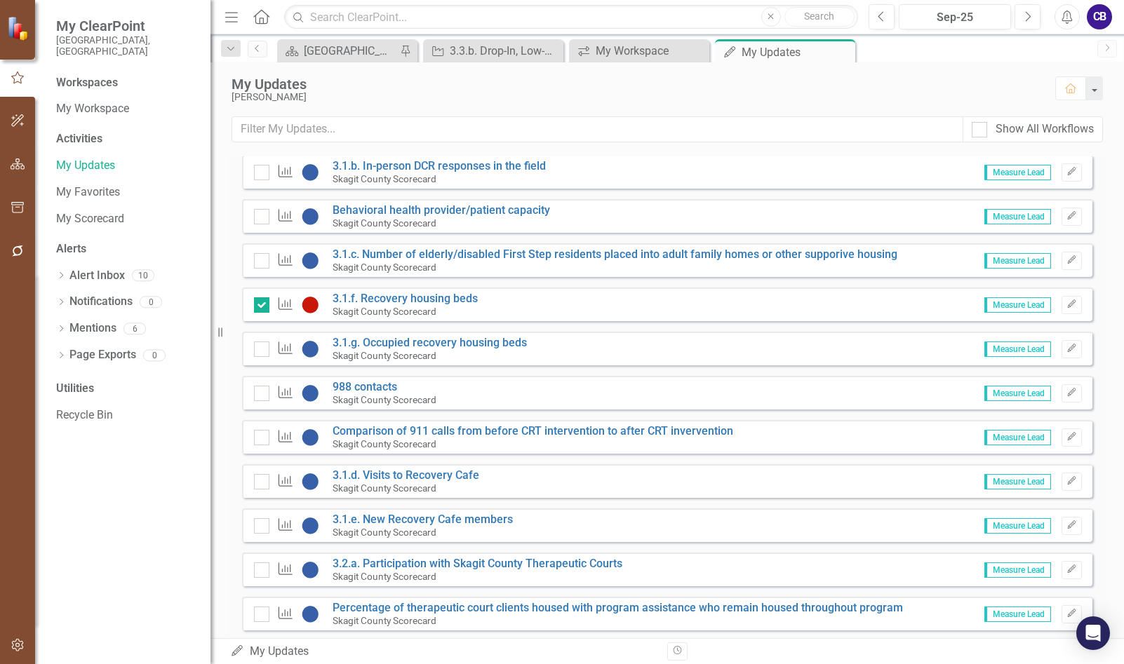
scroll to position [499, 0]
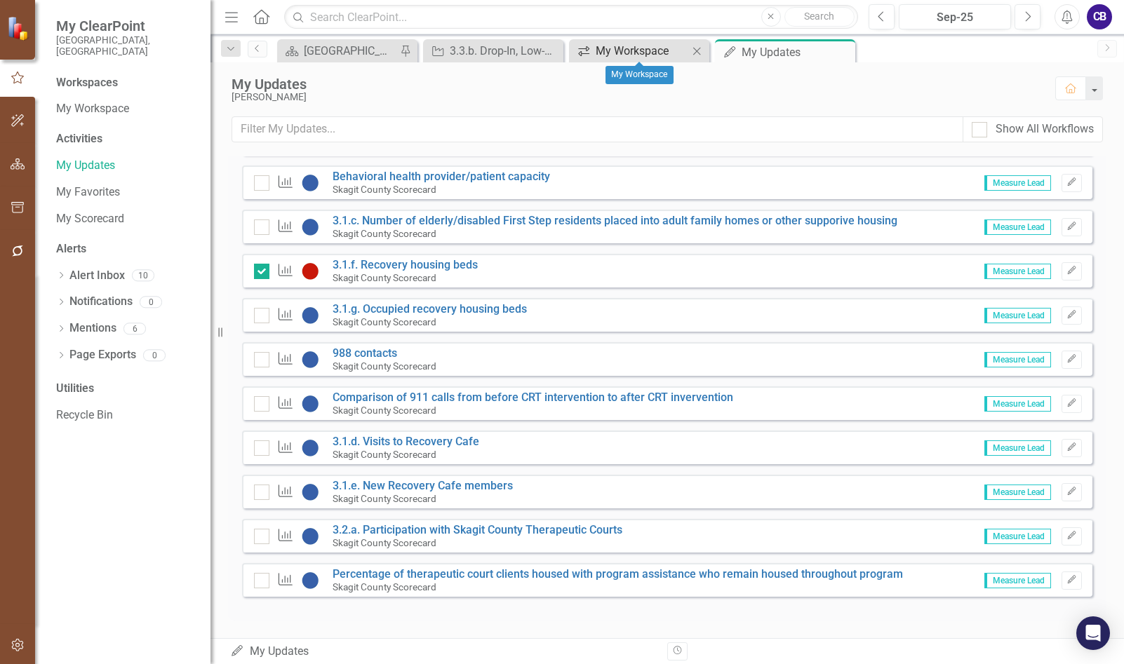
click at [597, 51] on div "My Workspace" at bounding box center [642, 51] width 93 height 18
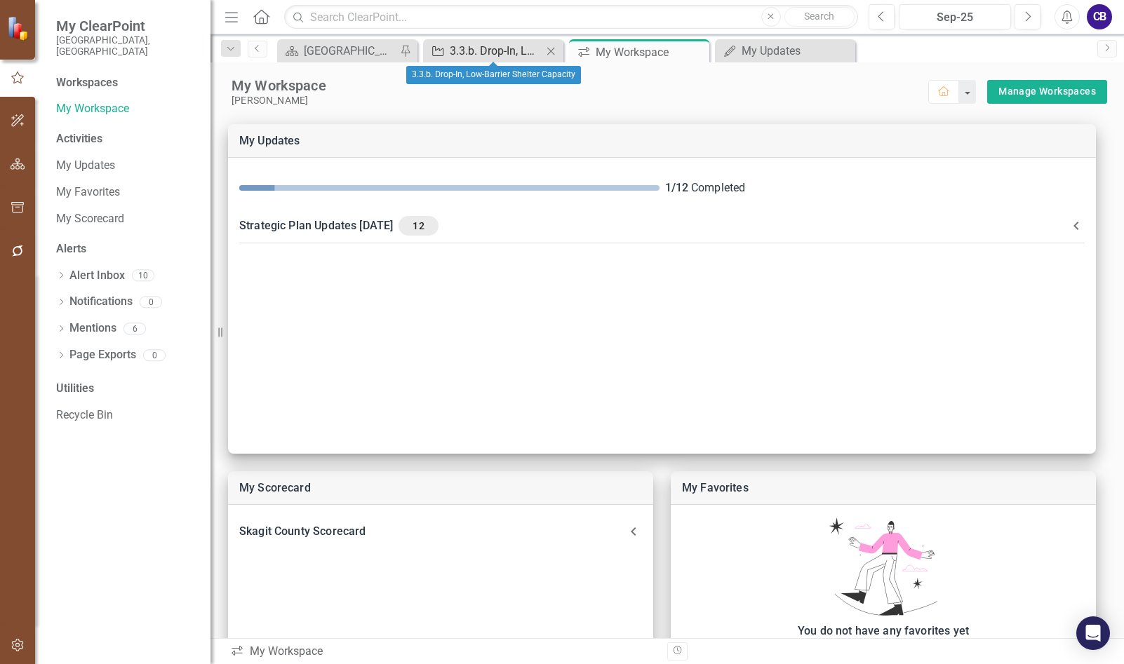
click at [502, 49] on div "3.3.b. Drop-In, Low-Barrier Shelter Capacity" at bounding box center [496, 51] width 93 height 18
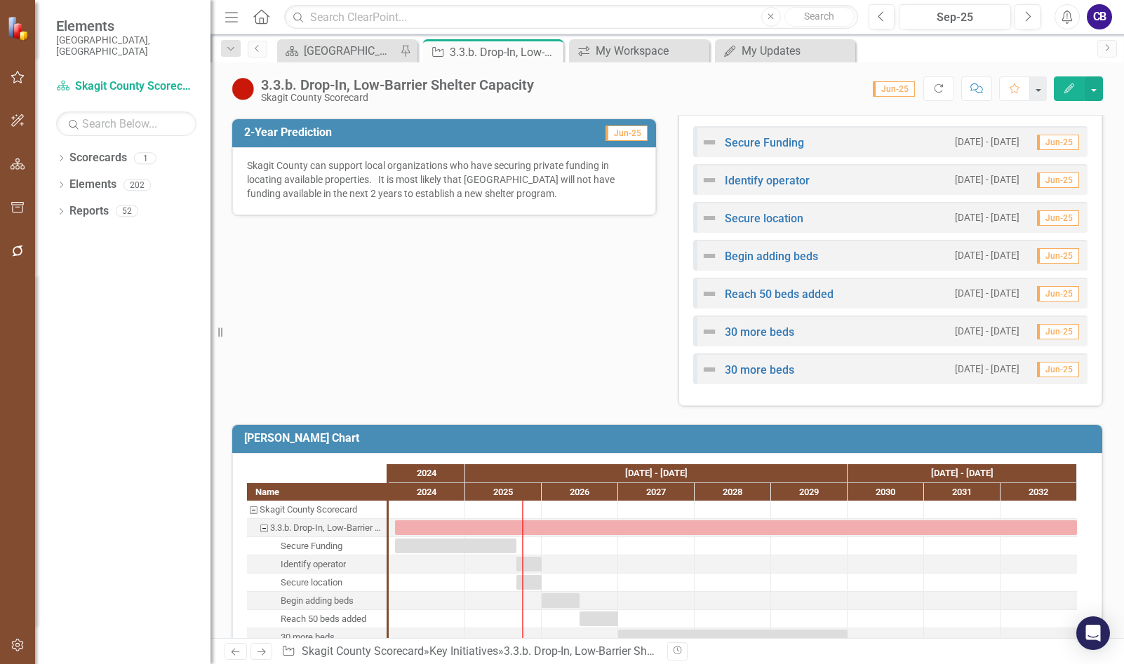
scroll to position [336, 0]
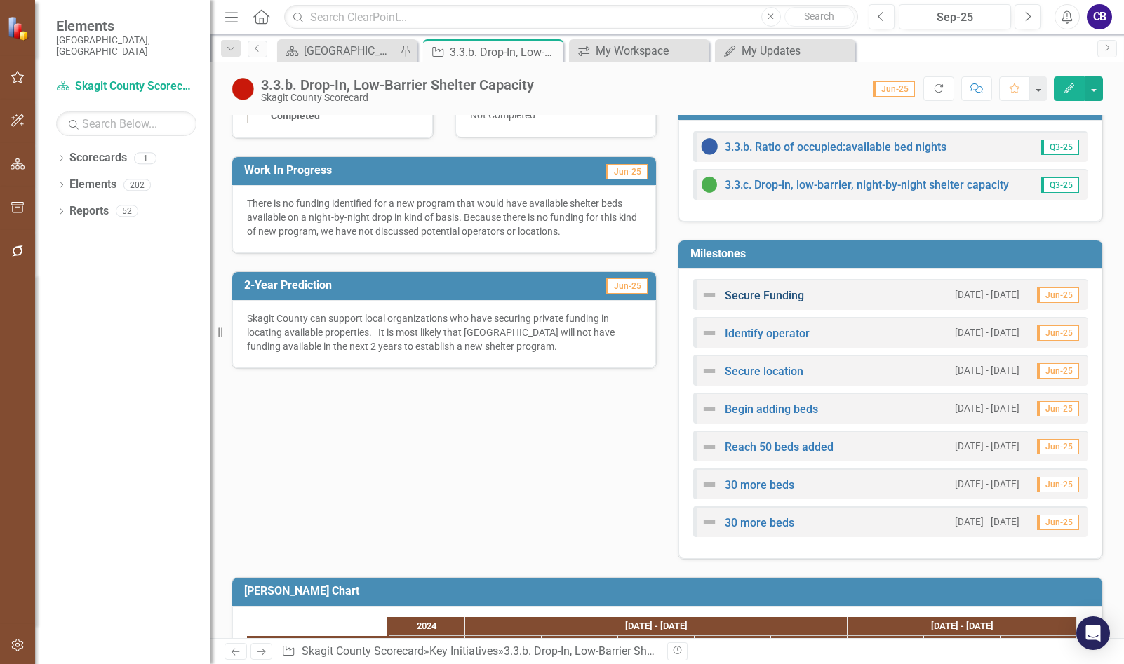
click at [751, 297] on link "Secure Funding" at bounding box center [764, 295] width 79 height 13
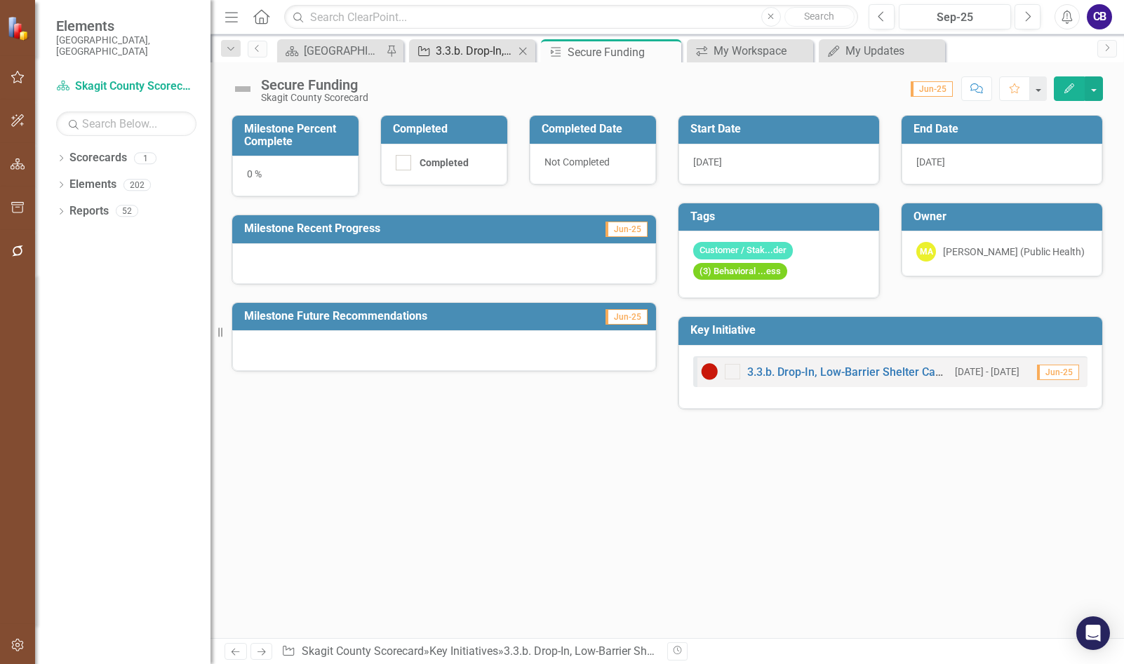
click at [486, 46] on div "3.3.b. Drop-In, Low-Barrier Shelter Capacity" at bounding box center [475, 51] width 79 height 18
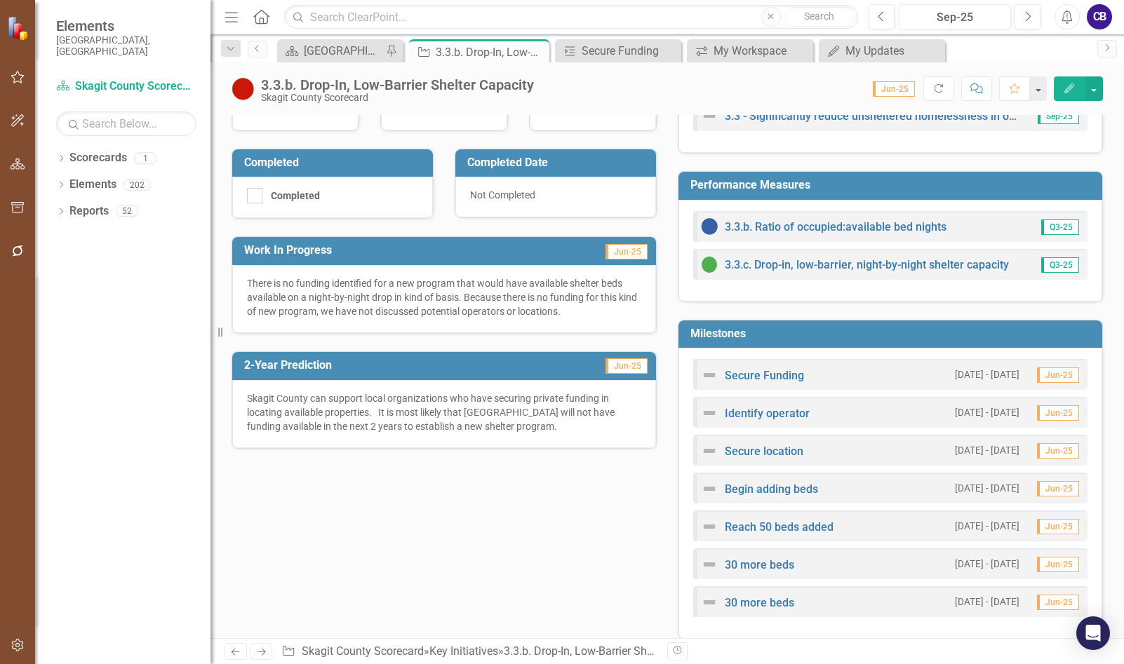
scroll to position [281, 0]
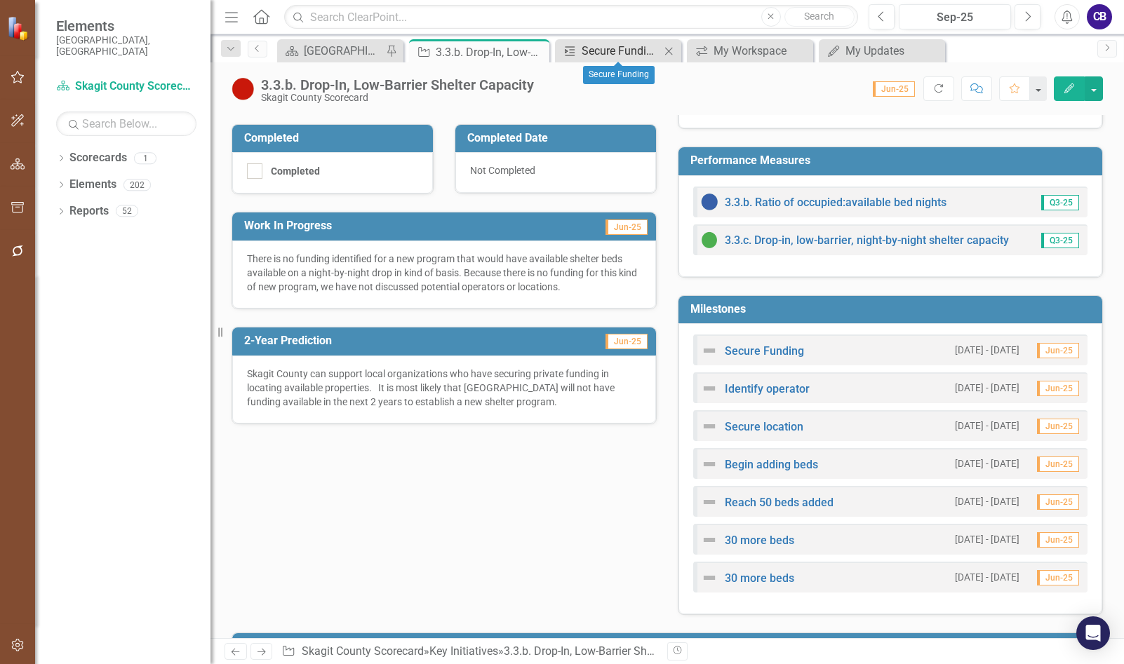
click at [591, 51] on div "Secure Funding" at bounding box center [621, 51] width 79 height 18
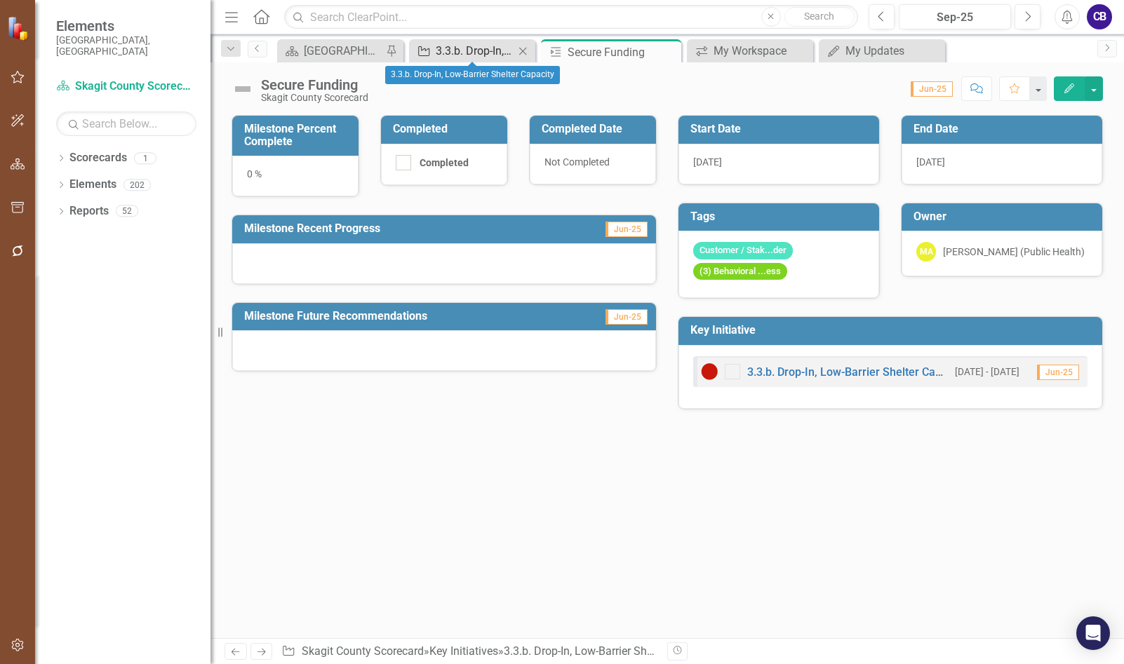
click at [439, 44] on div "3.3.b. Drop-In, Low-Barrier Shelter Capacity" at bounding box center [475, 51] width 79 height 18
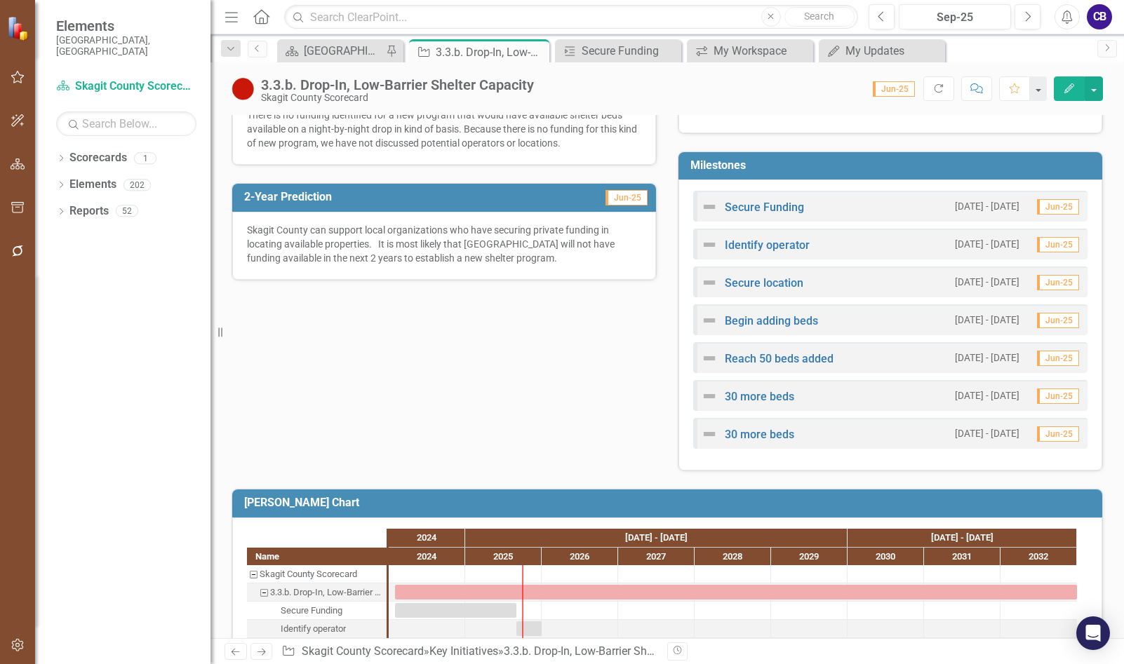
scroll to position [406, 0]
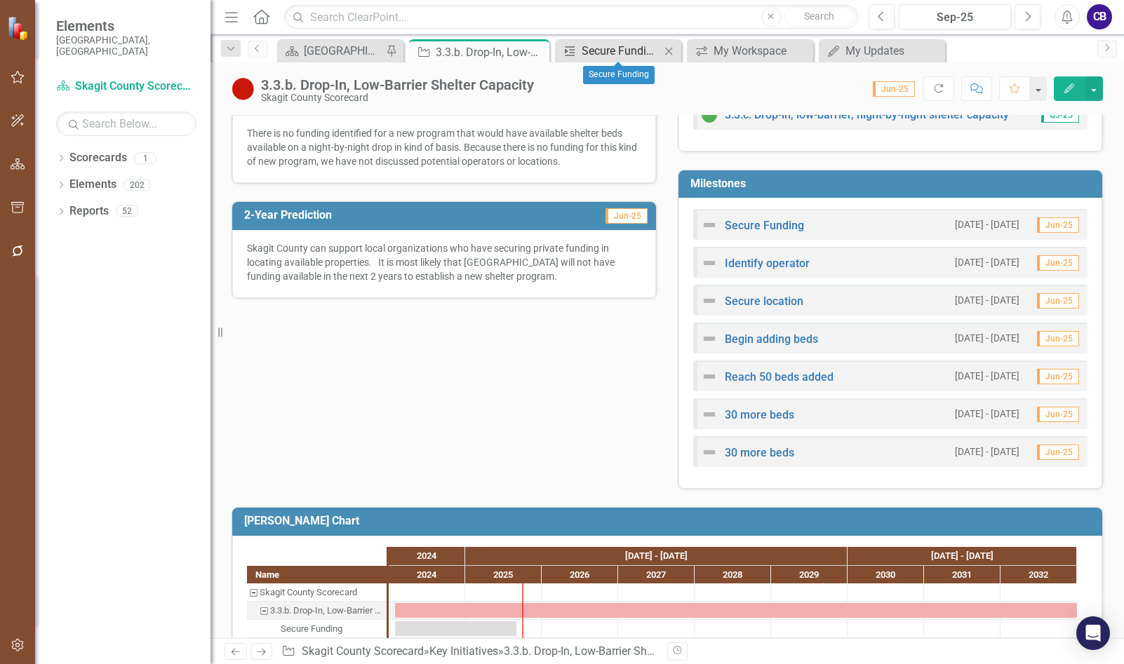
click at [608, 48] on div "Secure Funding" at bounding box center [621, 51] width 79 height 18
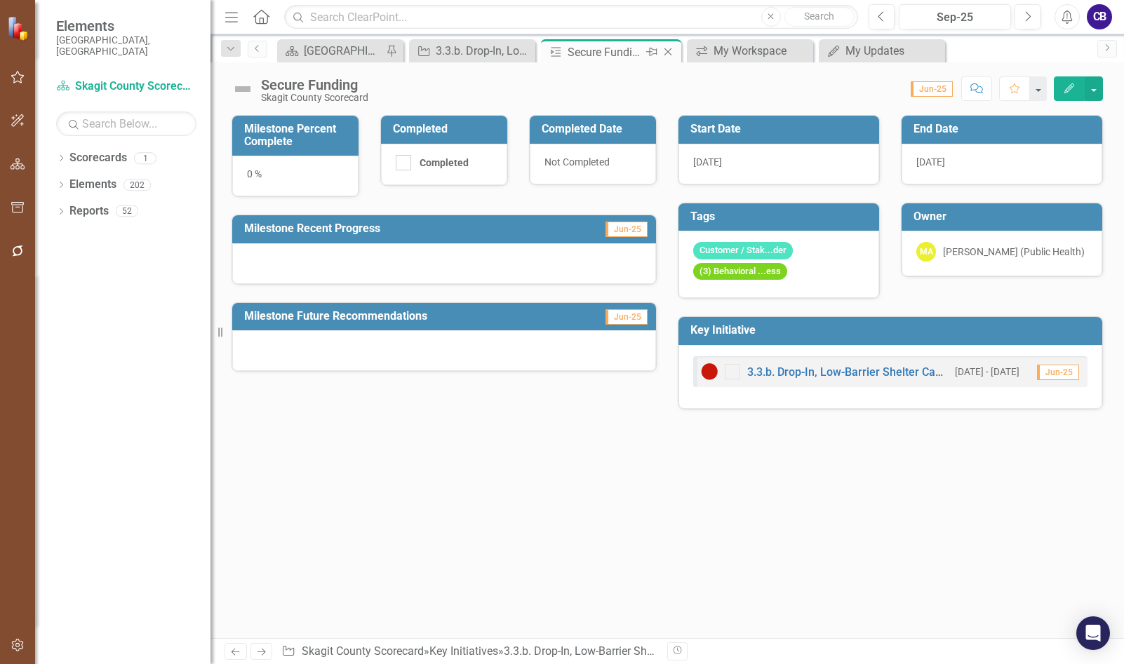
click at [669, 51] on icon at bounding box center [668, 52] width 8 height 8
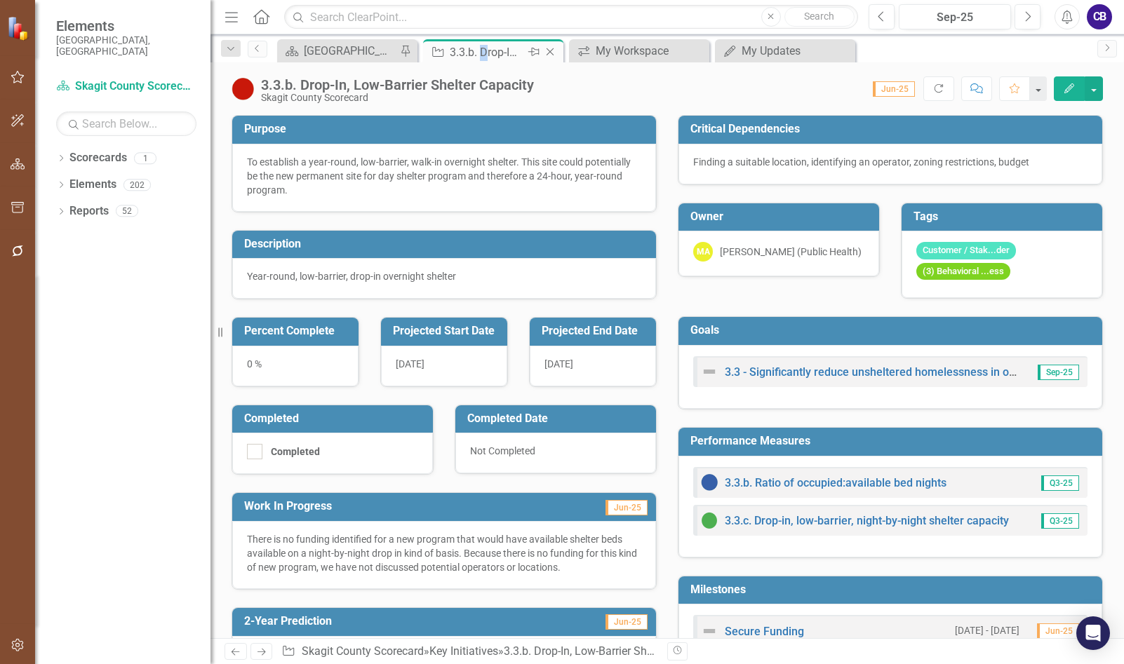
click at [483, 56] on div "3.3.b. Drop-In, Low-Barrier Shelter Capacity" at bounding box center [487, 52] width 75 height 18
click at [490, 56] on div "3.3.b. Drop-In, Low-Barrier Shelter Capacity" at bounding box center [487, 52] width 75 height 18
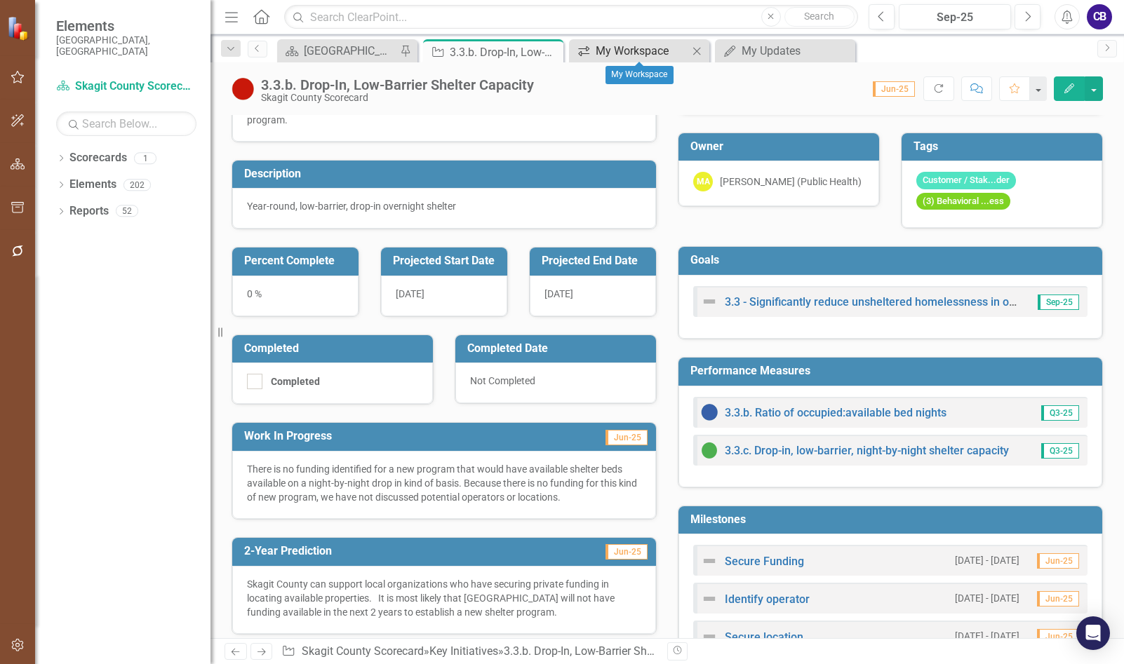
click at [619, 48] on div "My Workspace" at bounding box center [642, 51] width 93 height 18
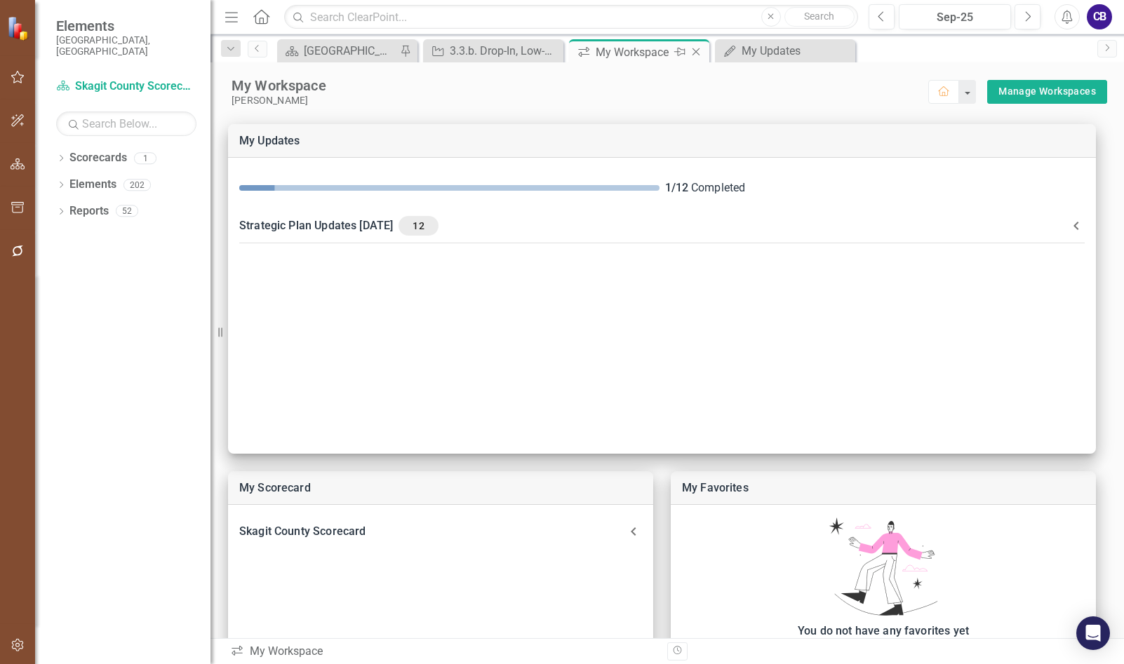
click at [694, 55] on icon "Close" at bounding box center [696, 51] width 14 height 11
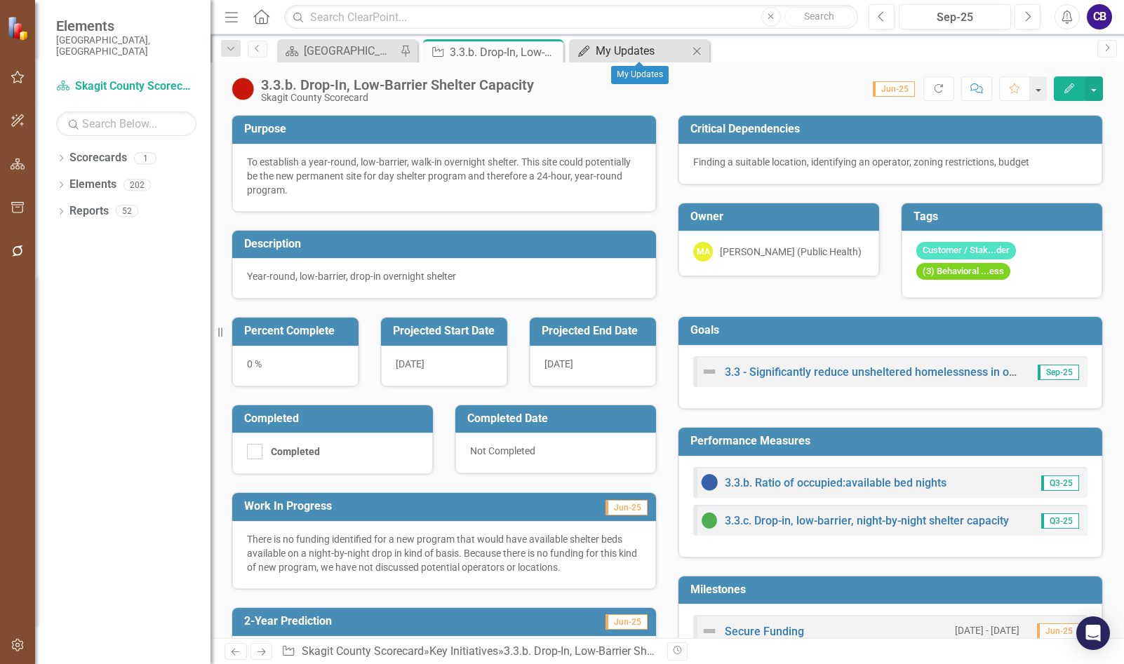
click at [662, 53] on div "My Updates" at bounding box center [642, 51] width 93 height 18
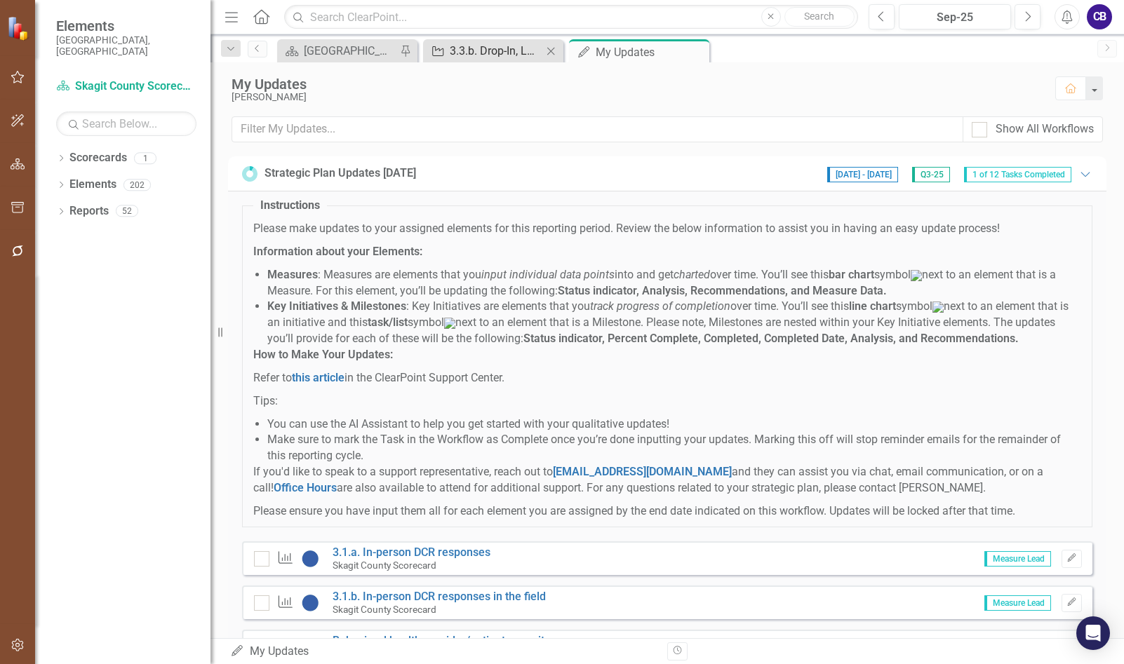
click at [513, 46] on div "3.3.b. Drop-In, Low-Barrier Shelter Capacity" at bounding box center [496, 51] width 93 height 18
